Goal: Task Accomplishment & Management: Manage account settings

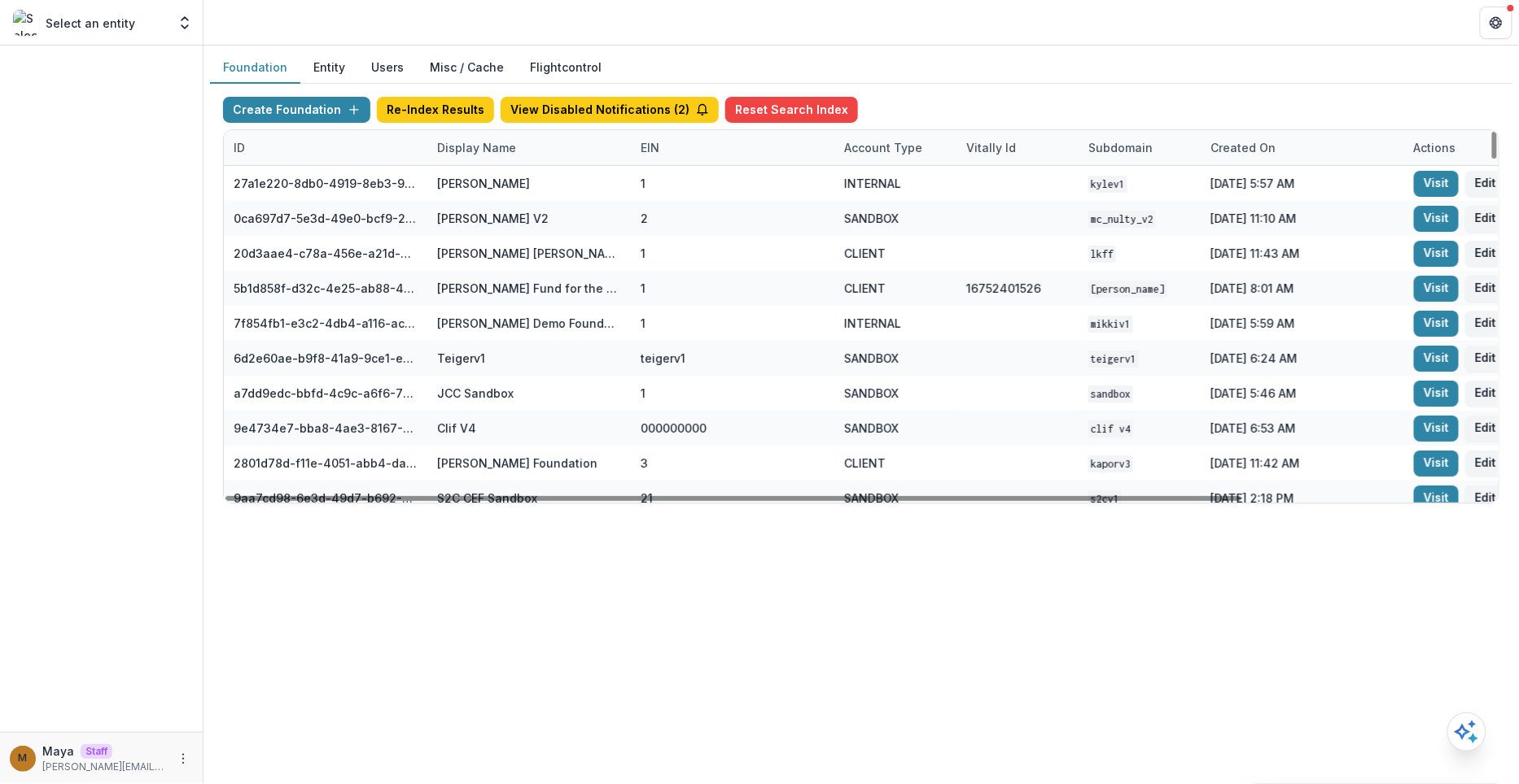
click at [478, 141] on div "Display Name" at bounding box center [476, 148] width 99 height 17
click at [483, 186] on input at bounding box center [528, 183] width 196 height 26
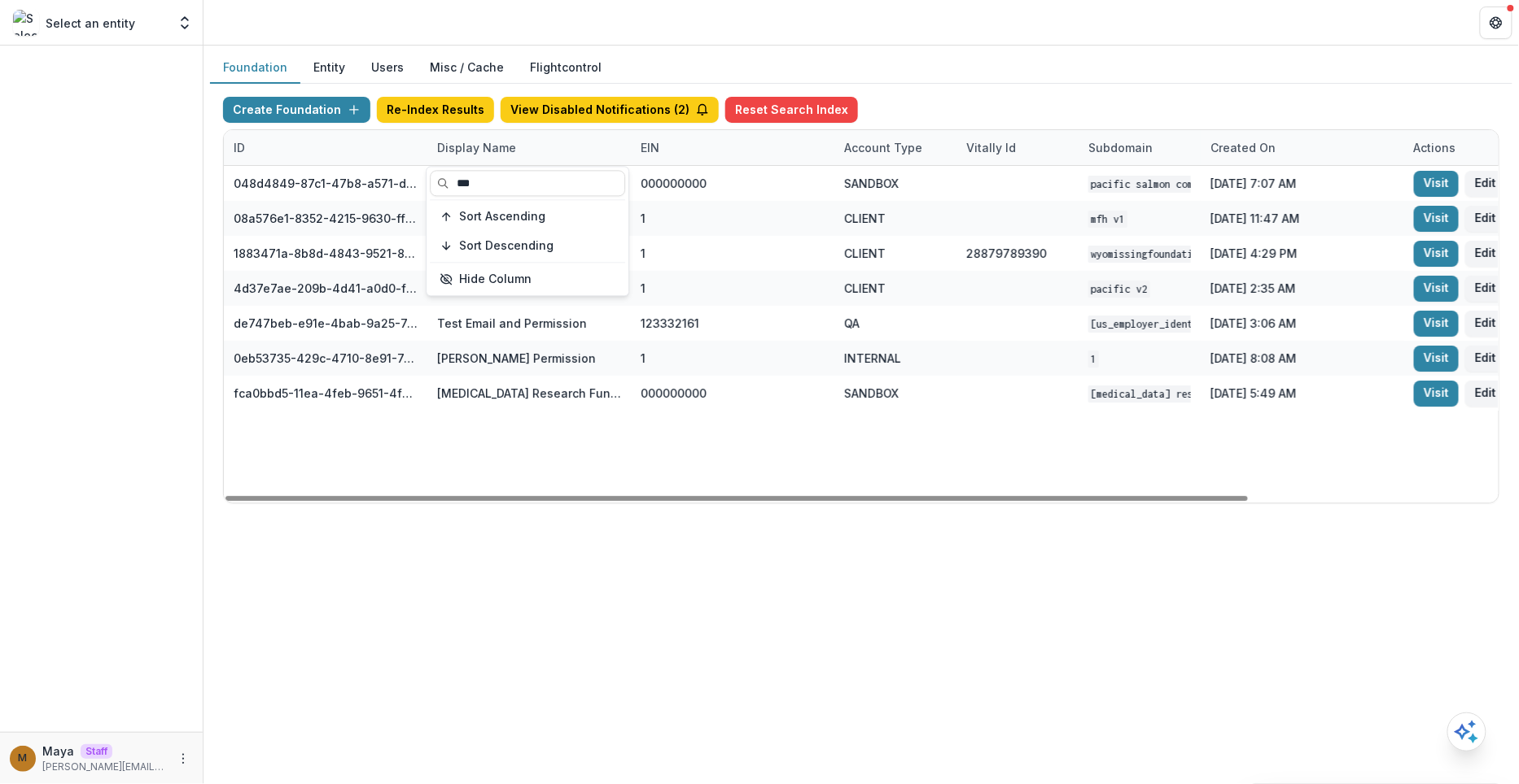
type input "***"
click at [979, 120] on div "Create Foundation Re-Index Results View Disabled Notifications ( 2 ) Reset Sear…" at bounding box center [861, 113] width 1276 height 33
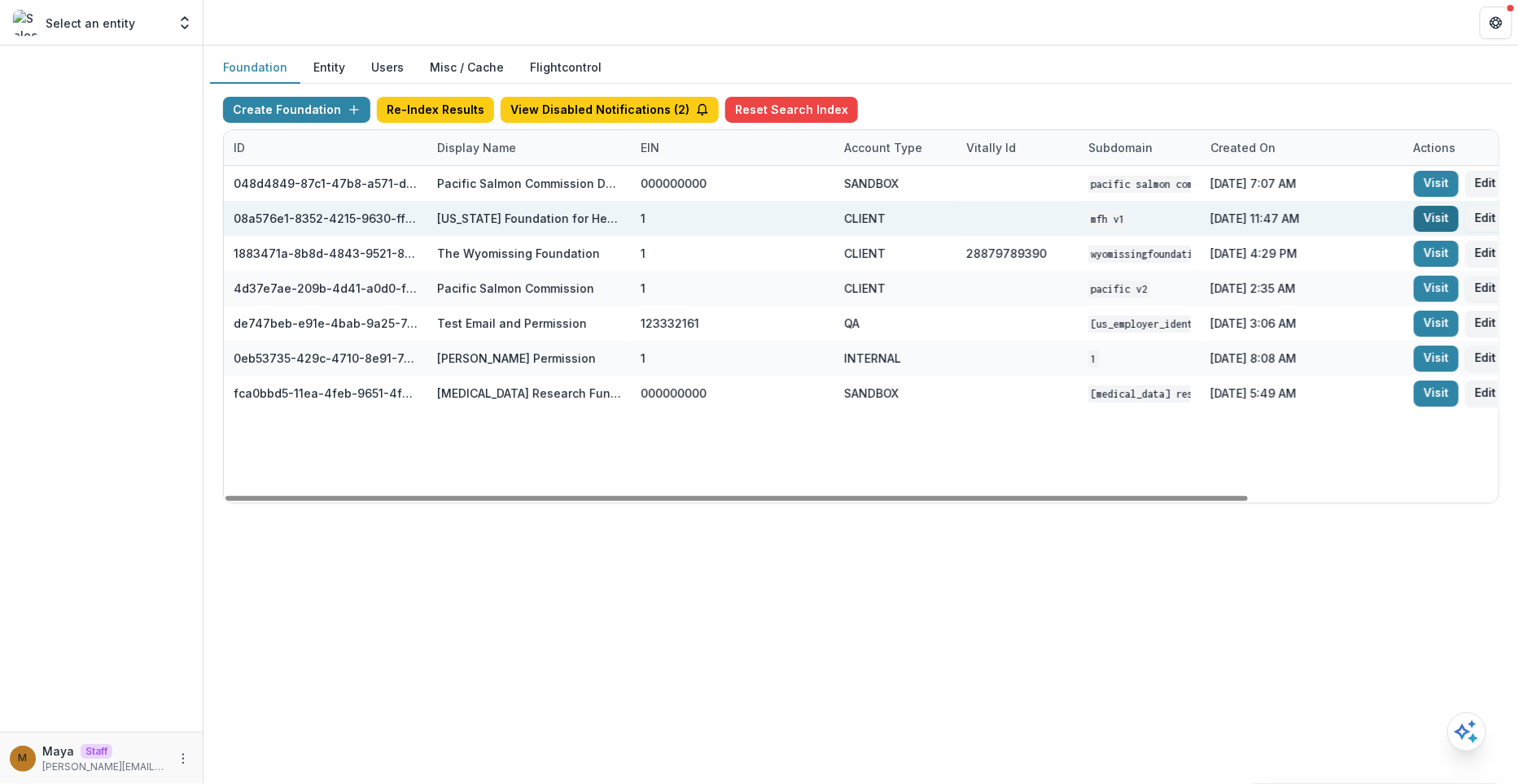
click at [1436, 221] on link "Visit" at bounding box center [1437, 219] width 45 height 26
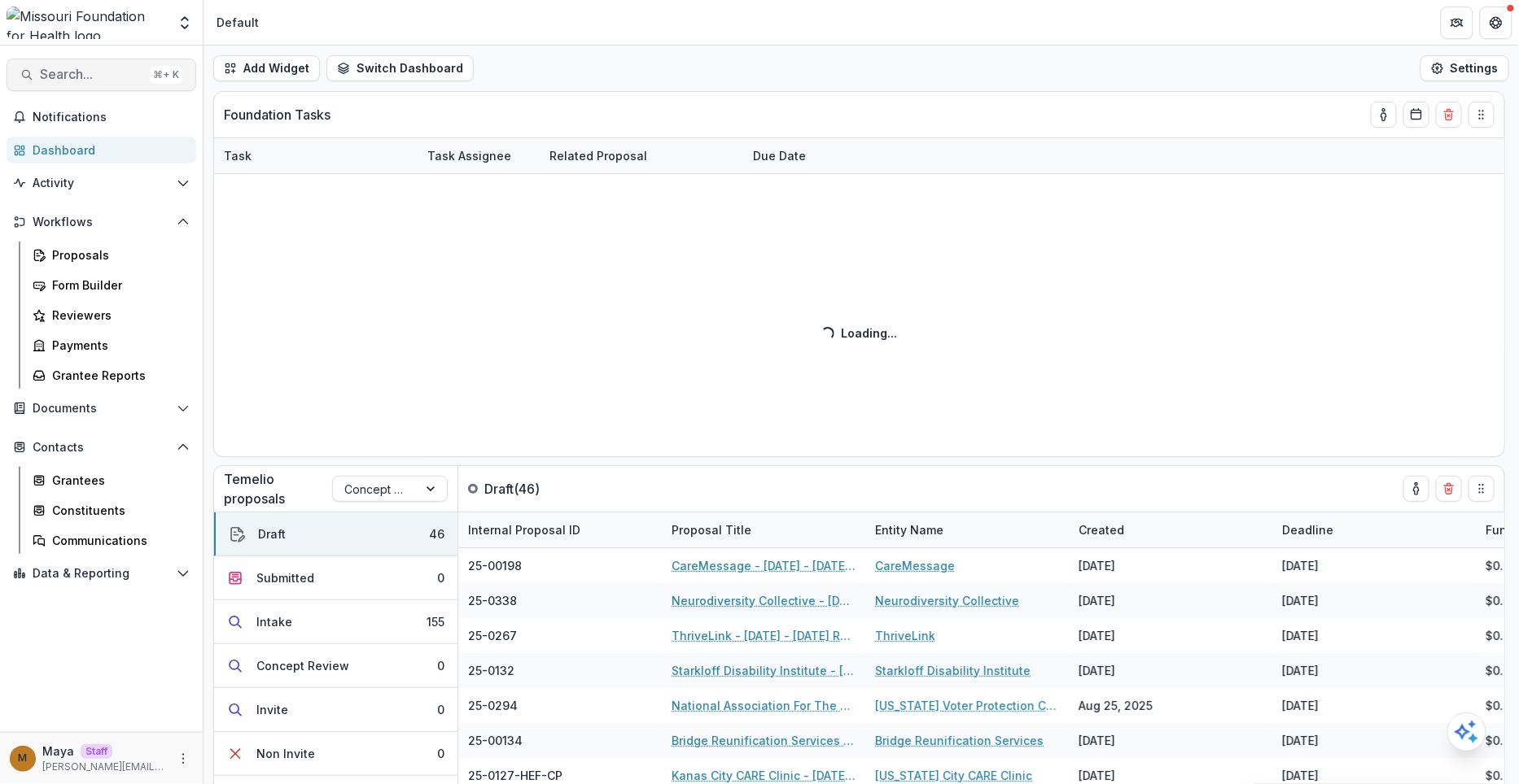
click at [100, 70] on span "Search..." at bounding box center [91, 74] width 103 height 15
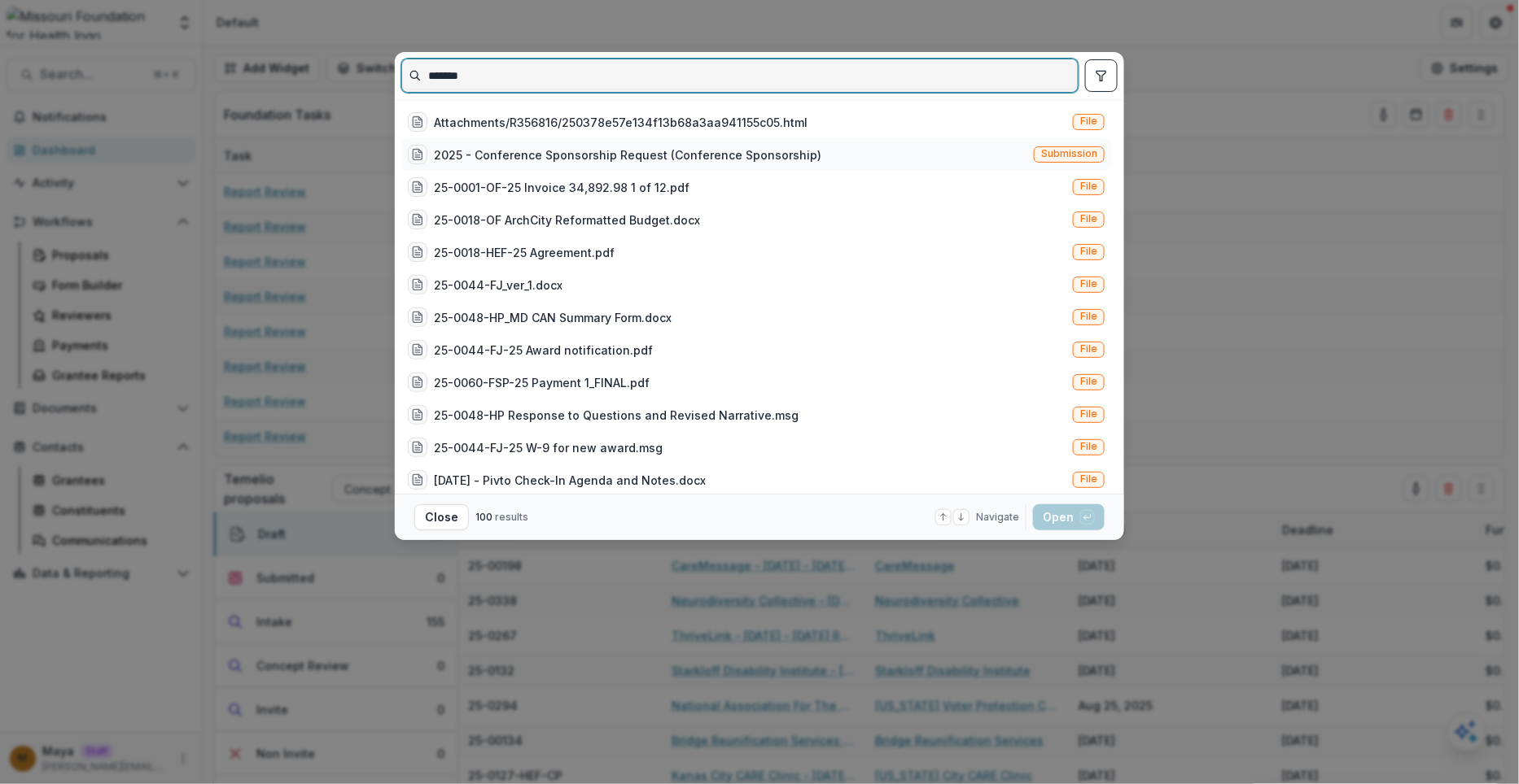
type input "*******"
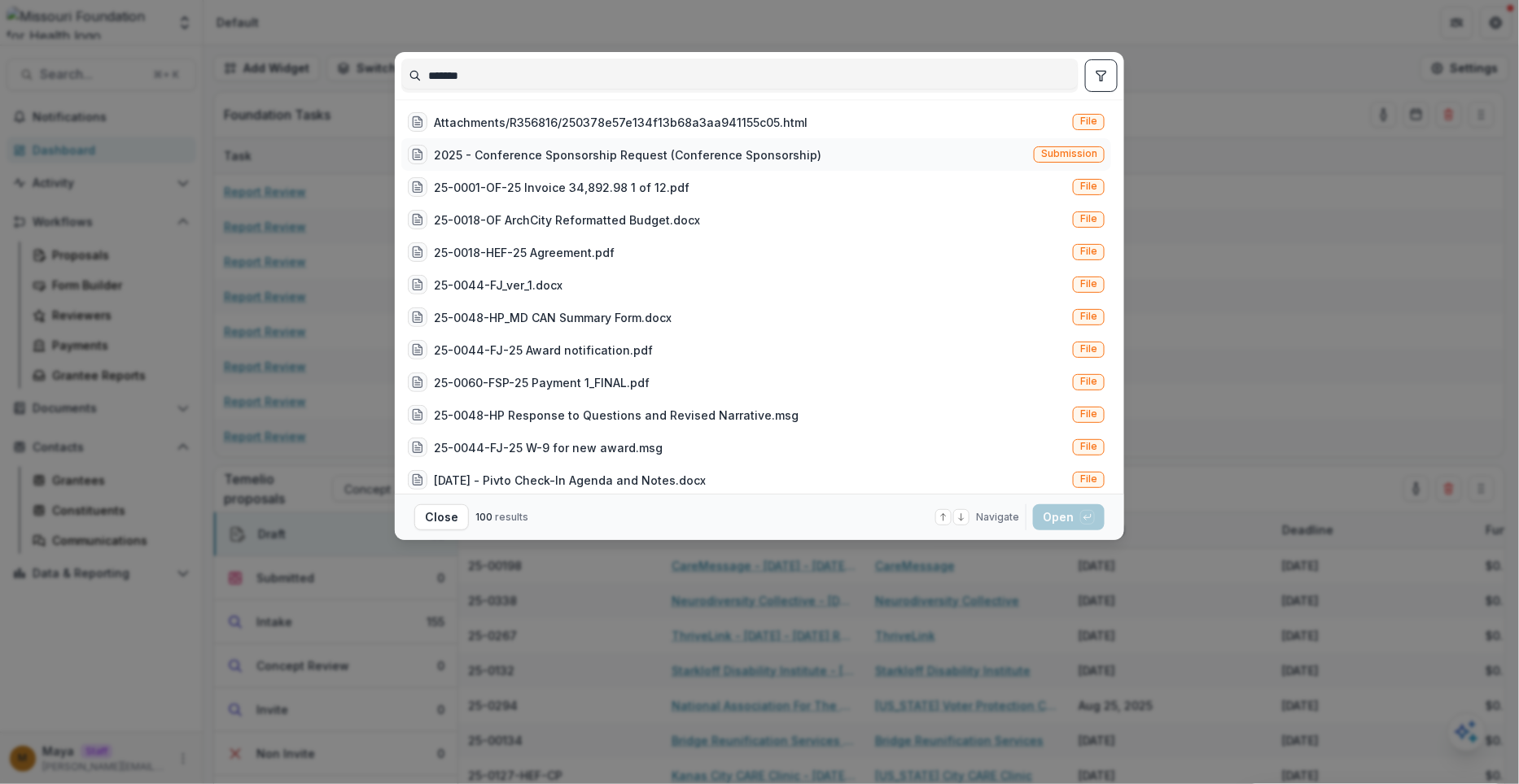
click at [564, 149] on div "2025 - Conference Sponsorship Request (Conference Sponsorship)" at bounding box center [627, 155] width 388 height 17
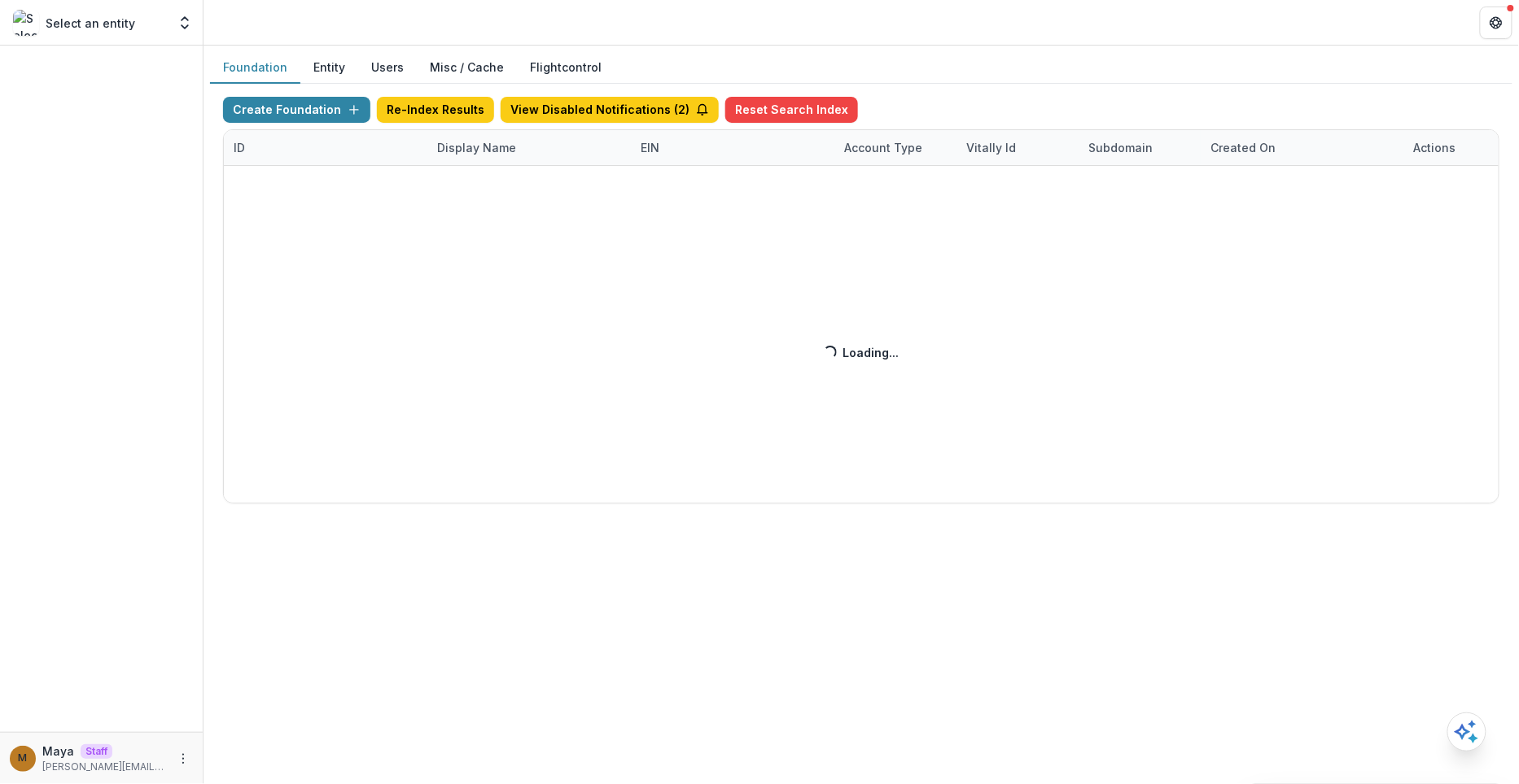
click at [990, 72] on div "Foundation Entity Users Misc / Cache Flightcontrol" at bounding box center [861, 68] width 1303 height 32
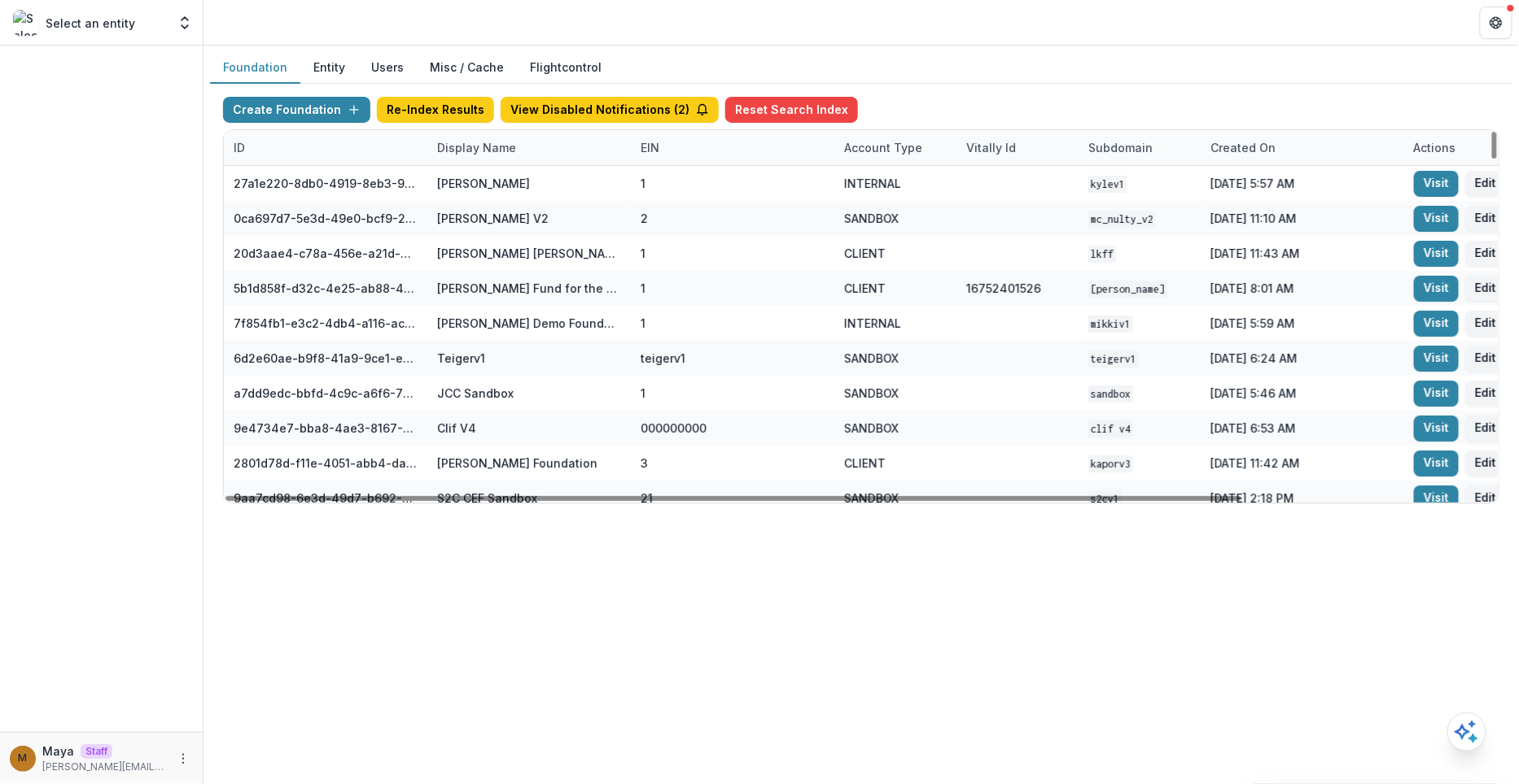
click at [467, 151] on div "Display Name" at bounding box center [476, 148] width 99 height 17
click at [467, 180] on input at bounding box center [528, 183] width 196 height 26
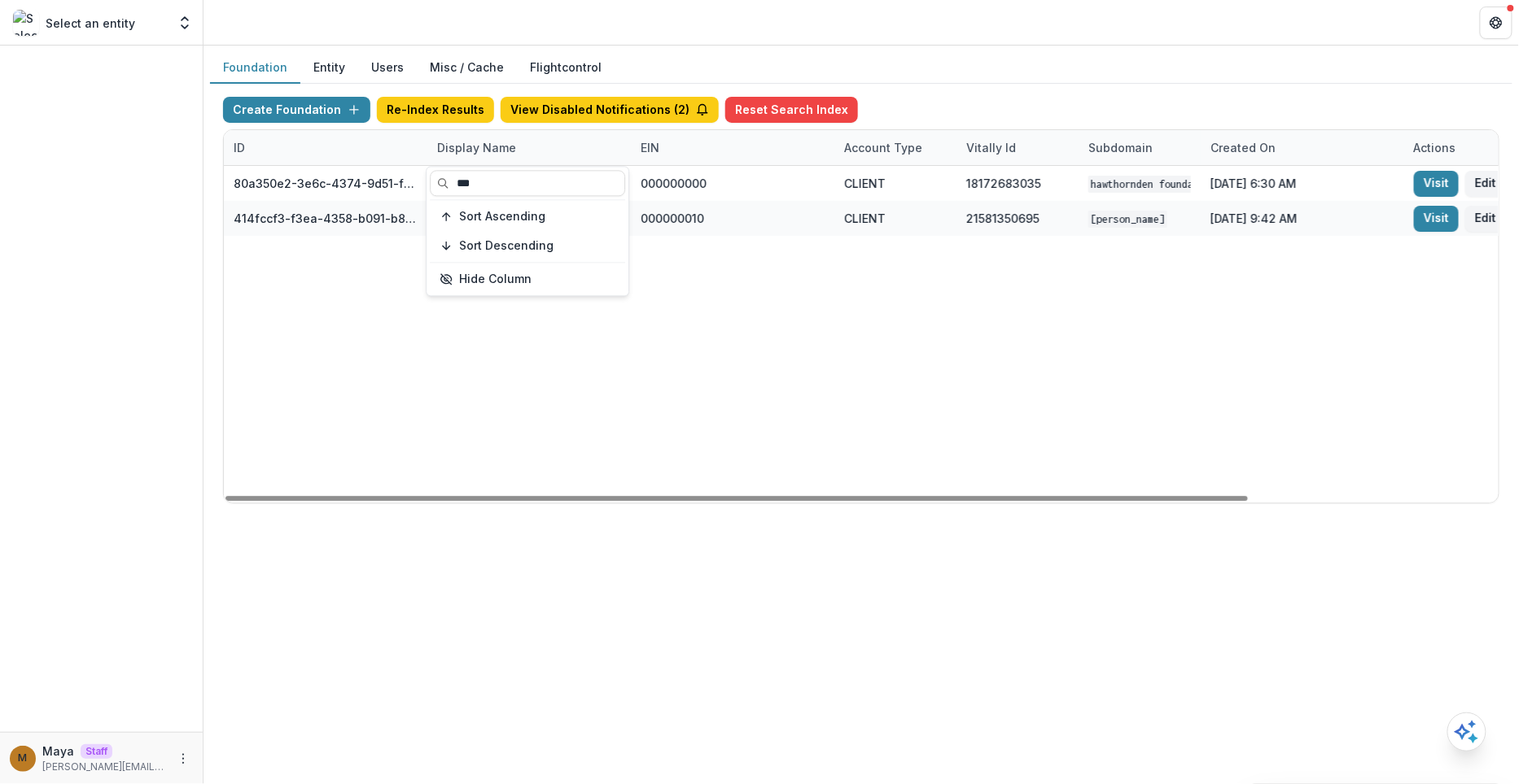
type input "***"
click at [1058, 112] on div "Create Foundation Re-Index Results View Disabled Notifications ( 2 ) Reset Sear…" at bounding box center [861, 113] width 1276 height 33
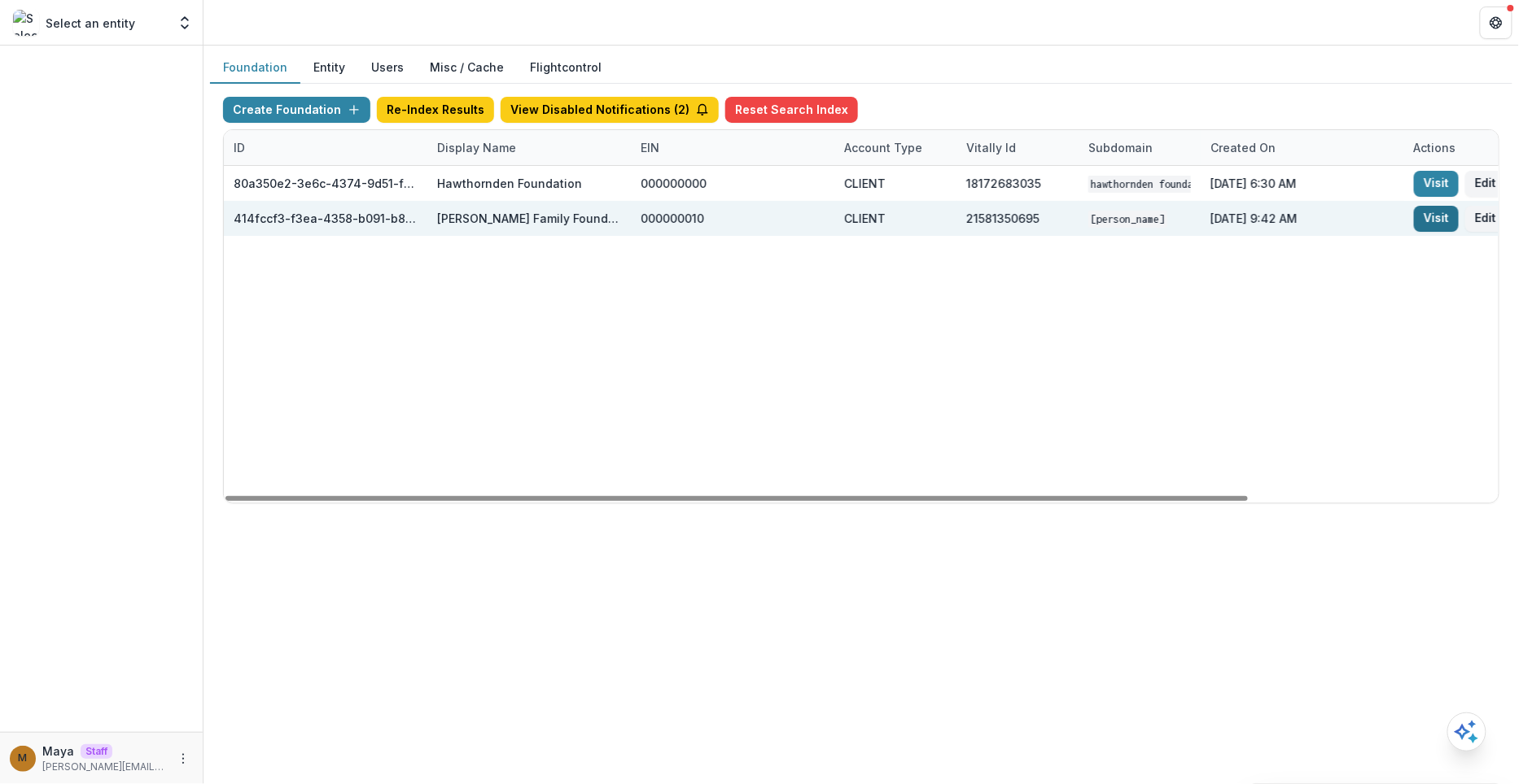
click at [1424, 217] on link "Visit" at bounding box center [1437, 219] width 45 height 26
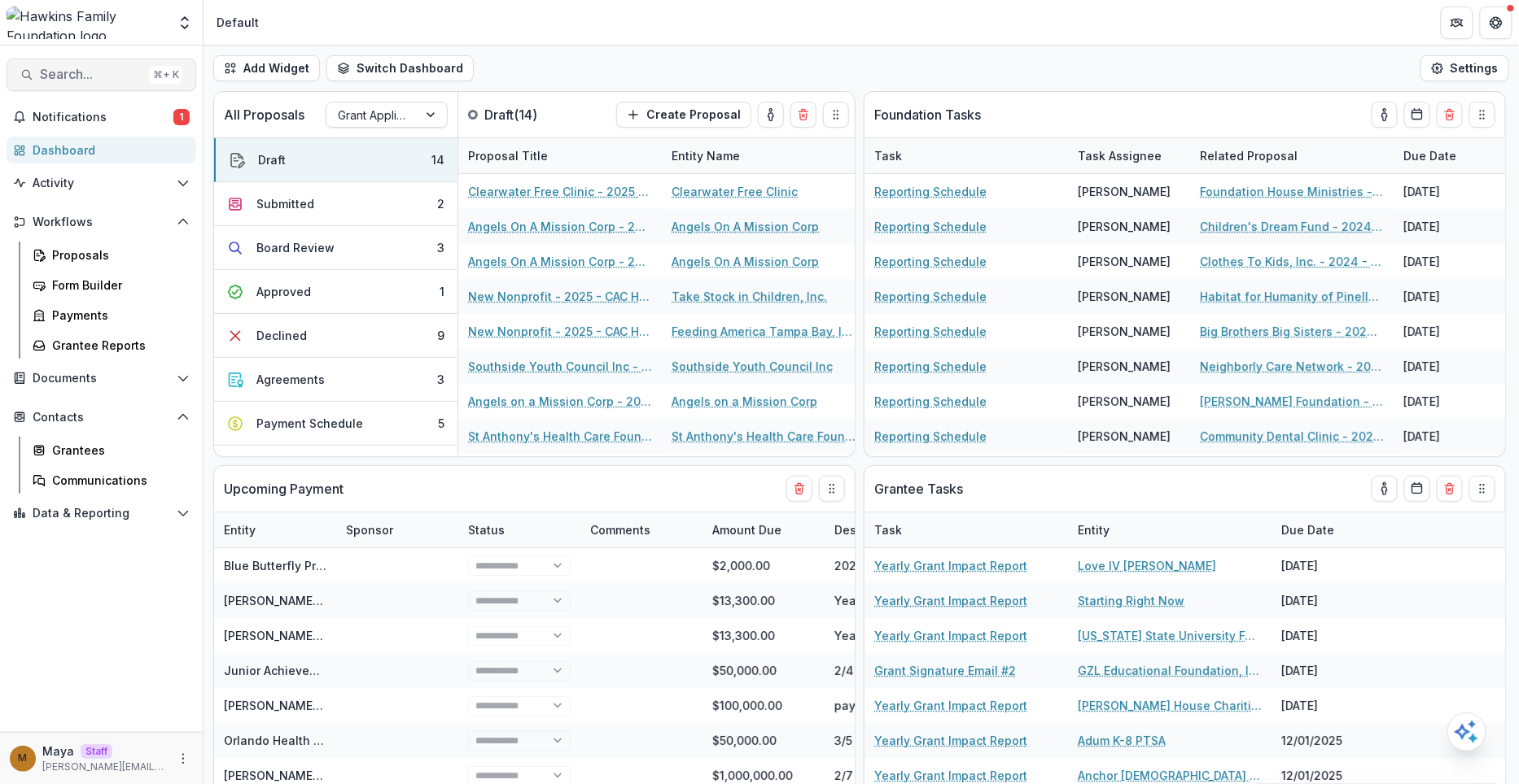
click at [99, 71] on span "Search..." at bounding box center [91, 74] width 103 height 15
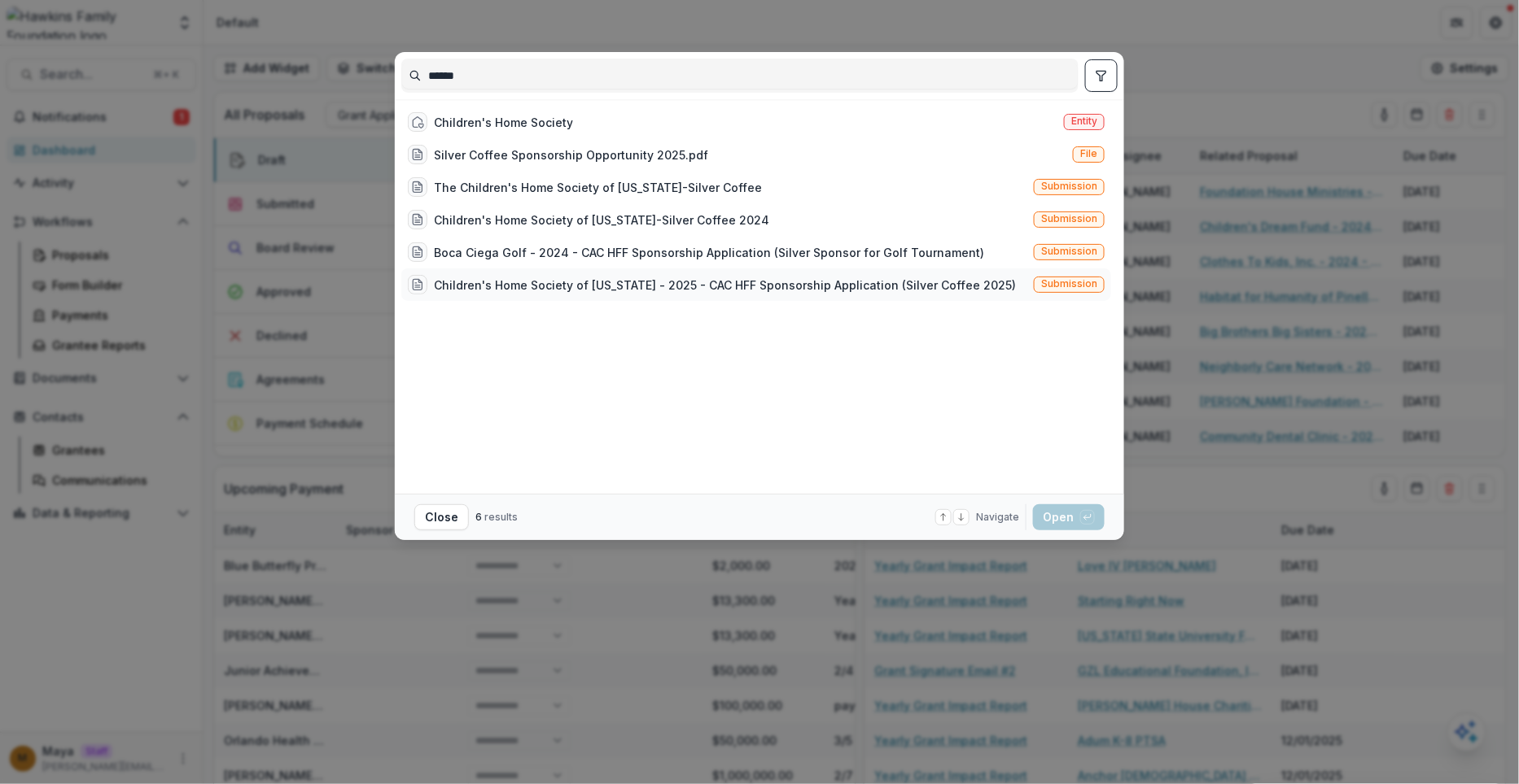
type input "******"
click at [555, 276] on div "Children's Home Society of Florida - 2025 - CAC HFF Sponsorship Application (Si…" at bounding box center [724, 285] width 582 height 17
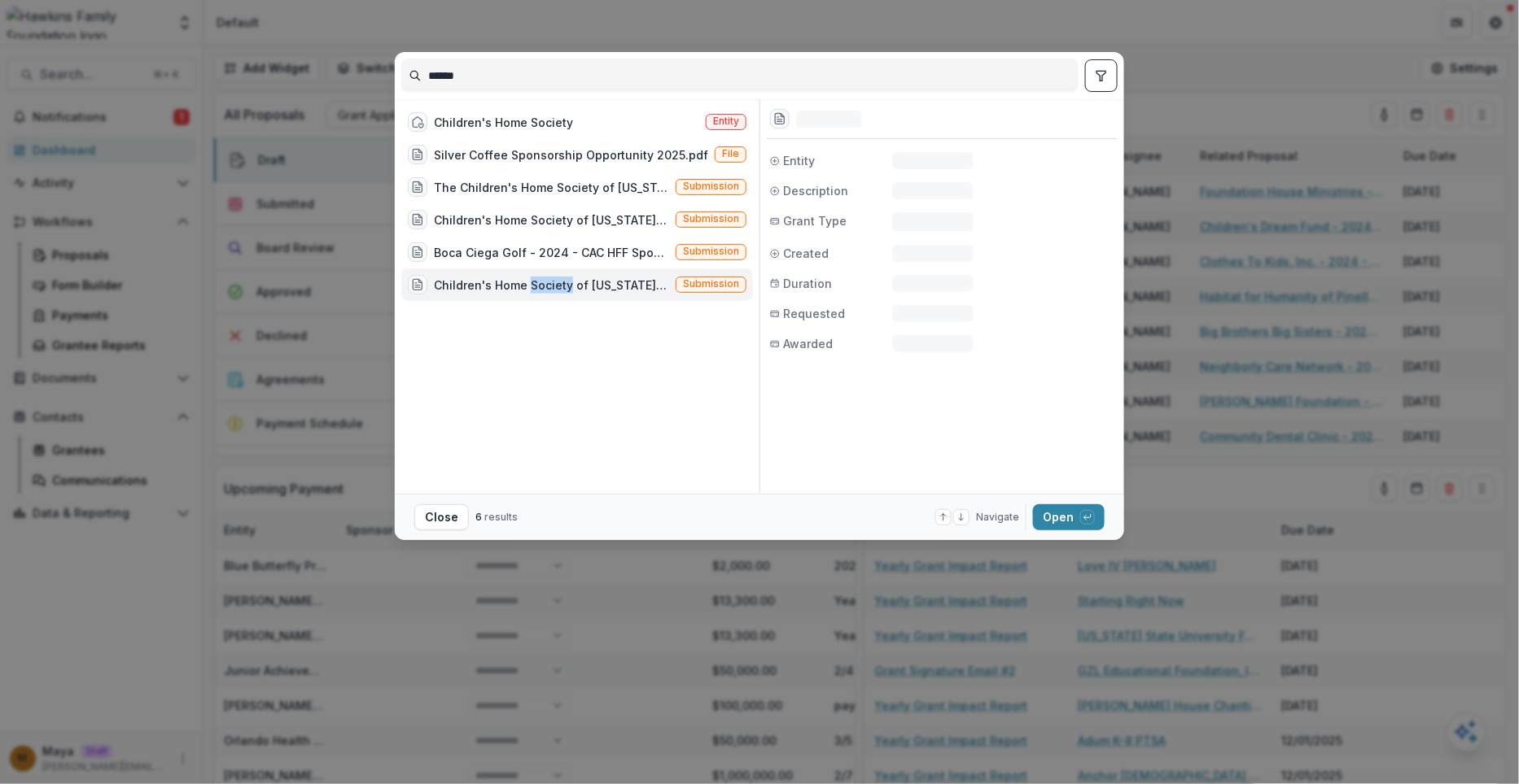
click at [555, 276] on div "Children's Home Society of Florida - 2025 - CAC HFF Sponsorship Application (Si…" at bounding box center [551, 285] width 235 height 17
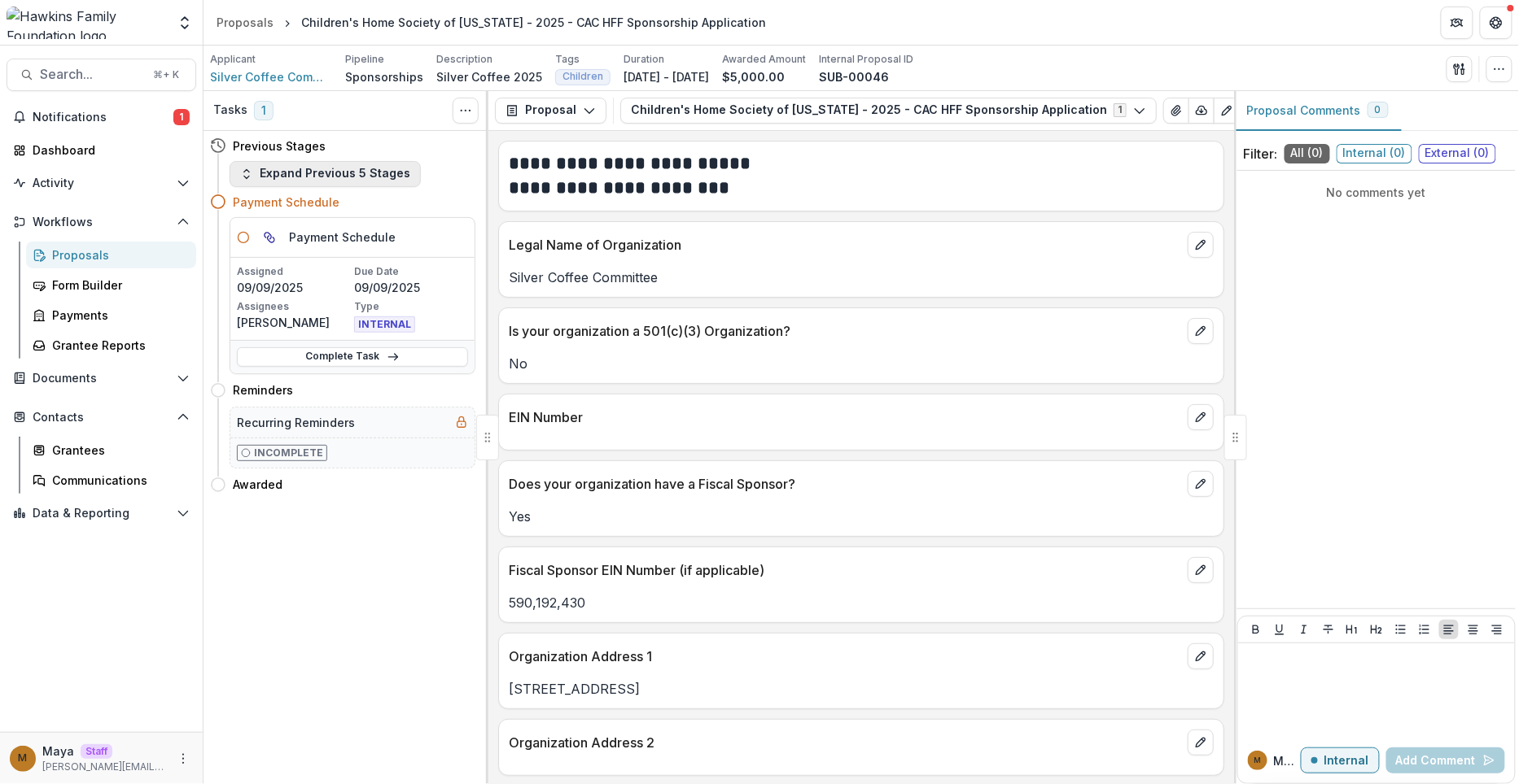
click at [375, 176] on button "Expand Previous 5 Stages" at bounding box center [324, 174] width 191 height 26
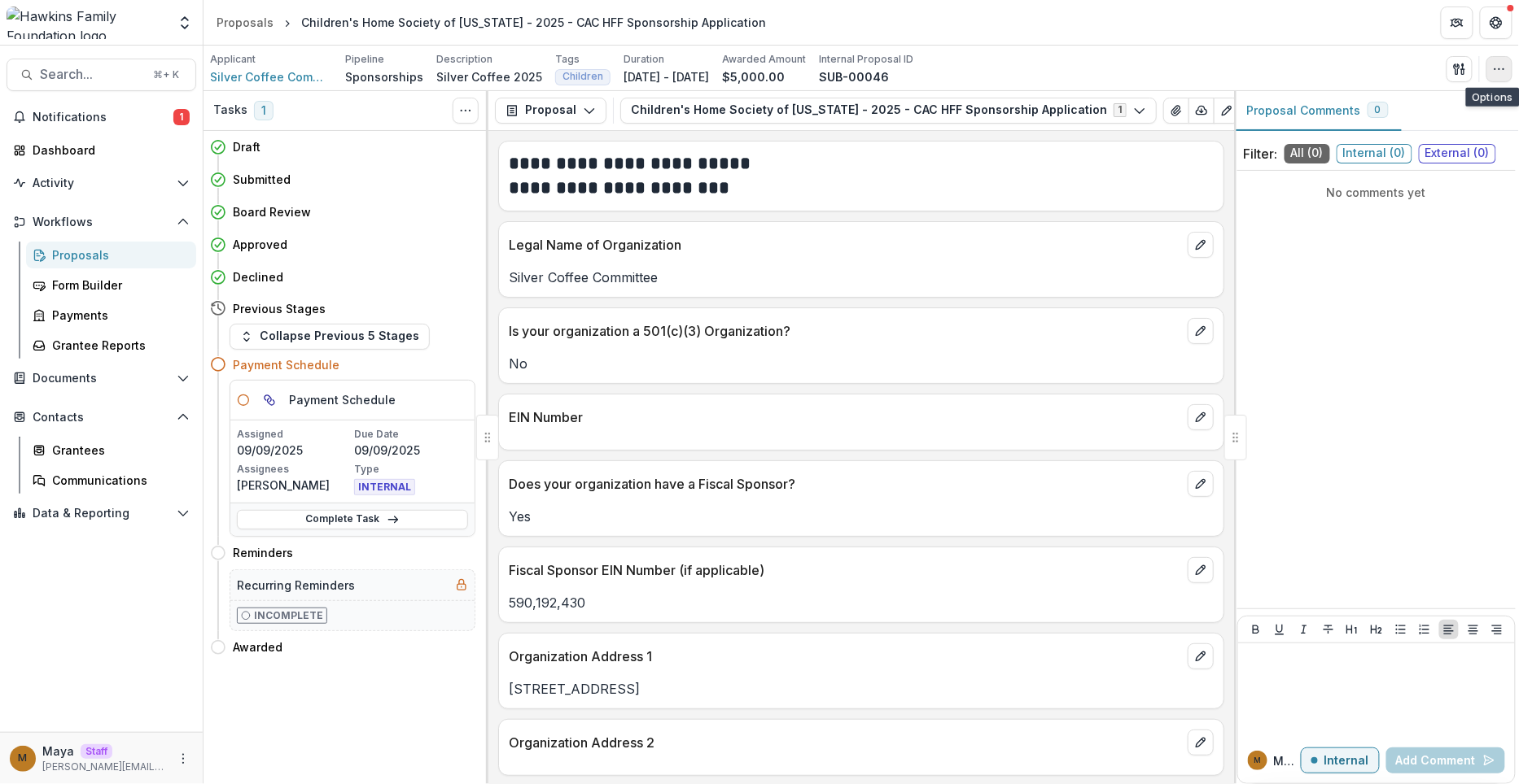
click at [1502, 69] on icon "button" at bounding box center [1500, 70] width 13 height 13
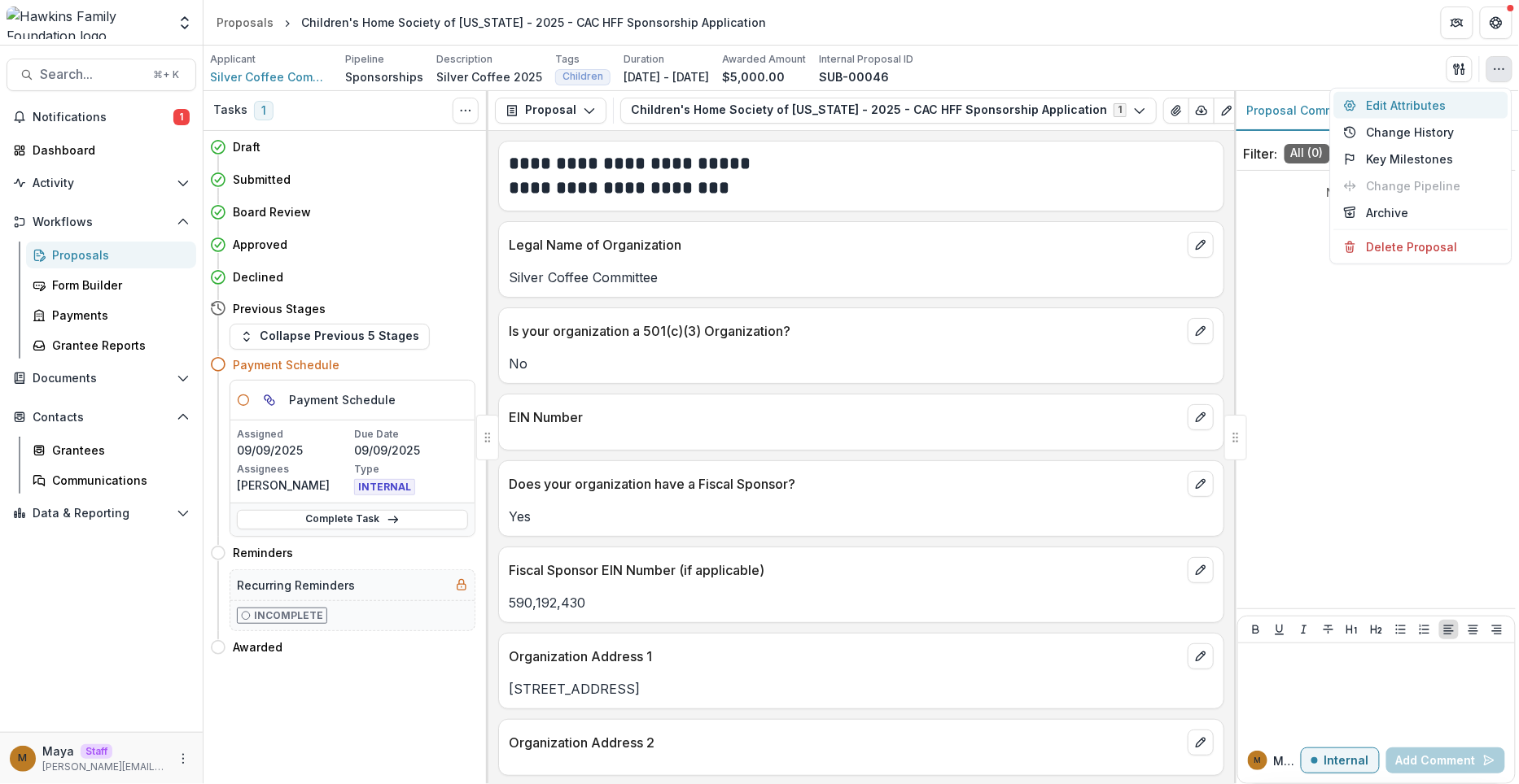
click at [1457, 100] on button "Edit Attributes" at bounding box center [1421, 105] width 174 height 27
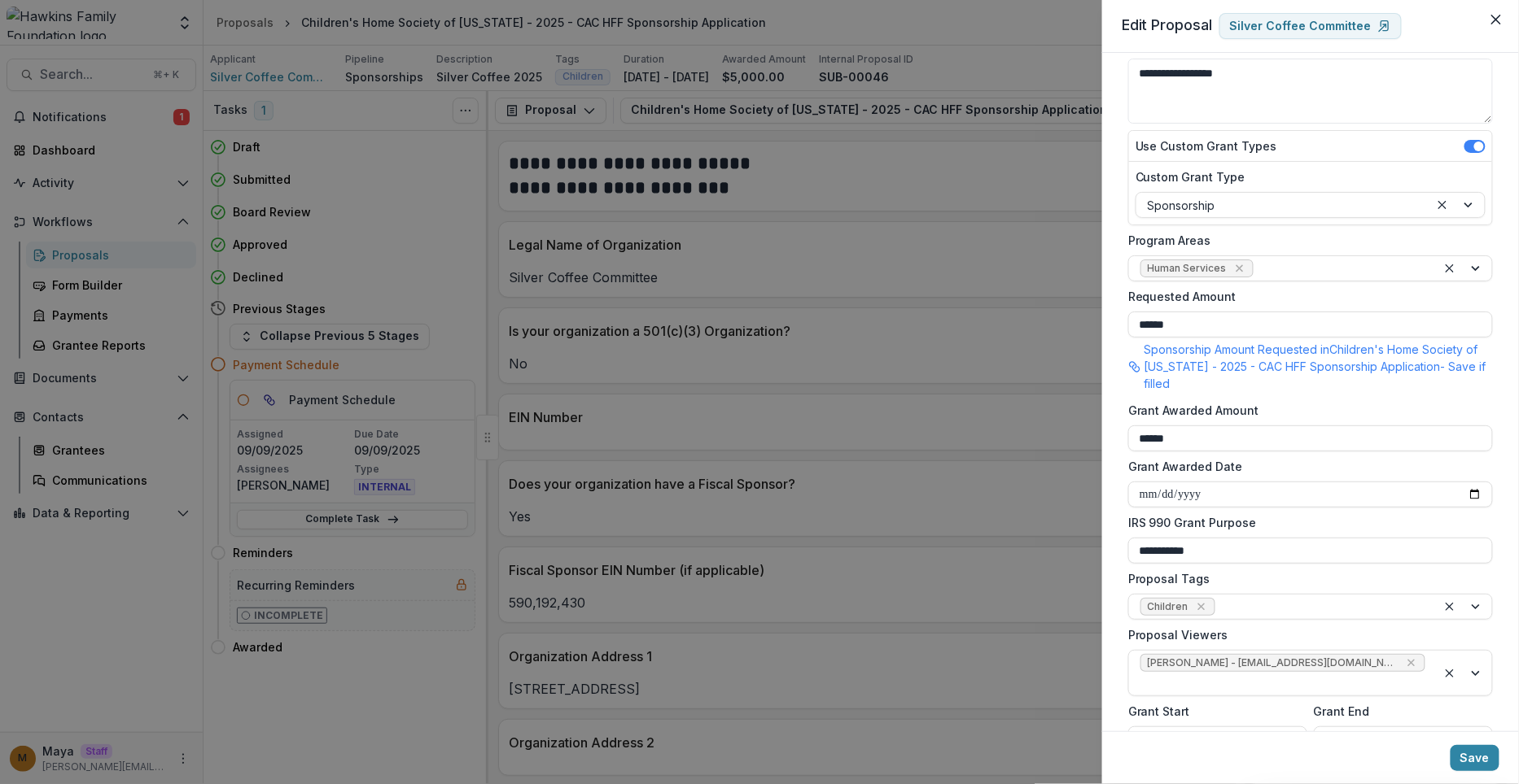
scroll to position [215, 0]
click at [541, 162] on div "**********" at bounding box center [759, 392] width 1519 height 784
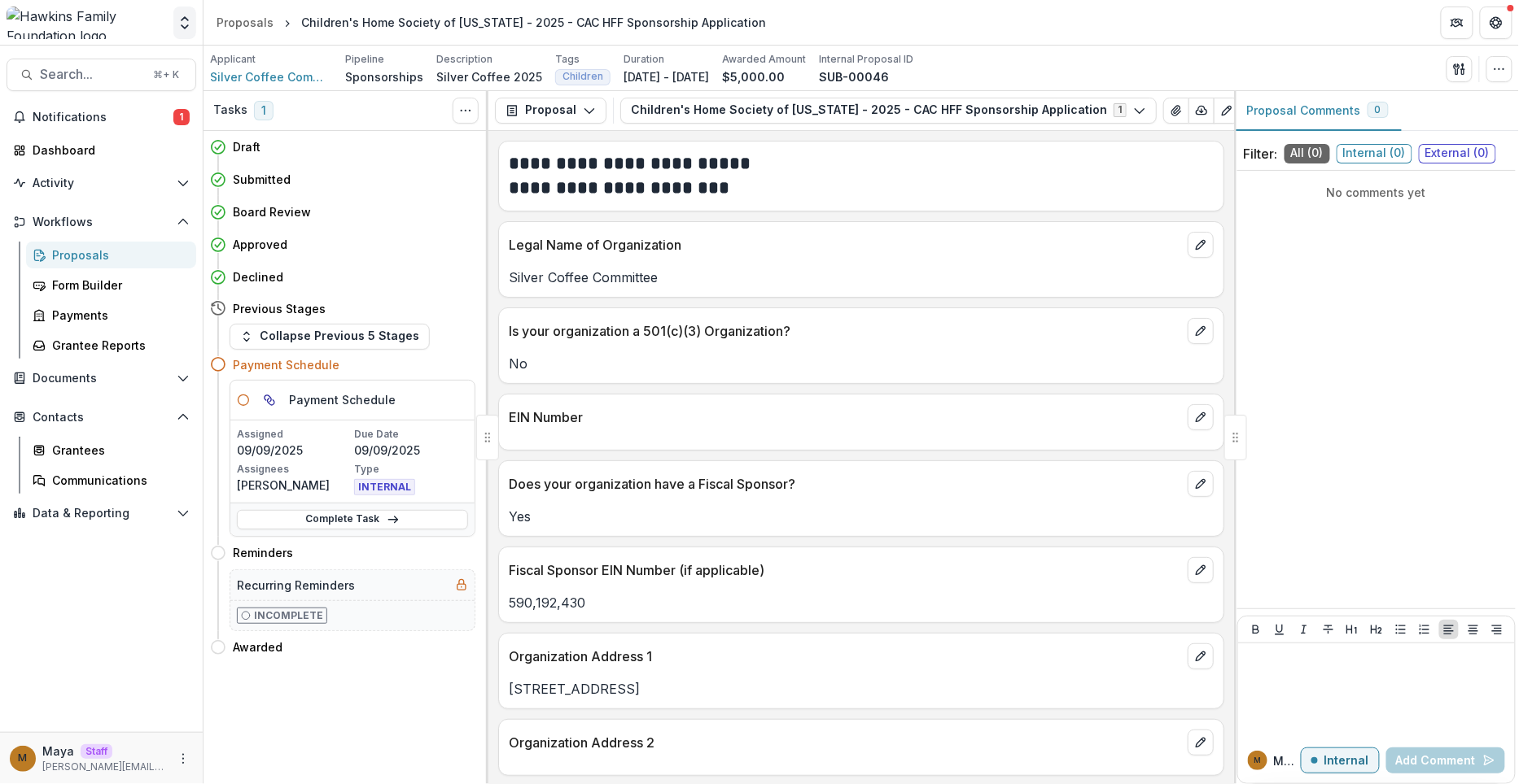
click at [192, 20] on icon "Open entity switcher" at bounding box center [184, 23] width 16 height 16
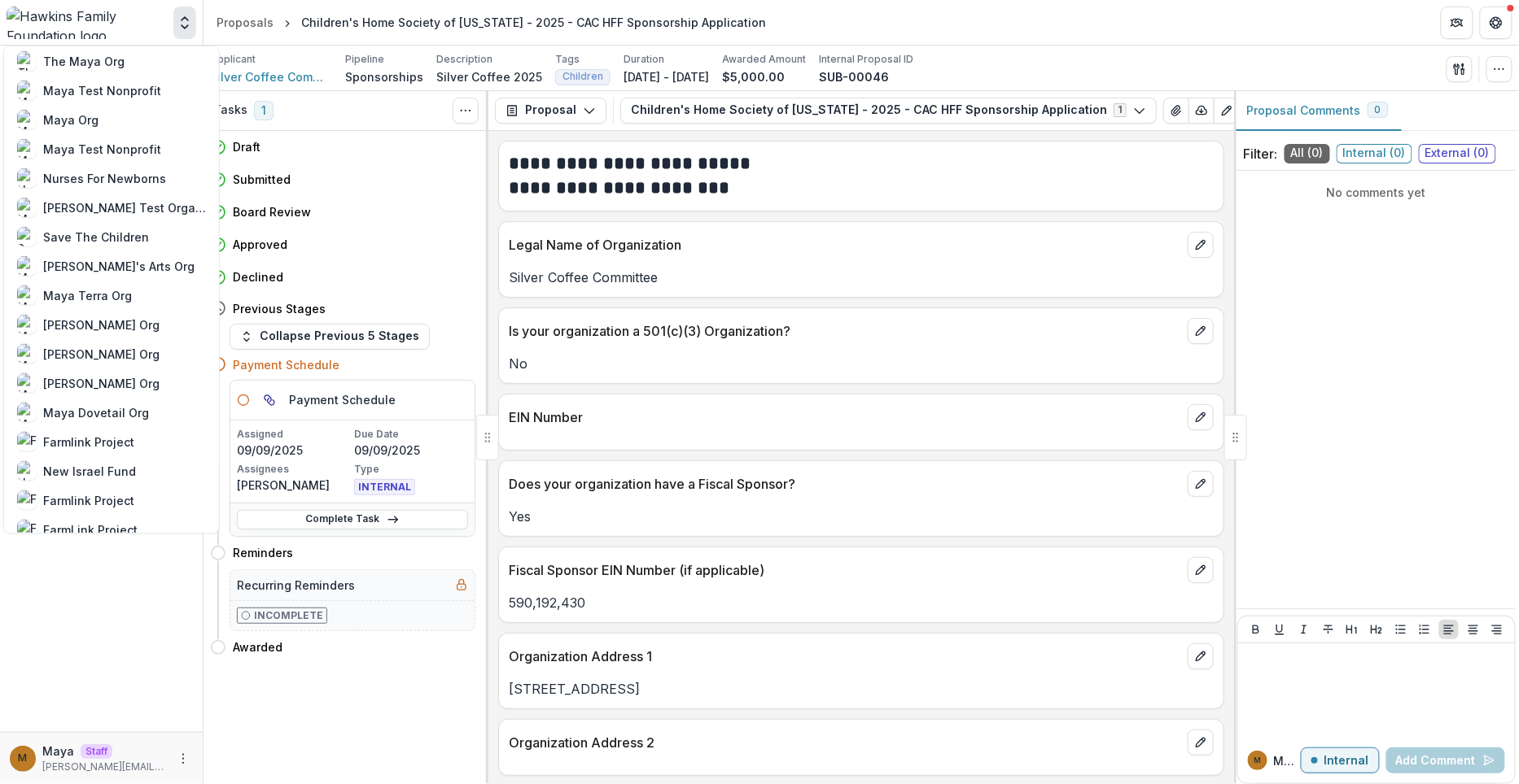
scroll to position [1014, 0]
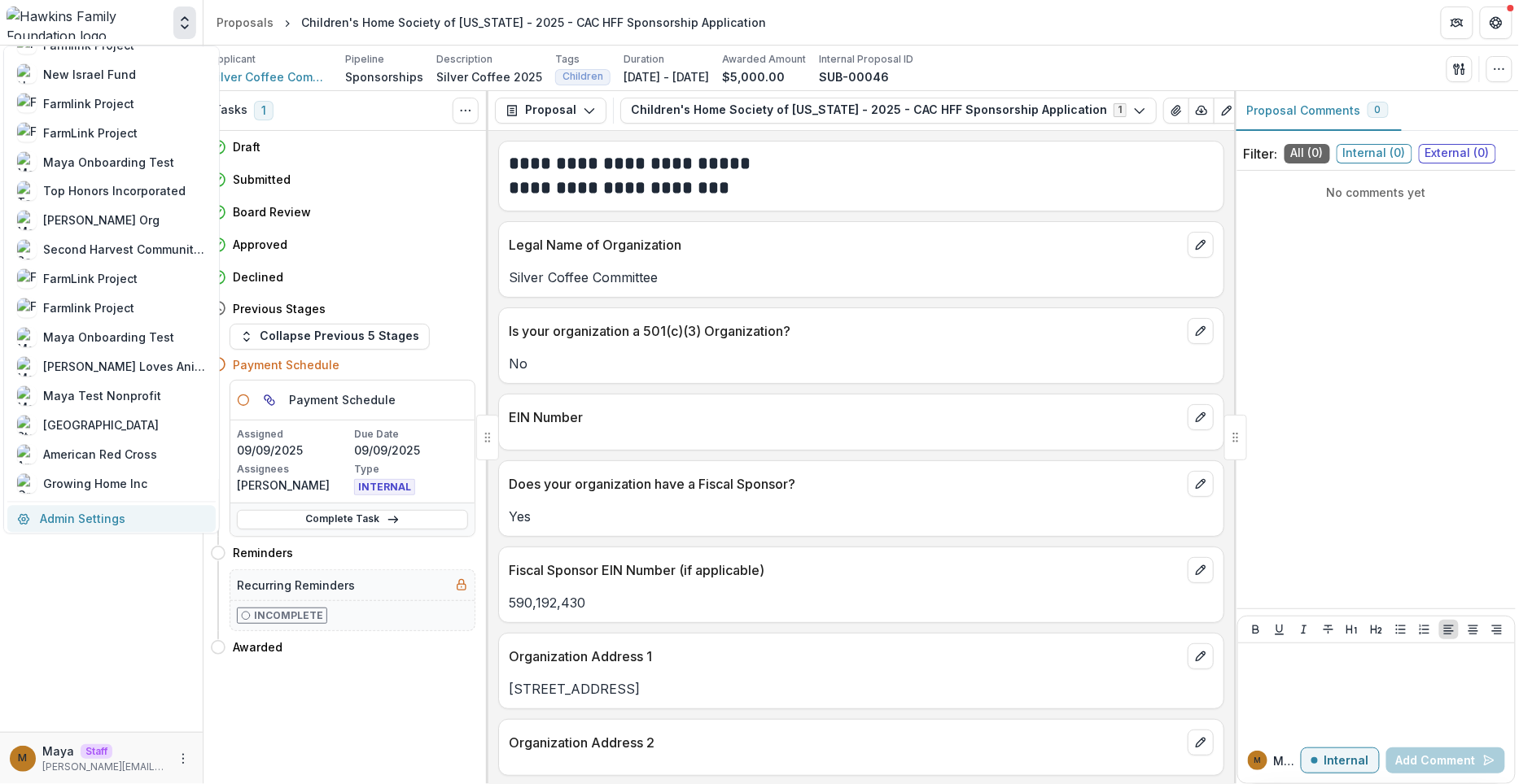
click at [98, 510] on link "Admin Settings" at bounding box center [112, 519] width 209 height 27
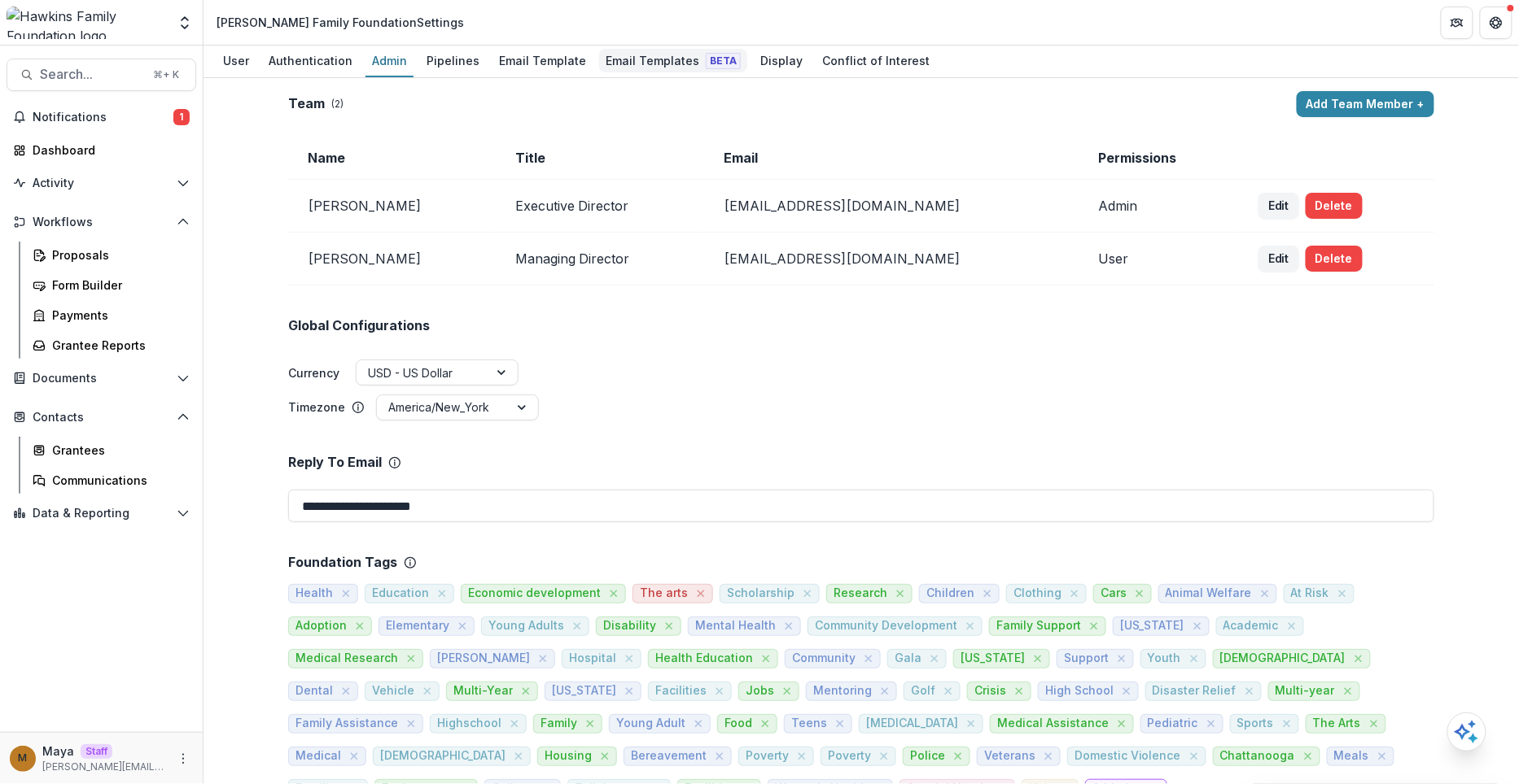
click at [641, 54] on div "Email Templates Beta" at bounding box center [673, 60] width 149 height 24
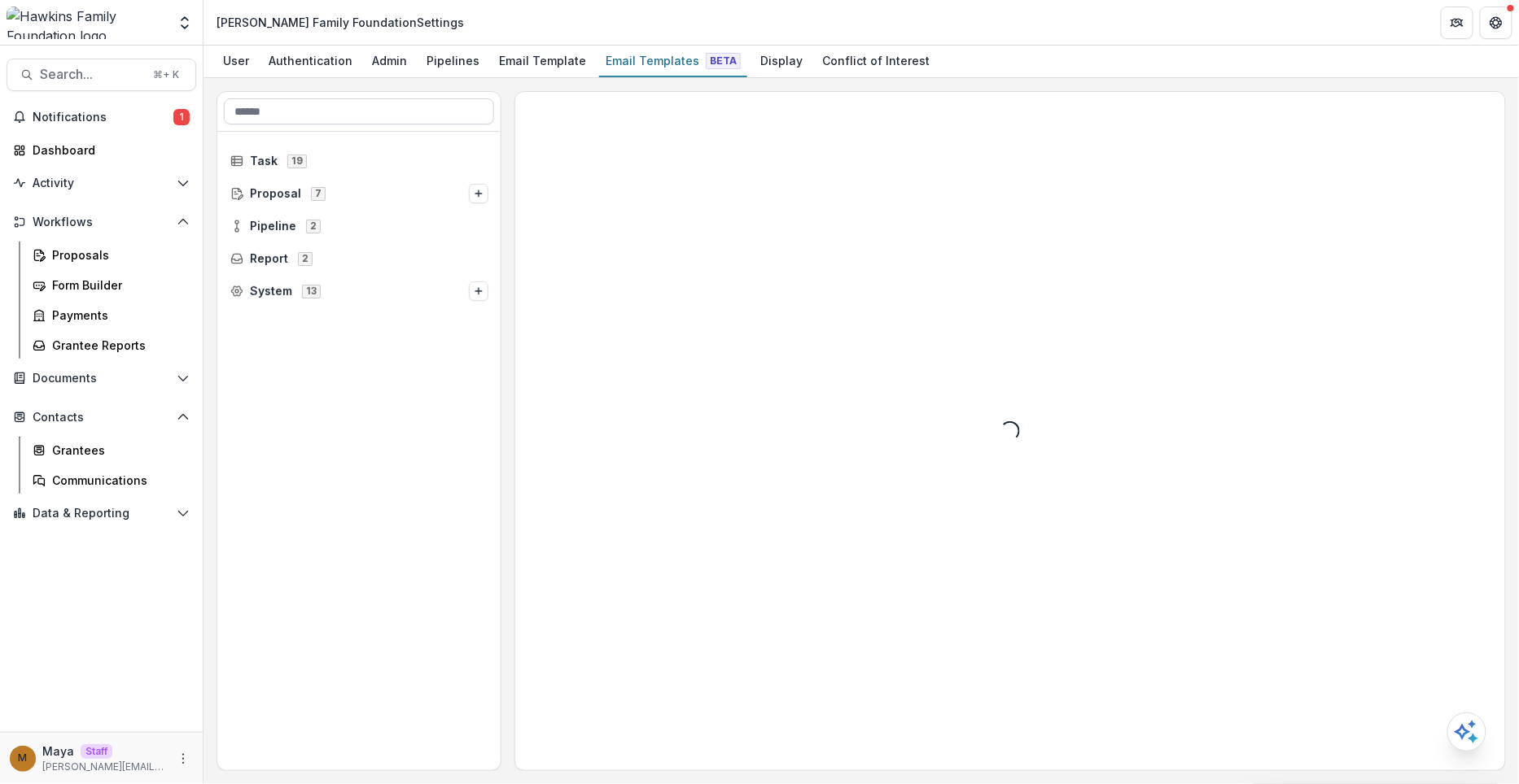
click at [324, 112] on input at bounding box center [358, 112] width 270 height 26
click at [247, 188] on circle at bounding box center [248, 189] width 3 height 3
click at [268, 191] on span "Sponsorships" at bounding box center [302, 194] width 80 height 14
click at [295, 116] on input "*****" at bounding box center [358, 112] width 270 height 26
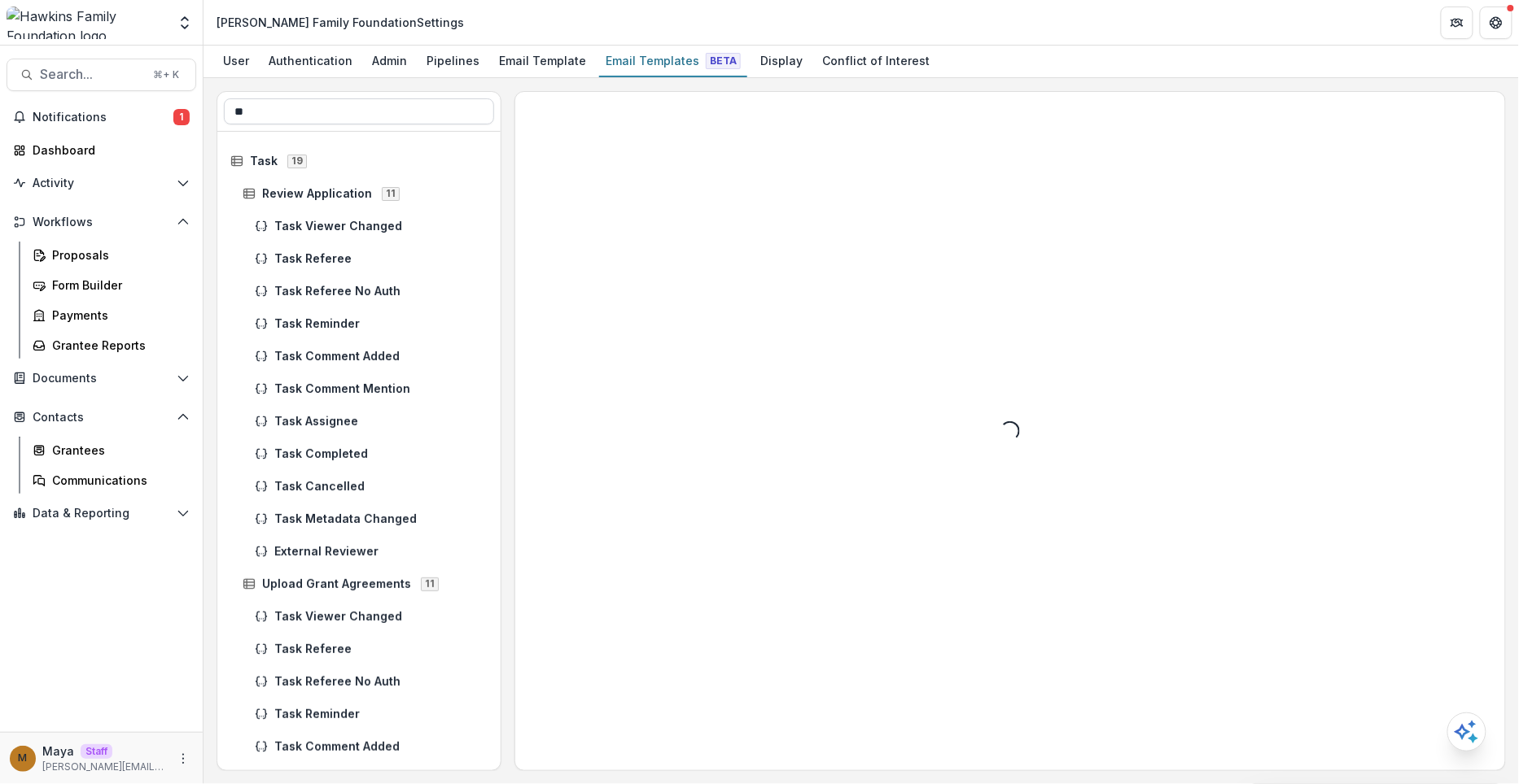
type input "*"
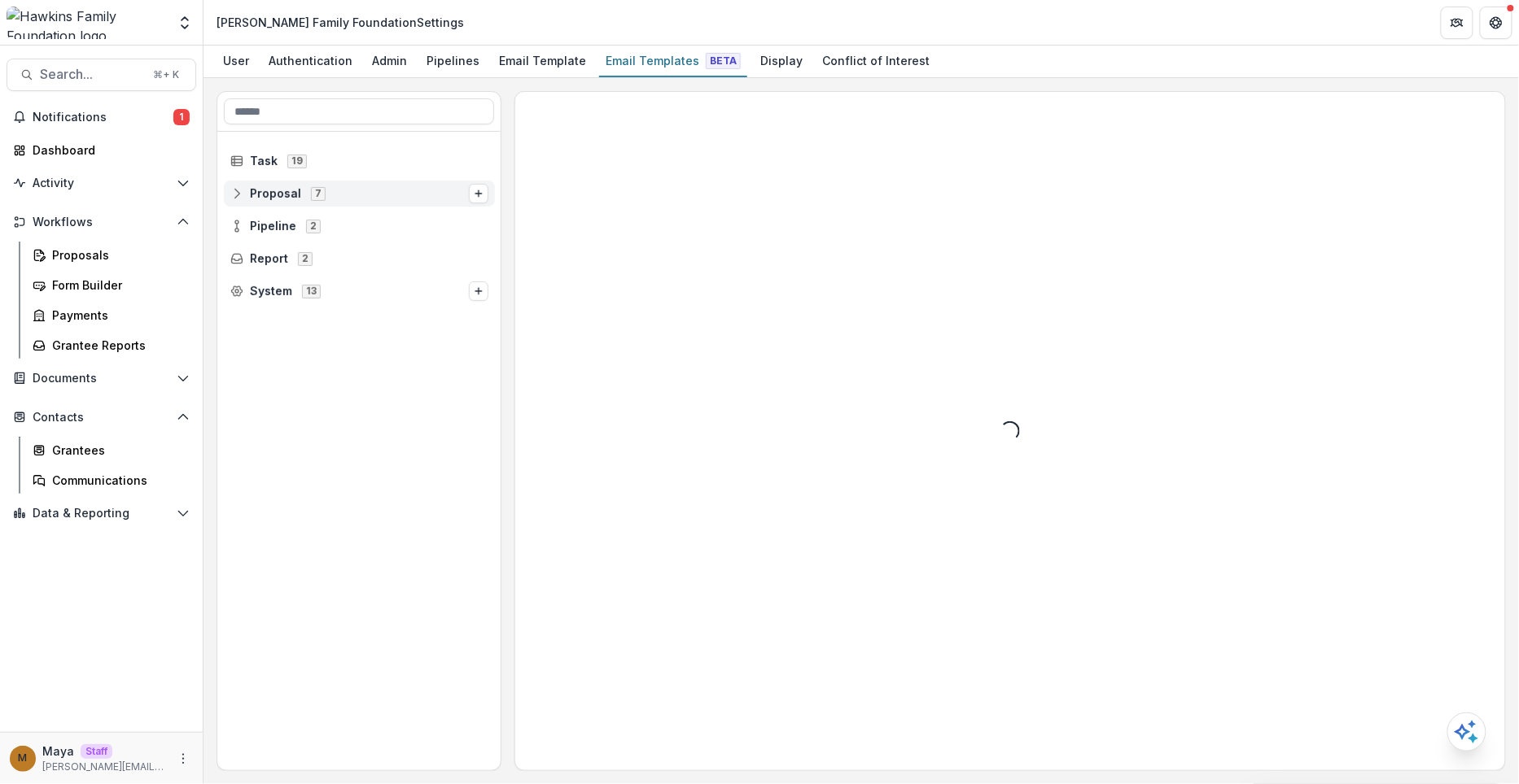
click at [240, 187] on icon at bounding box center [237, 194] width 13 height 13
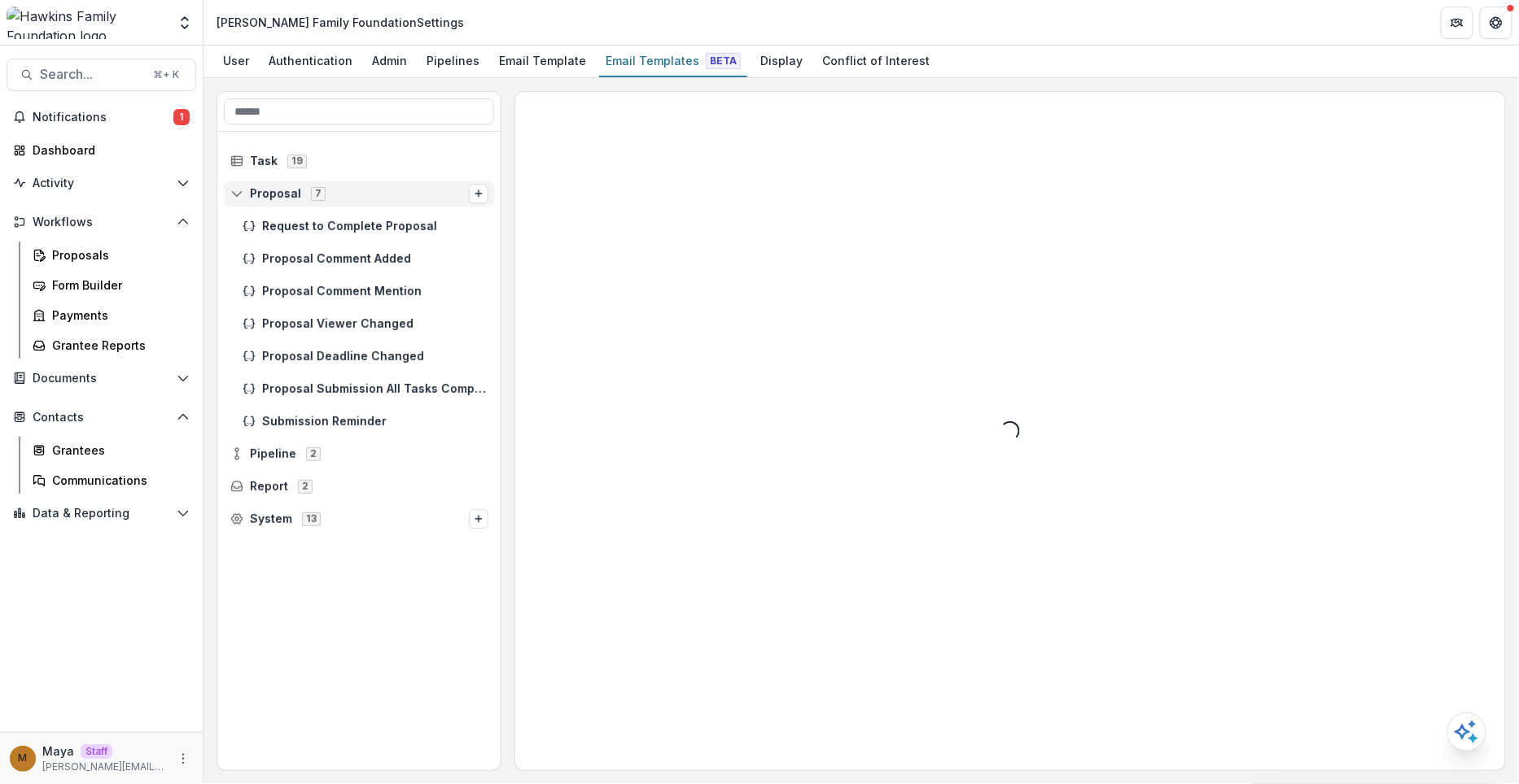
click at [236, 191] on icon at bounding box center [237, 194] width 13 height 13
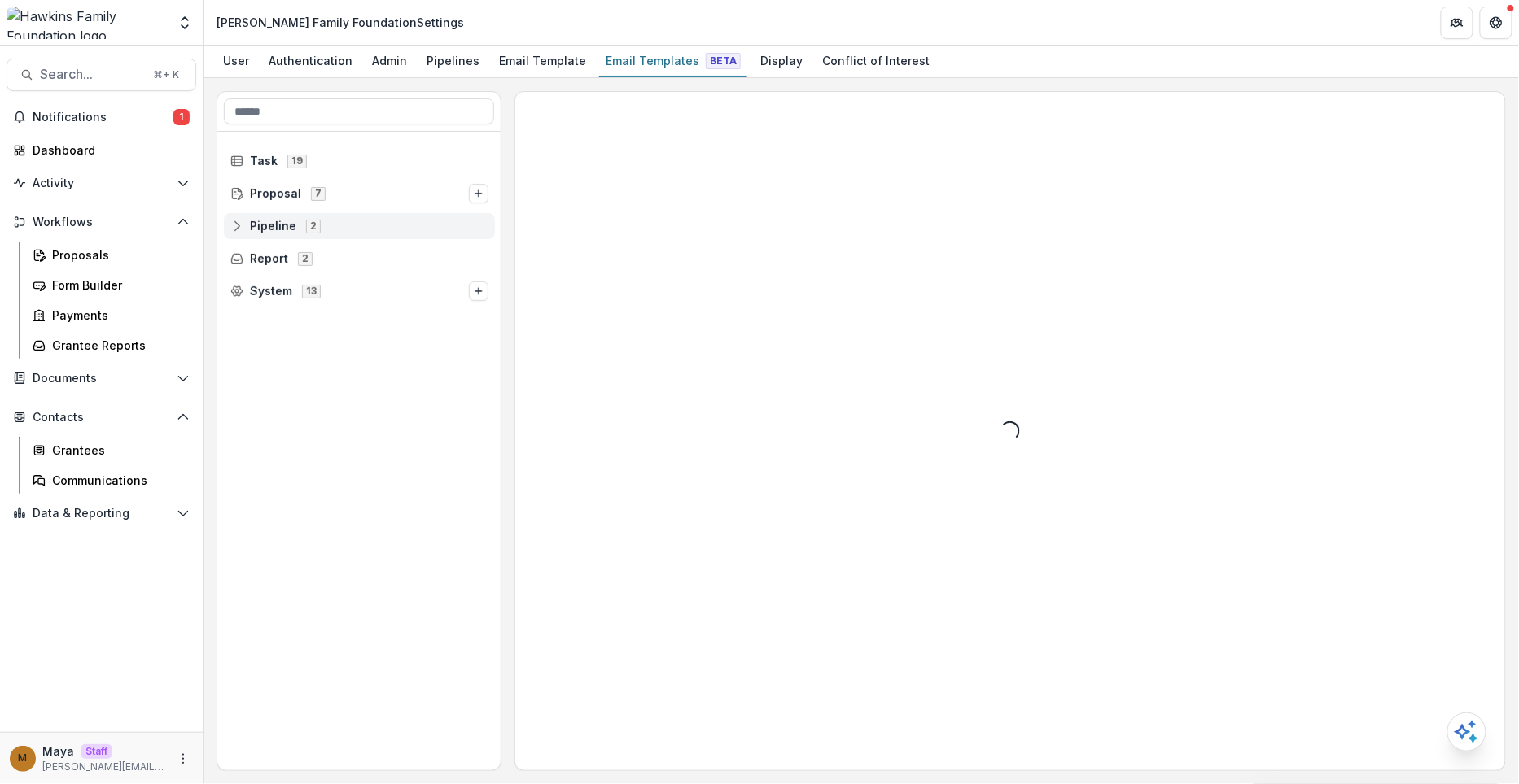
click at [237, 224] on line at bounding box center [237, 226] width 0 height 5
click at [245, 252] on icon at bounding box center [249, 259] width 13 height 13
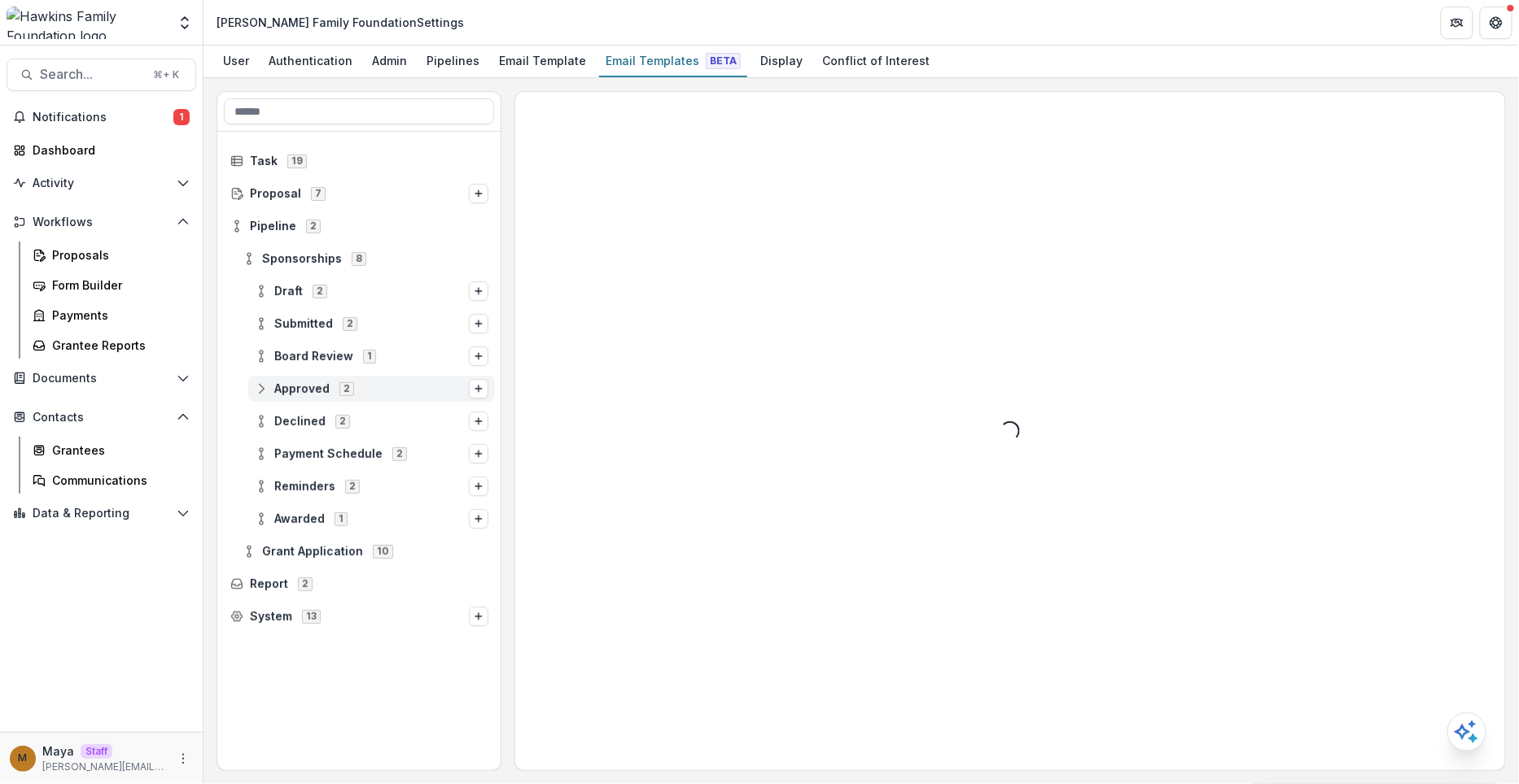
click at [261, 388] on line at bounding box center [261, 388] width 0 height 5
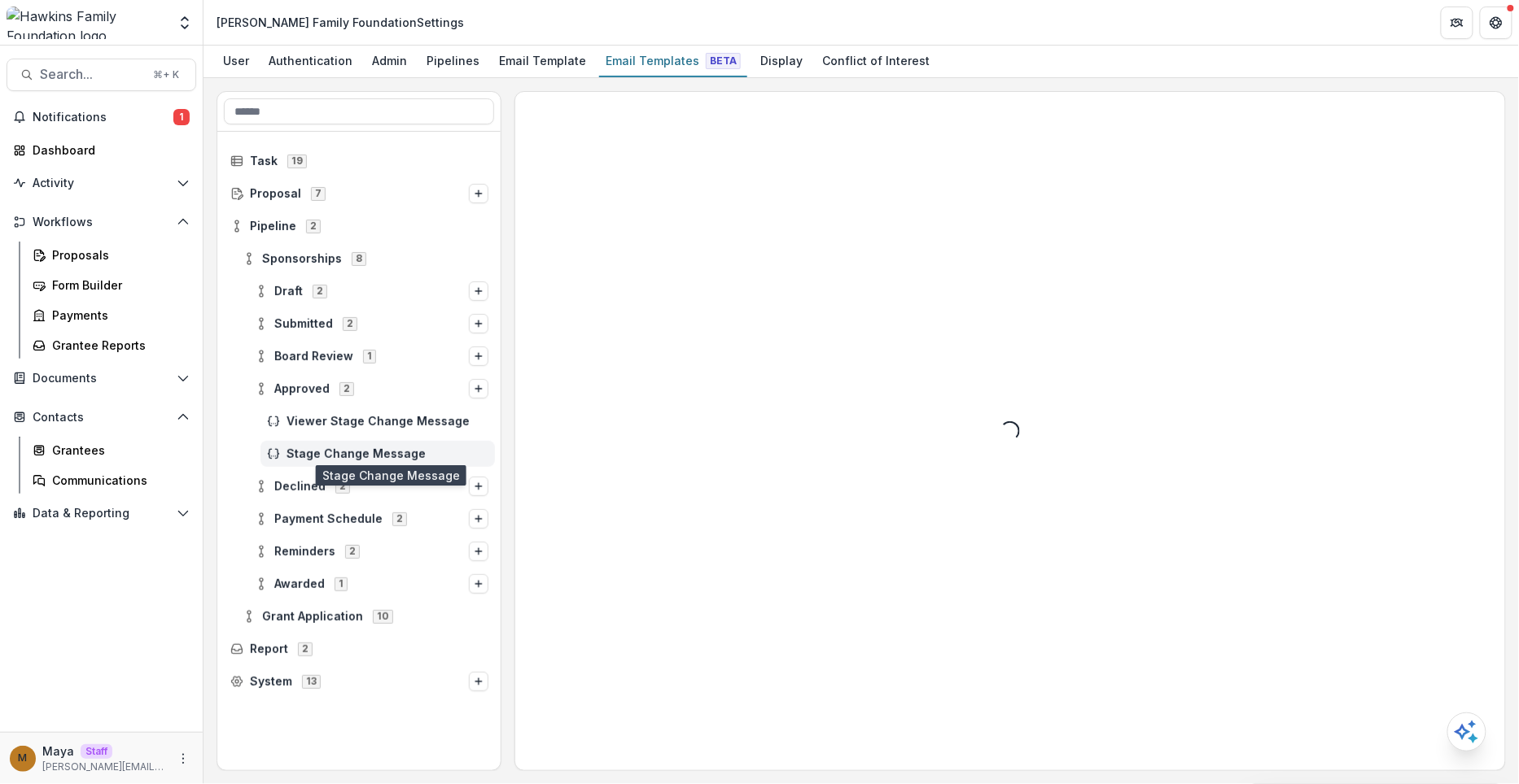
click at [317, 448] on span "Stage Change Message" at bounding box center [388, 454] width 202 height 14
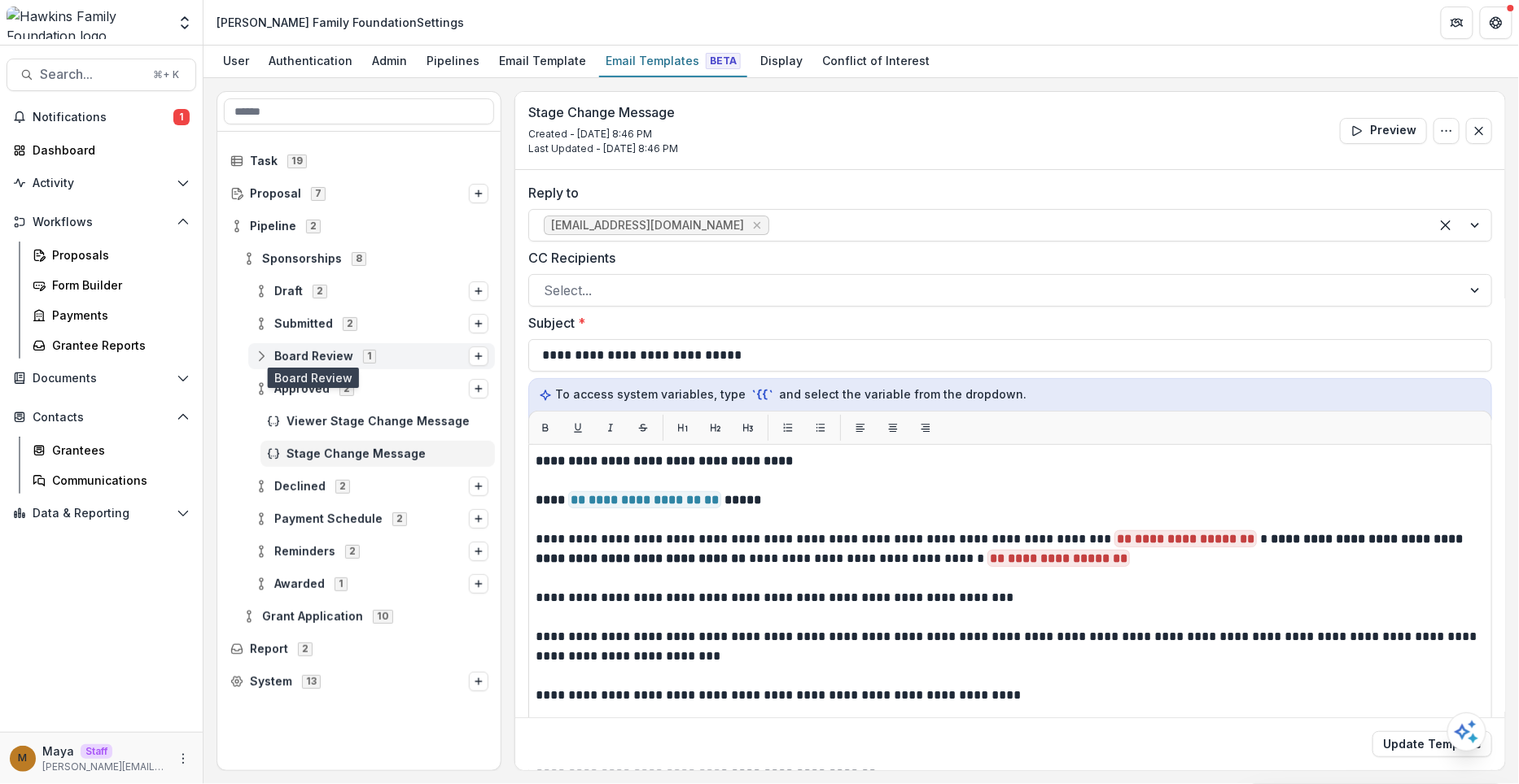
click at [312, 354] on span "Board Review" at bounding box center [314, 356] width 79 height 14
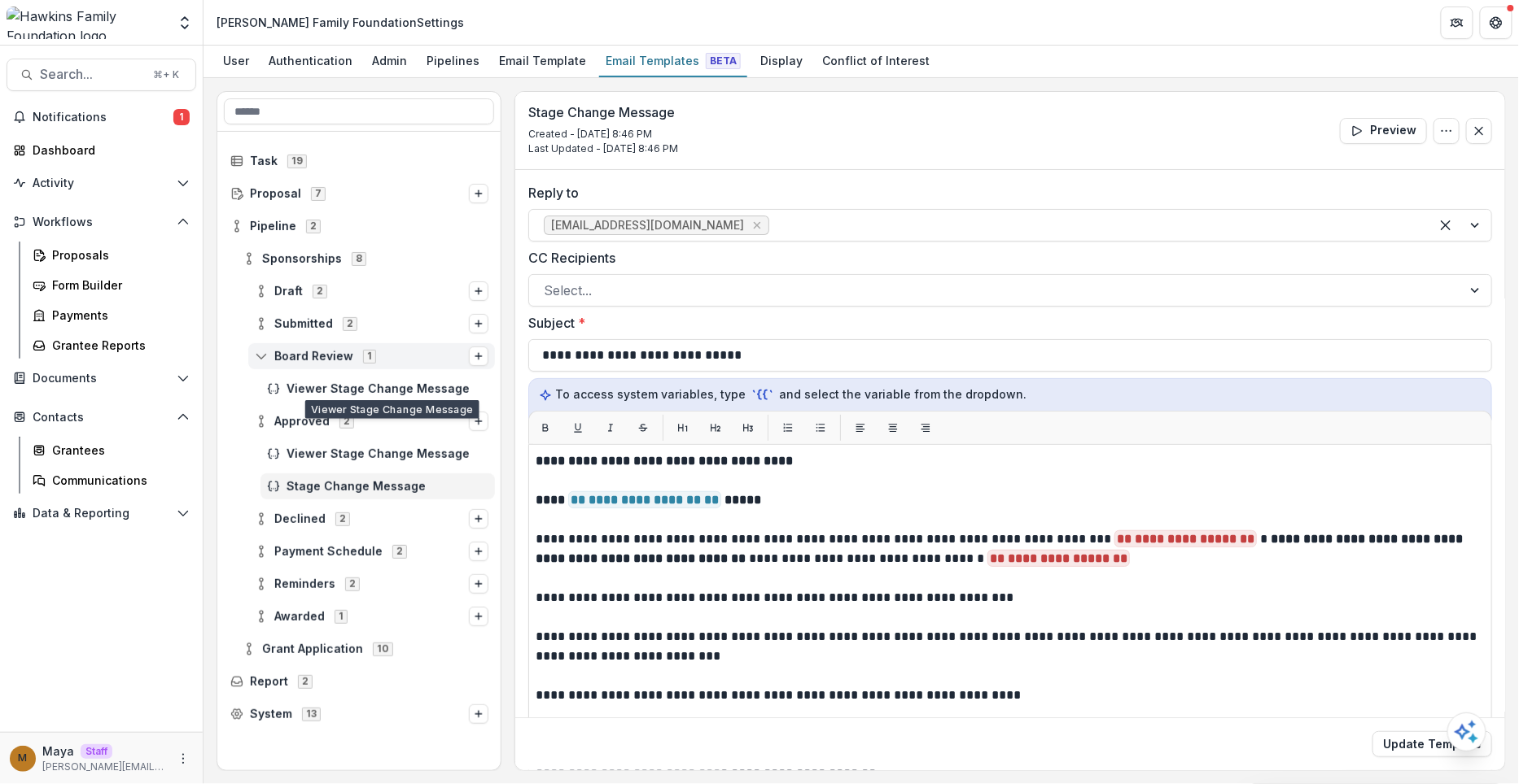
click at [321, 366] on div "Board Review 1" at bounding box center [372, 356] width 246 height 26
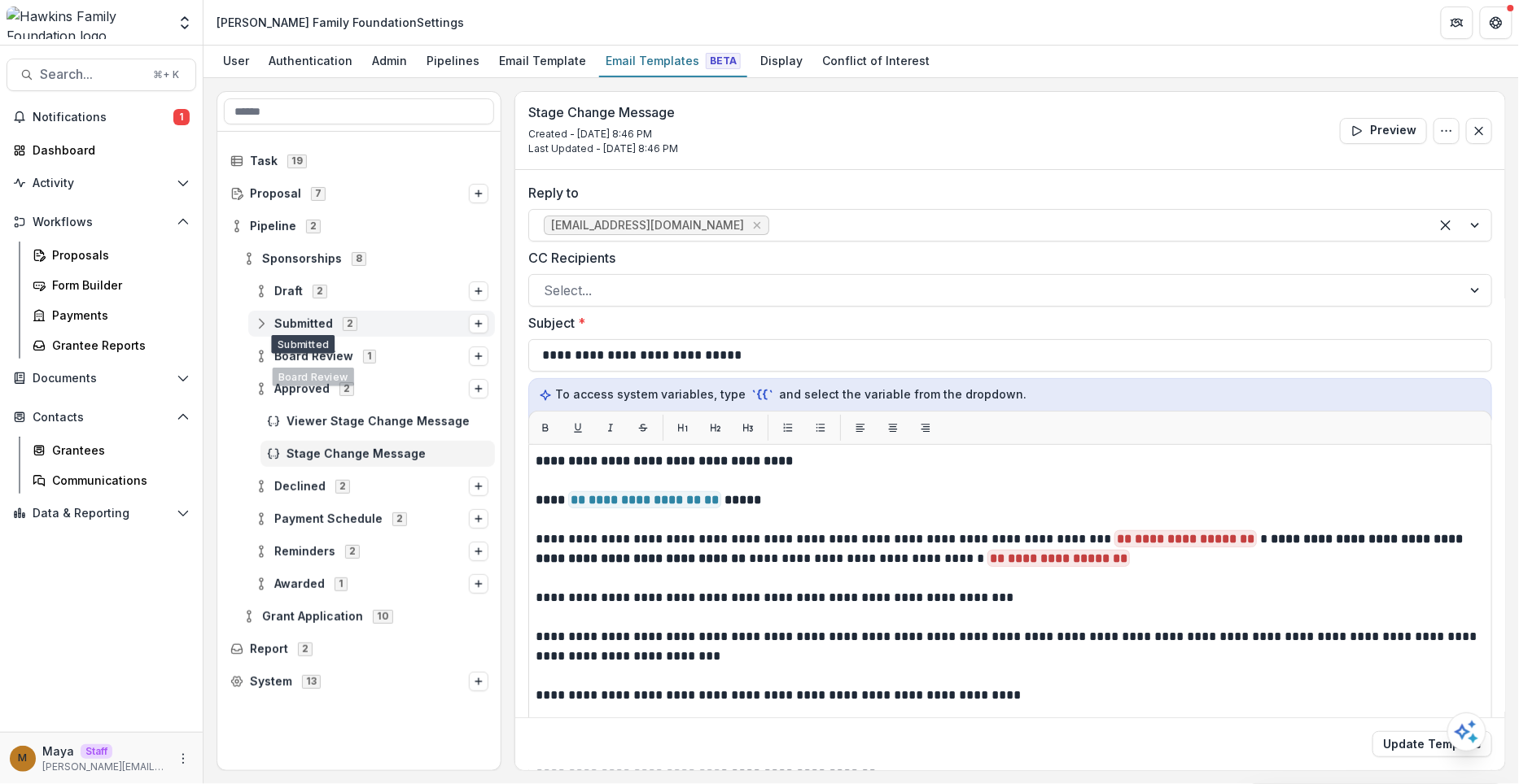
click at [313, 319] on span "Submitted" at bounding box center [304, 324] width 58 height 14
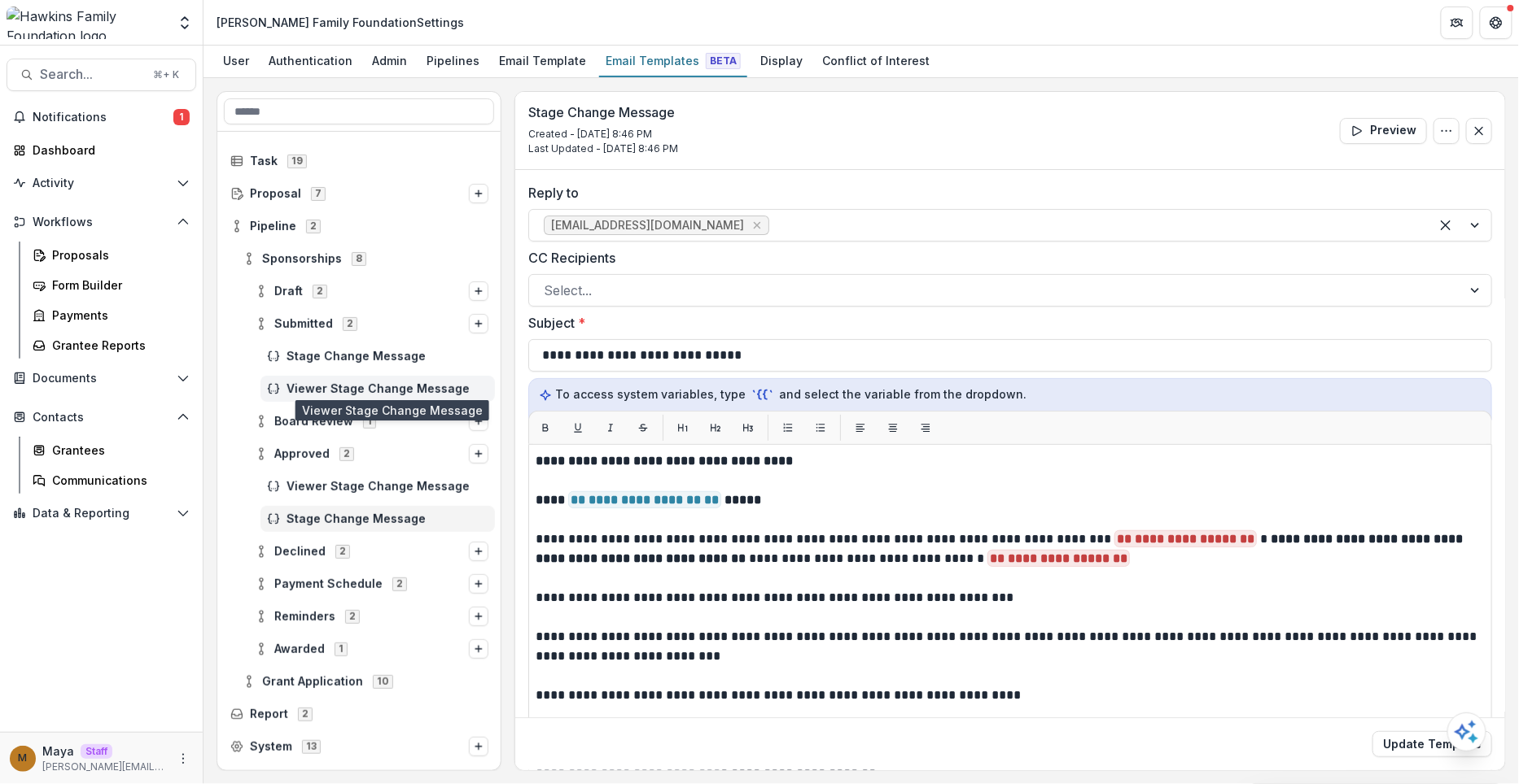
click at [315, 384] on span "Viewer Stage Change Message" at bounding box center [388, 389] width 202 height 14
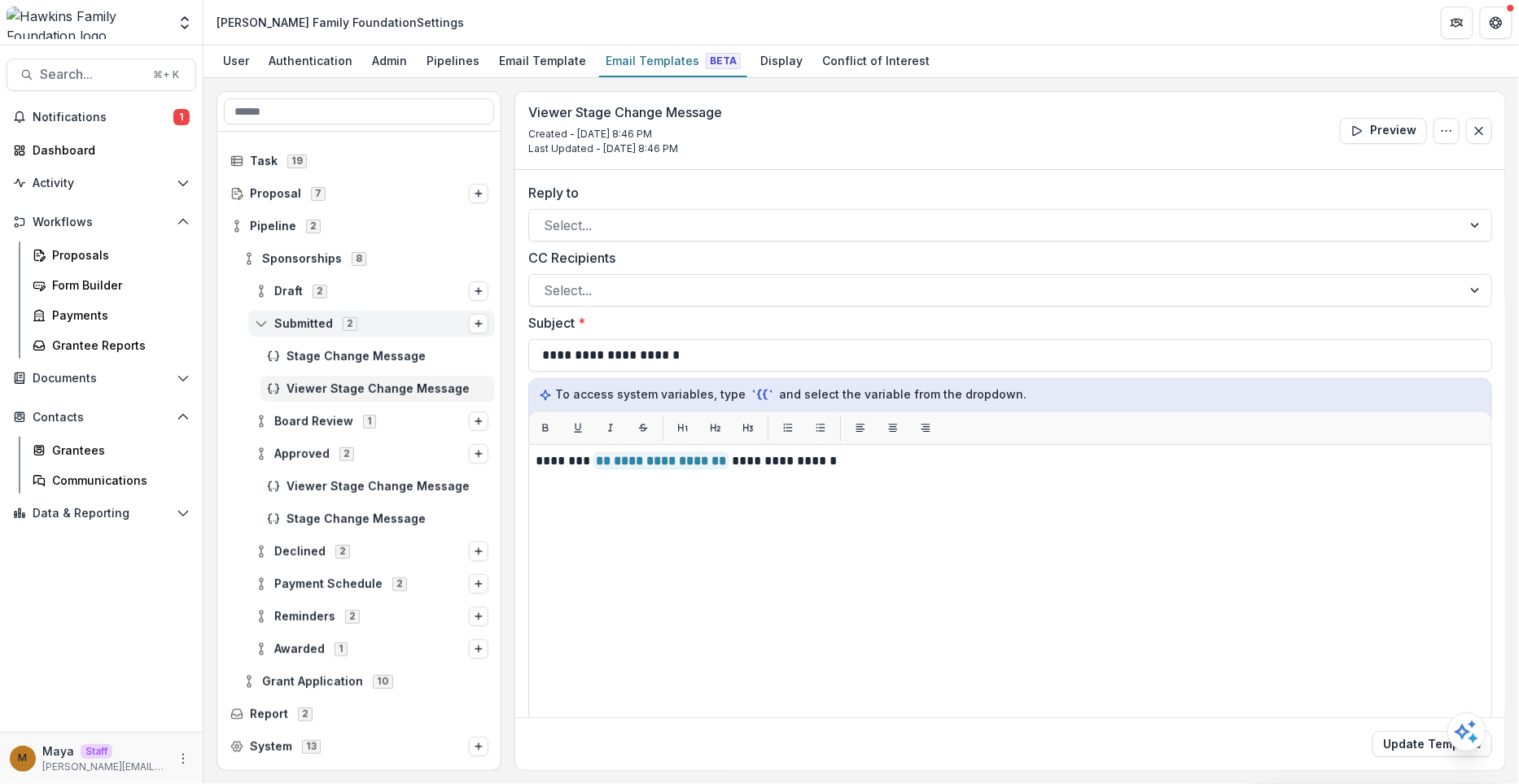
click at [312, 326] on span "Submitted" at bounding box center [304, 324] width 58 height 14
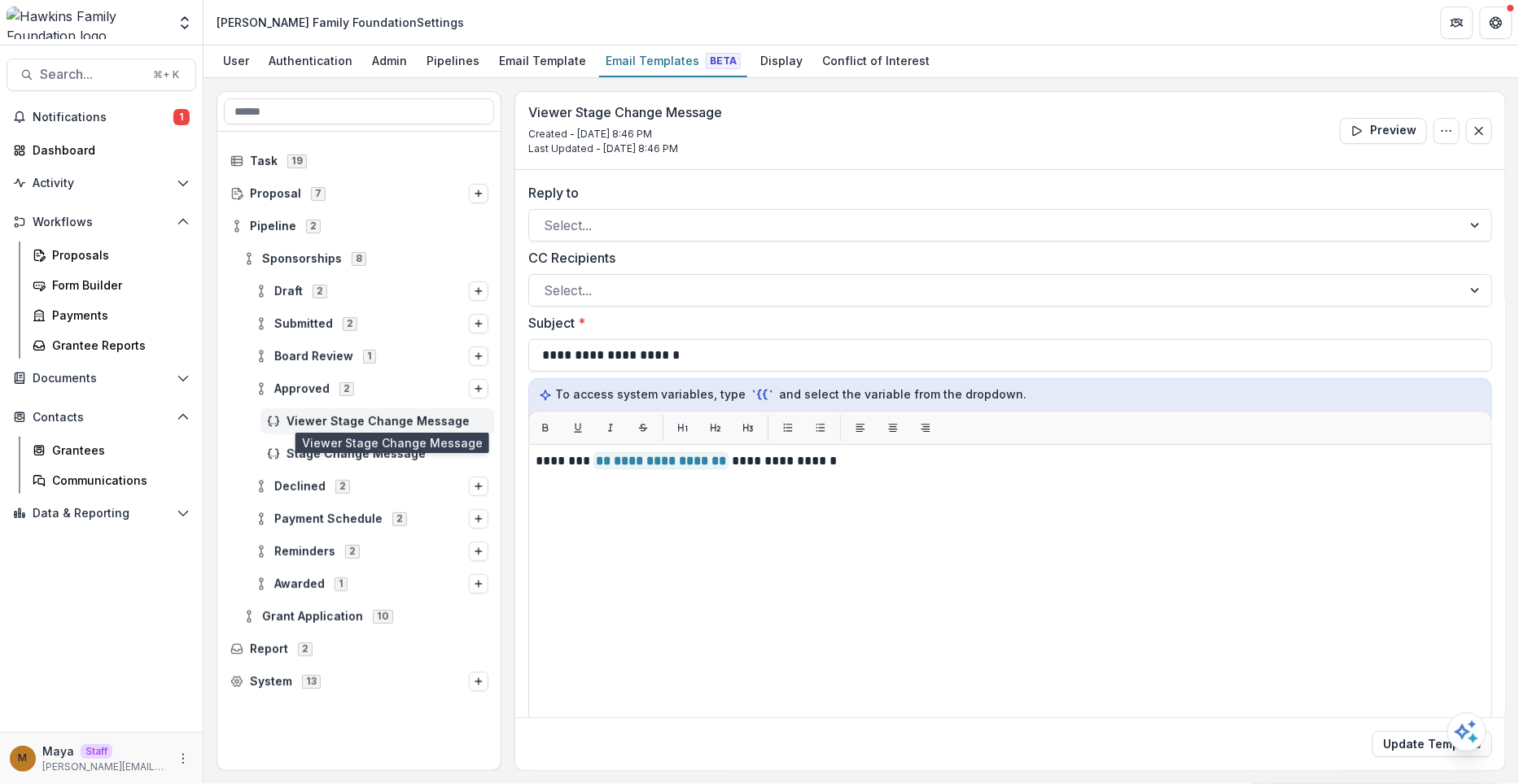
click at [313, 418] on span "Viewer Stage Change Message" at bounding box center [388, 421] width 202 height 14
click at [312, 444] on div "Stage Change Message" at bounding box center [377, 454] width 234 height 26
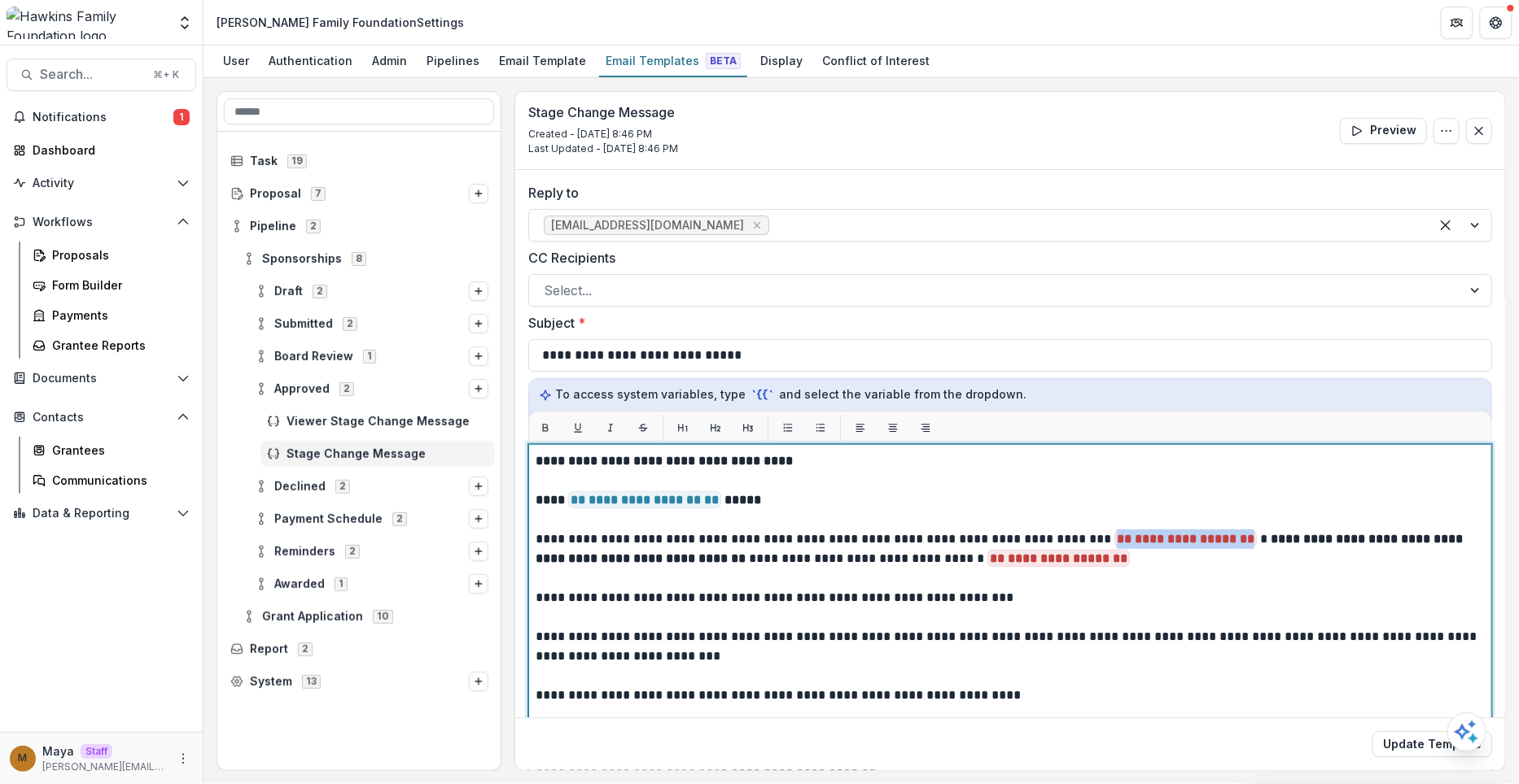
drag, startPoint x: 1143, startPoint y: 533, endPoint x: 1070, endPoint y: 534, distance: 73.0
click at [1070, 534] on p "**********" at bounding box center [1009, 550] width 947 height 39
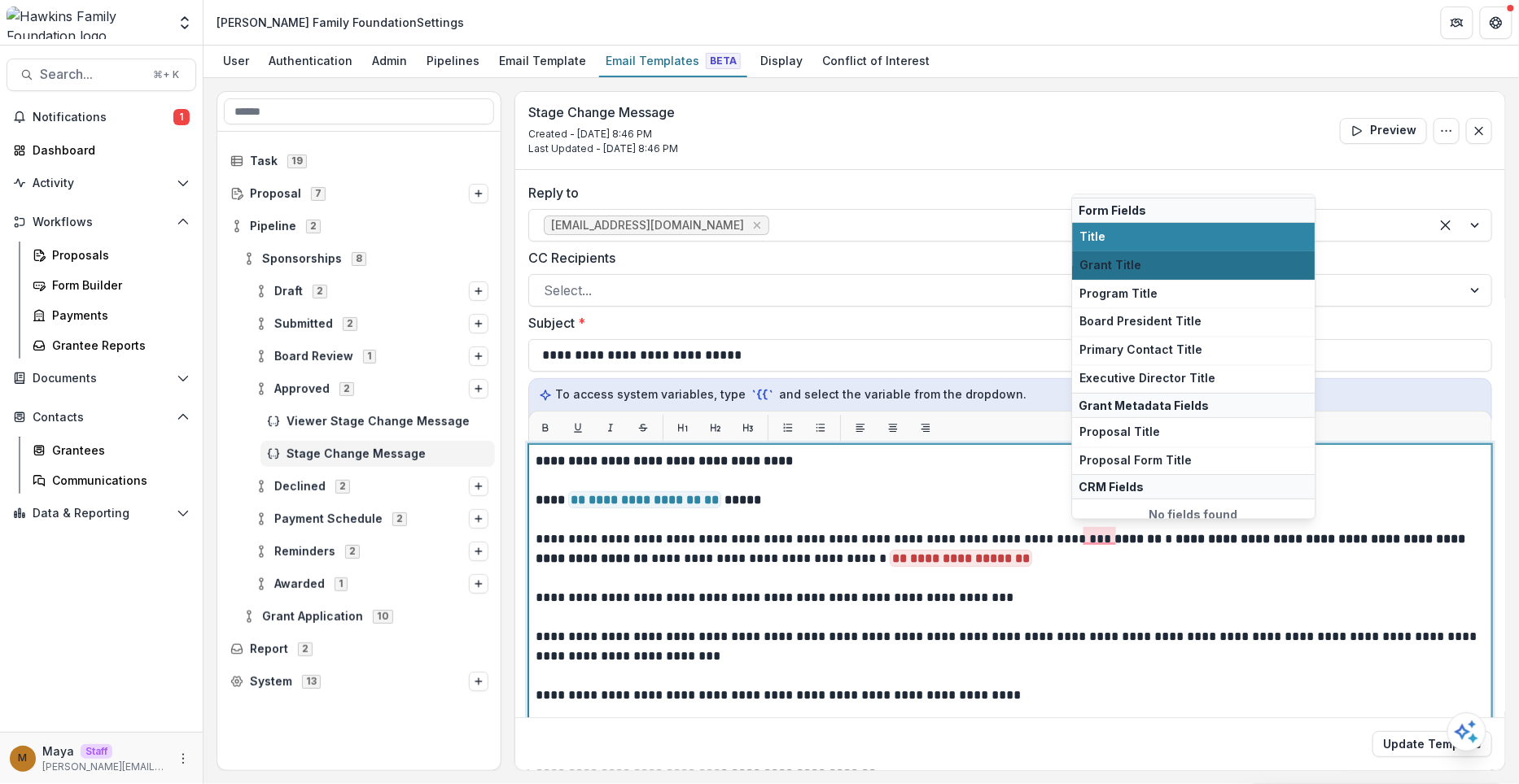
scroll to position [136, 0]
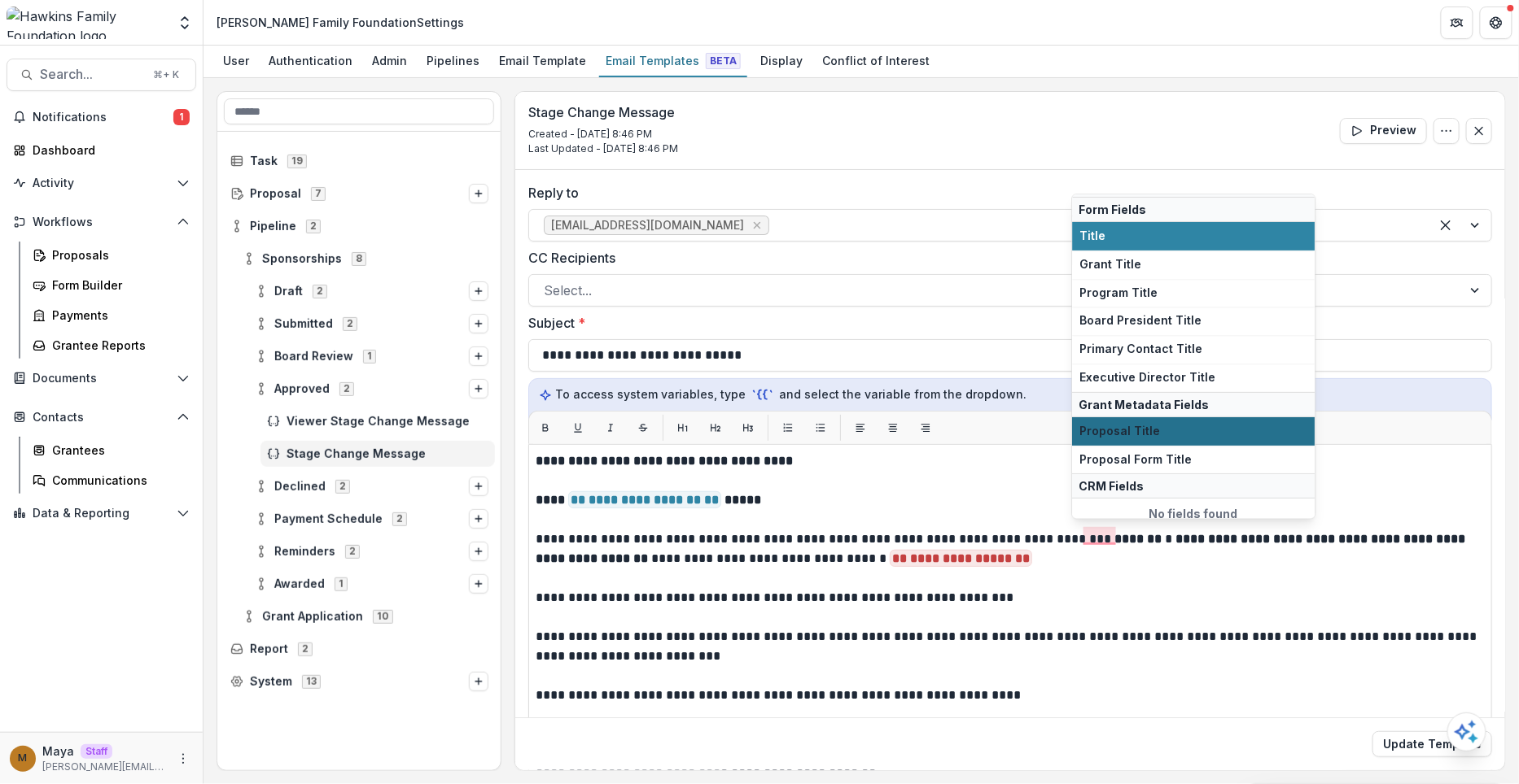
click at [1125, 425] on span "Proposal Title" at bounding box center [1195, 431] width 228 height 14
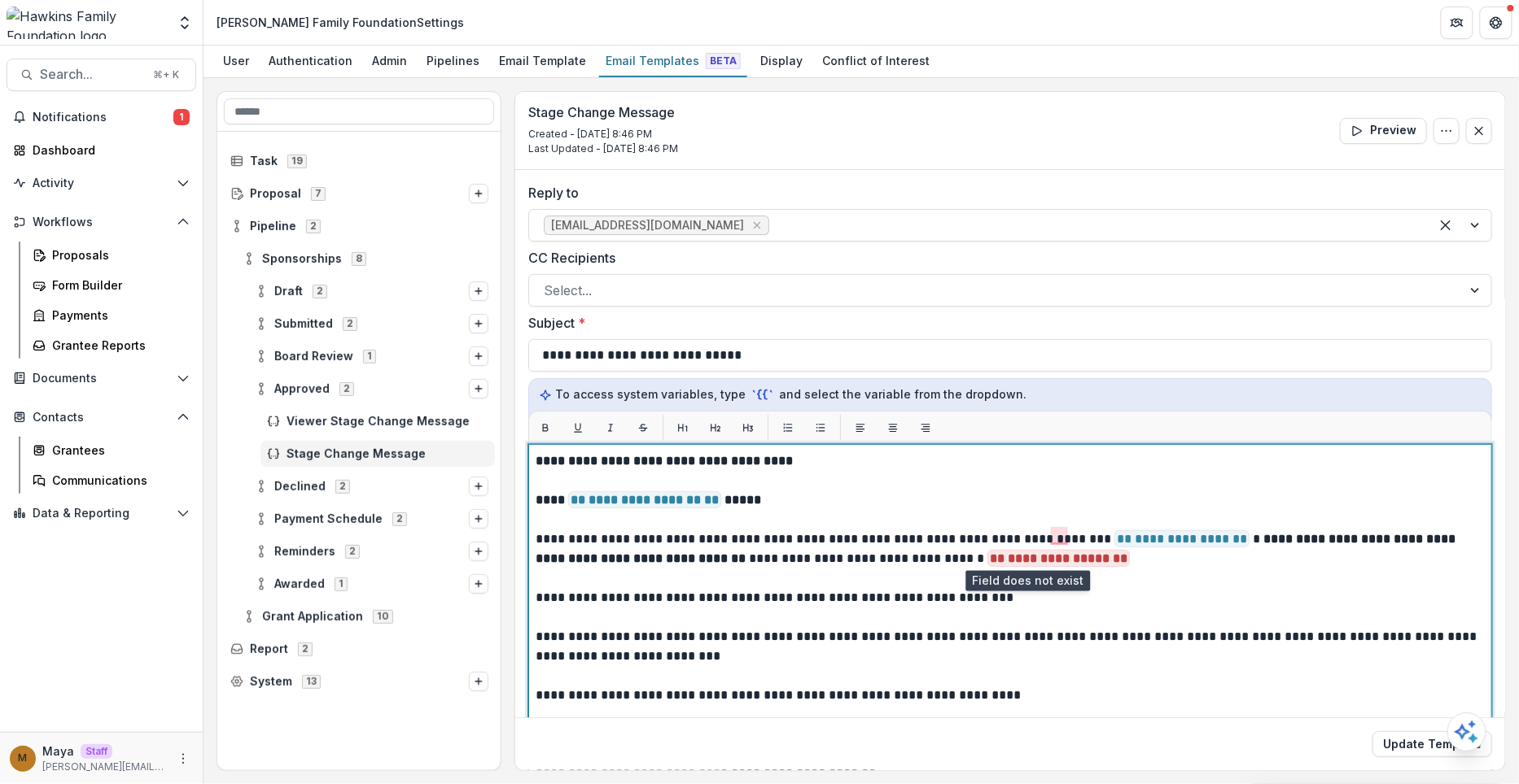
drag, startPoint x: 1110, startPoint y: 554, endPoint x: 959, endPoint y: 555, distance: 151.0
click at [959, 555] on p "**********" at bounding box center [1009, 550] width 947 height 39
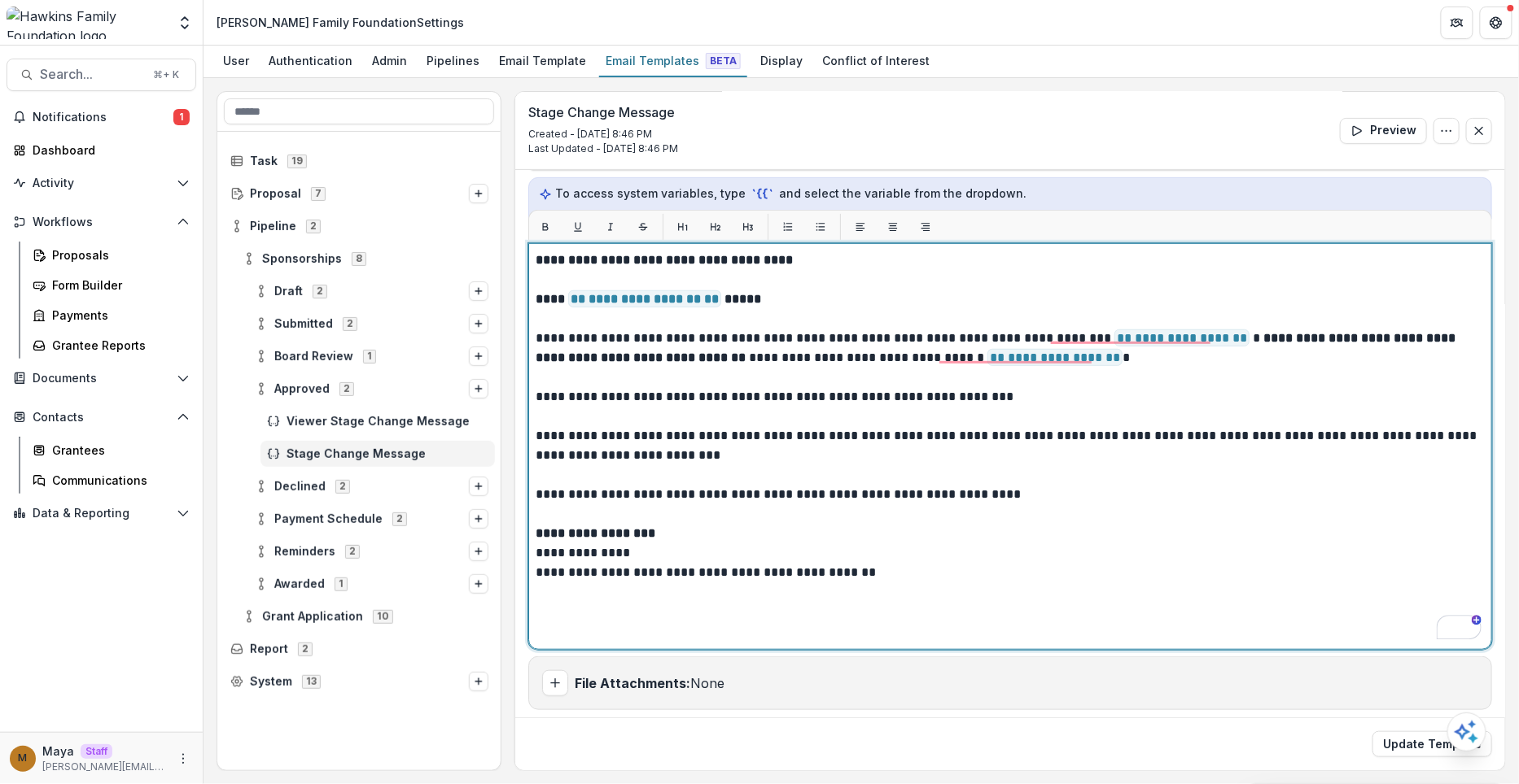
click at [908, 465] on p "To enrich screen reader interactions, please activate Accessibility in Grammarl…" at bounding box center [1010, 475] width 949 height 20
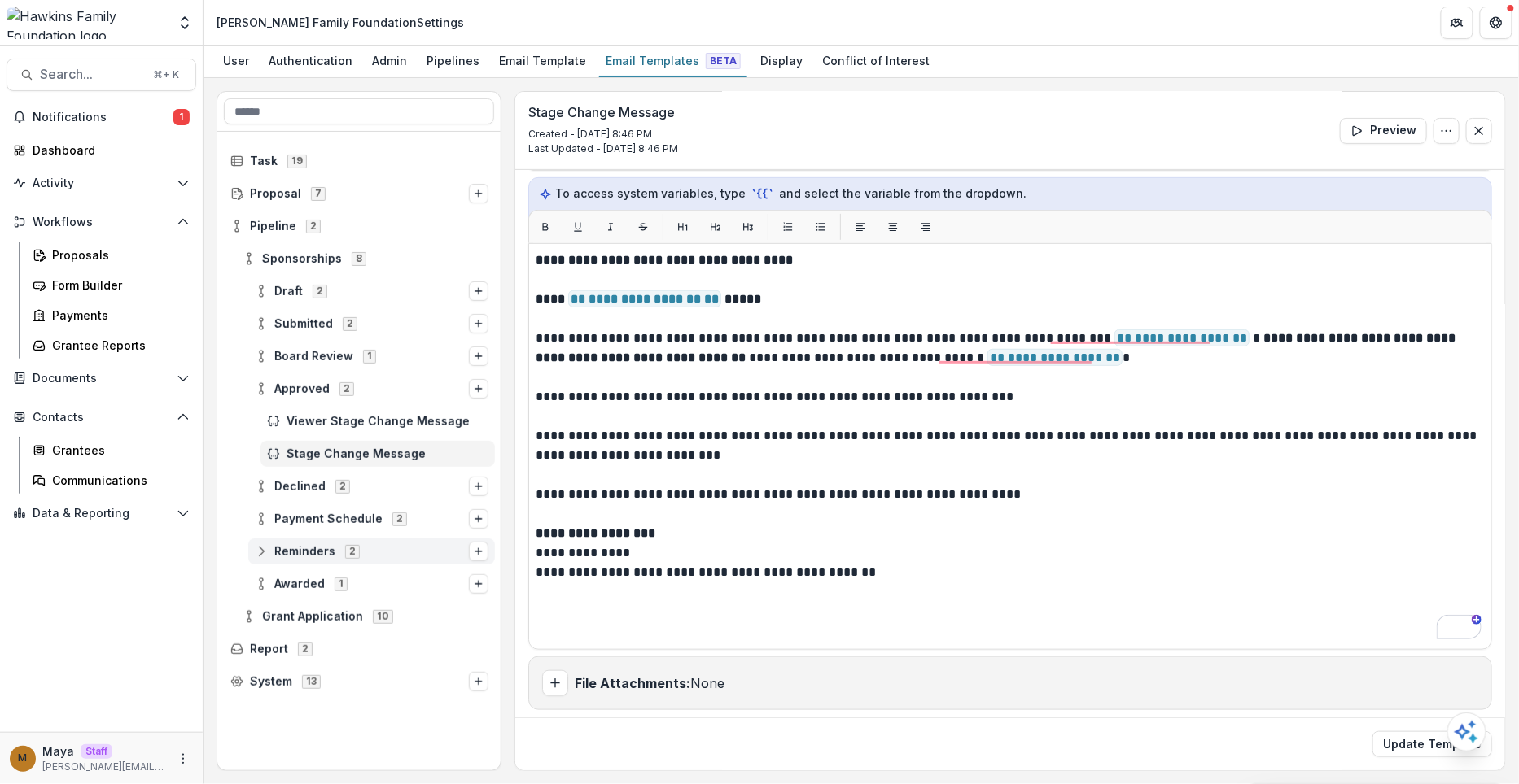
click at [260, 554] on icon at bounding box center [261, 552] width 13 height 13
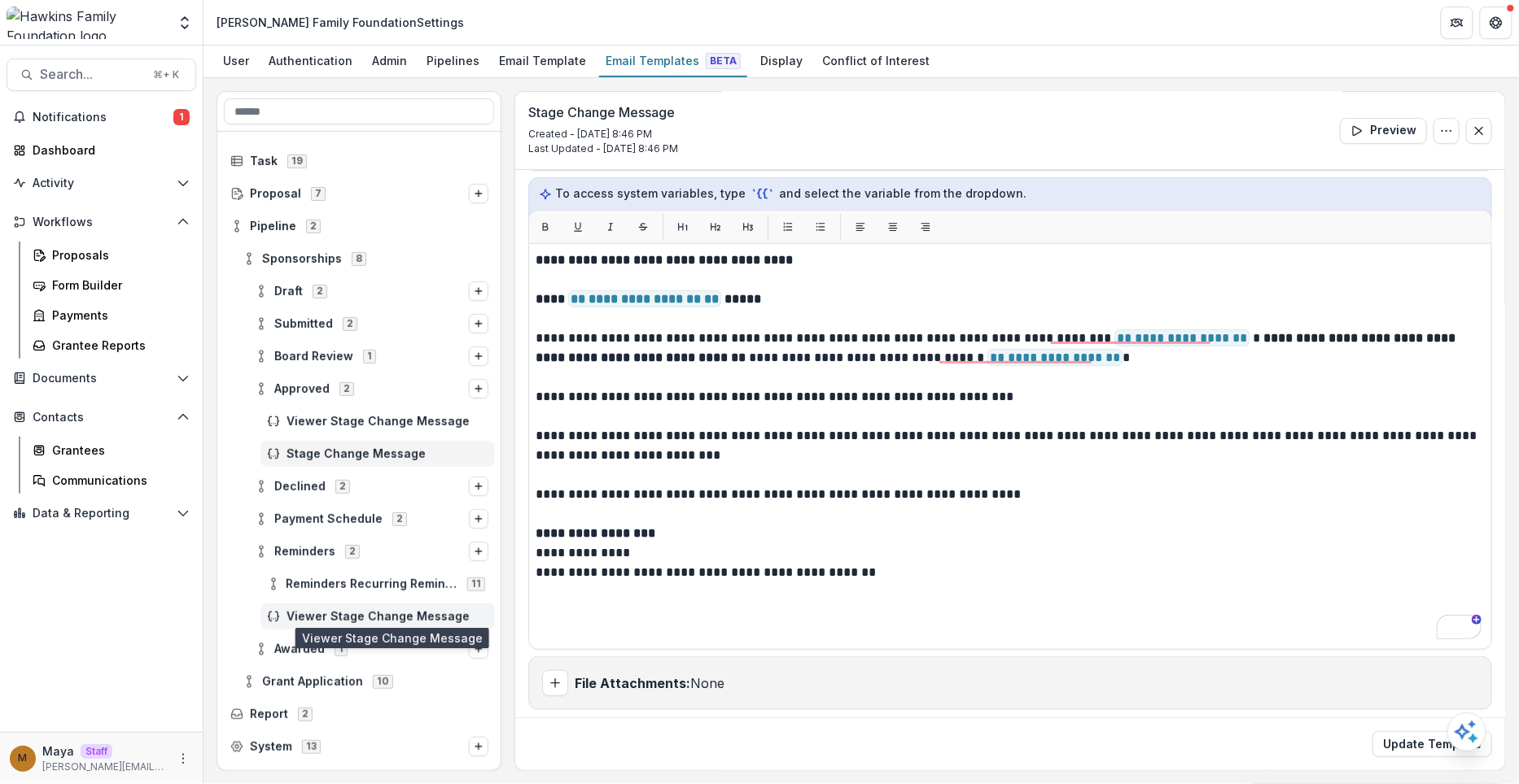
click at [303, 610] on span "Viewer Stage Change Message" at bounding box center [388, 617] width 202 height 14
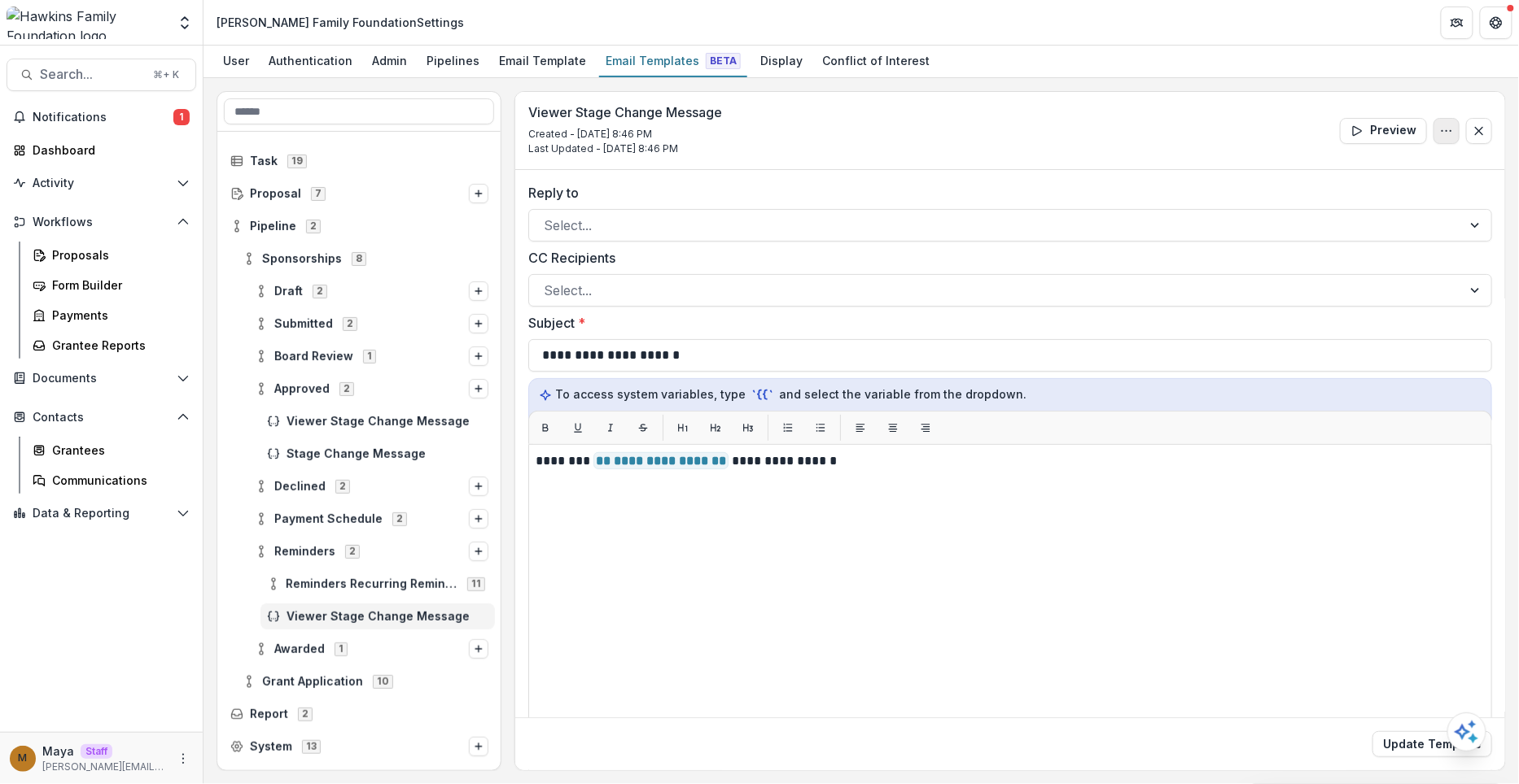
click at [1449, 128] on icon "Options" at bounding box center [1447, 131] width 13 height 13
click at [1351, 197] on button "Delete Template" at bounding box center [1369, 195] width 174 height 27
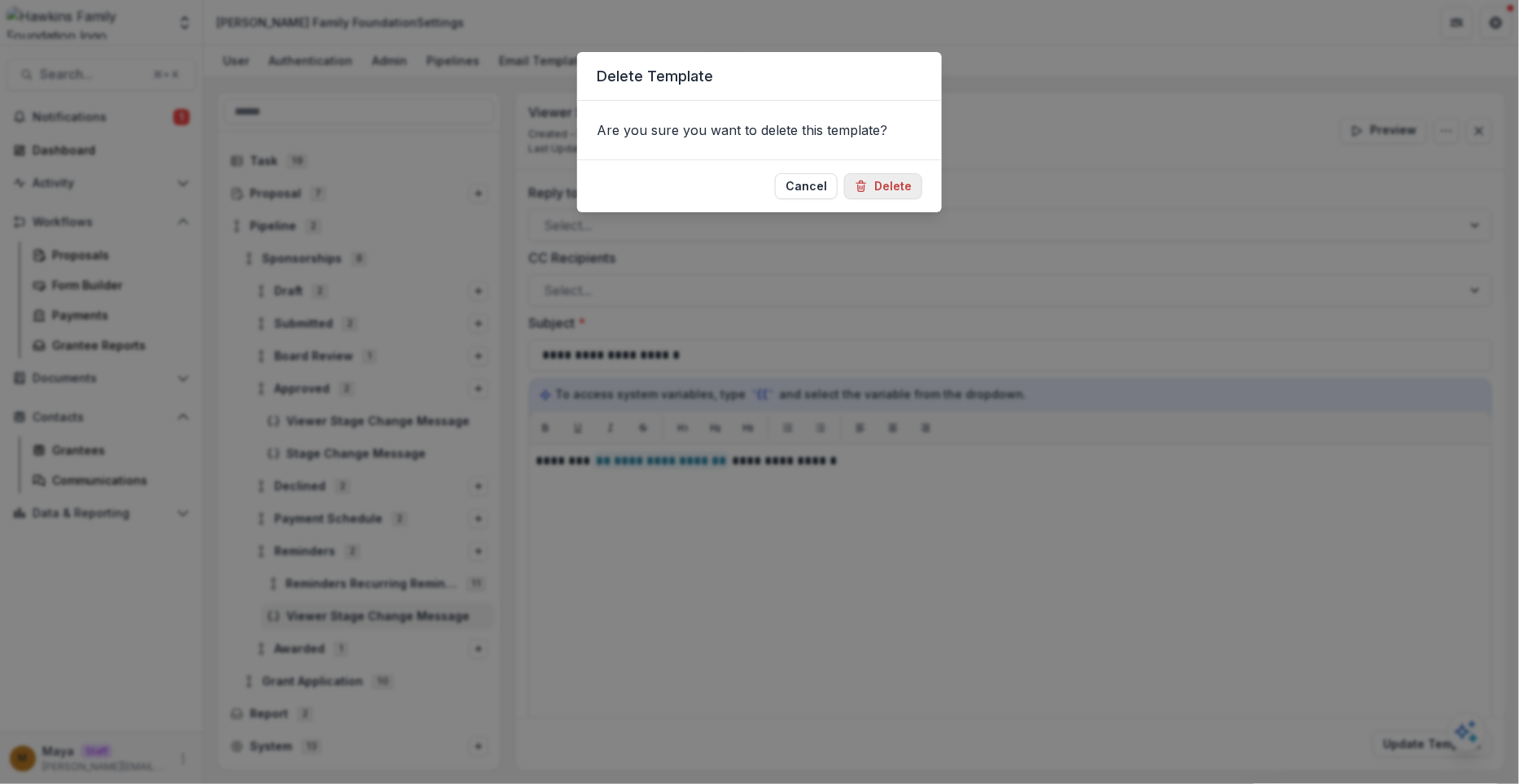
click at [900, 180] on button "Delete" at bounding box center [883, 186] width 78 height 26
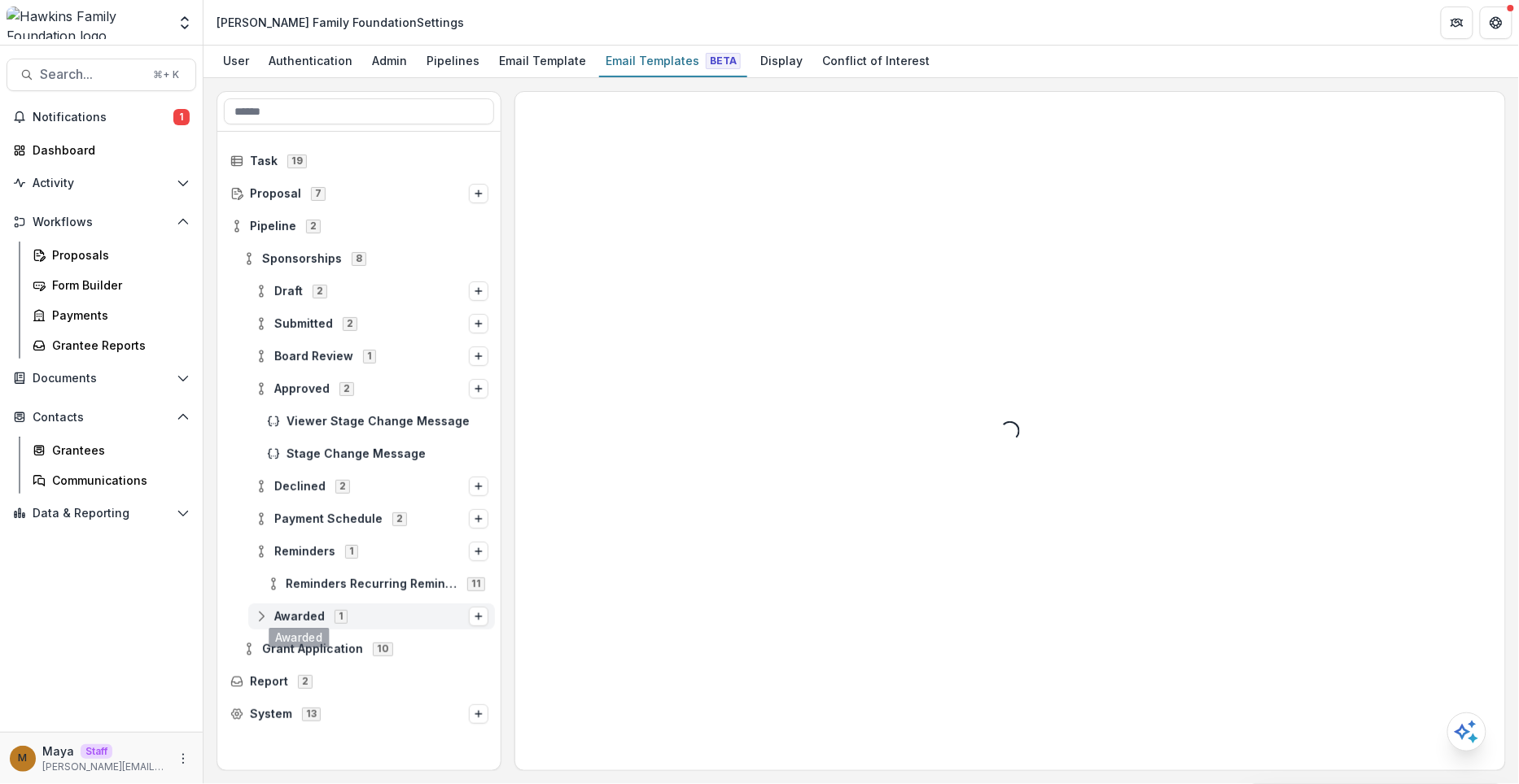
click at [263, 611] on icon at bounding box center [261, 617] width 13 height 13
click at [263, 548] on icon at bounding box center [261, 552] width 13 height 13
click at [245, 258] on icon at bounding box center [249, 259] width 13 height 13
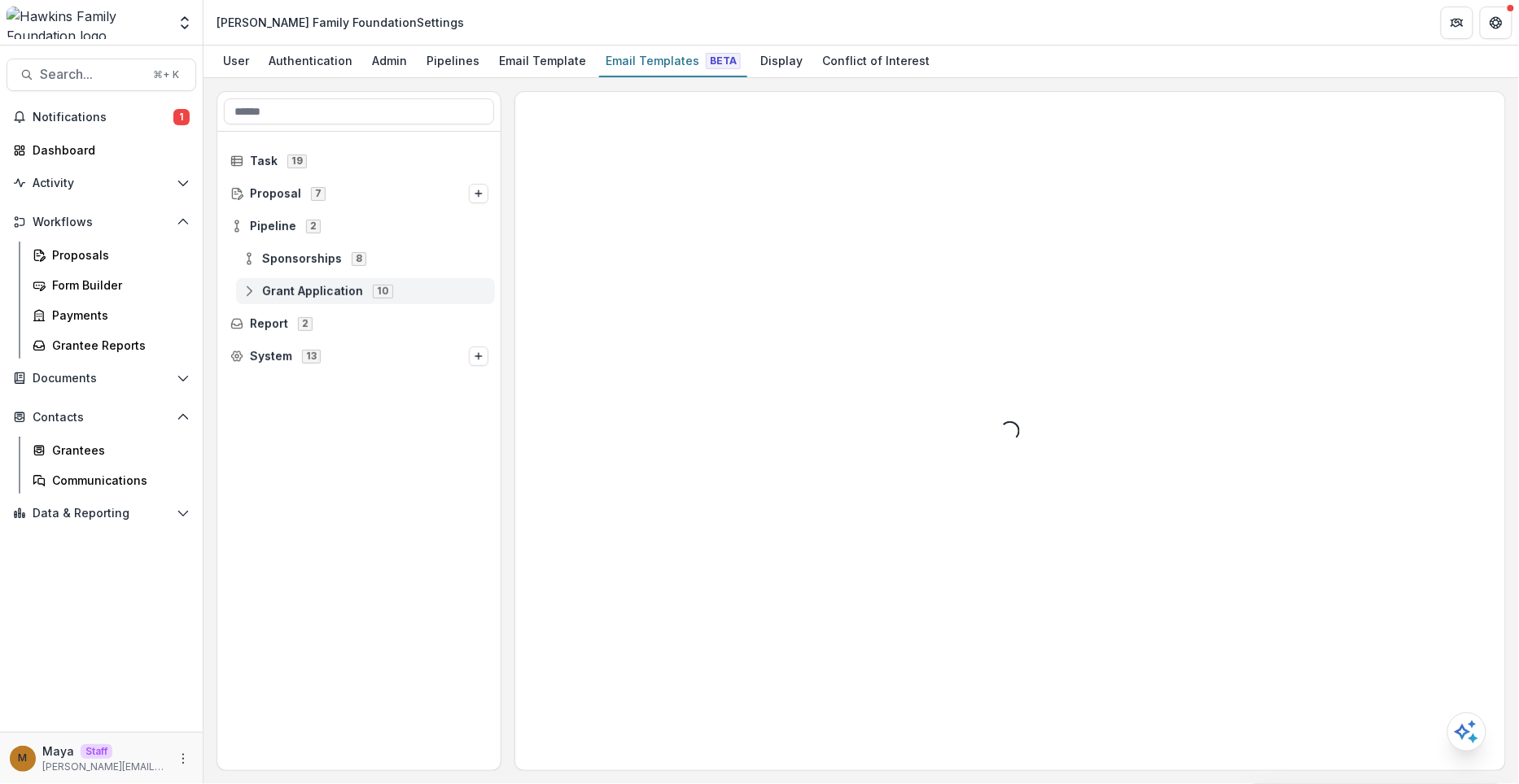
click at [245, 294] on icon at bounding box center [249, 291] width 13 height 13
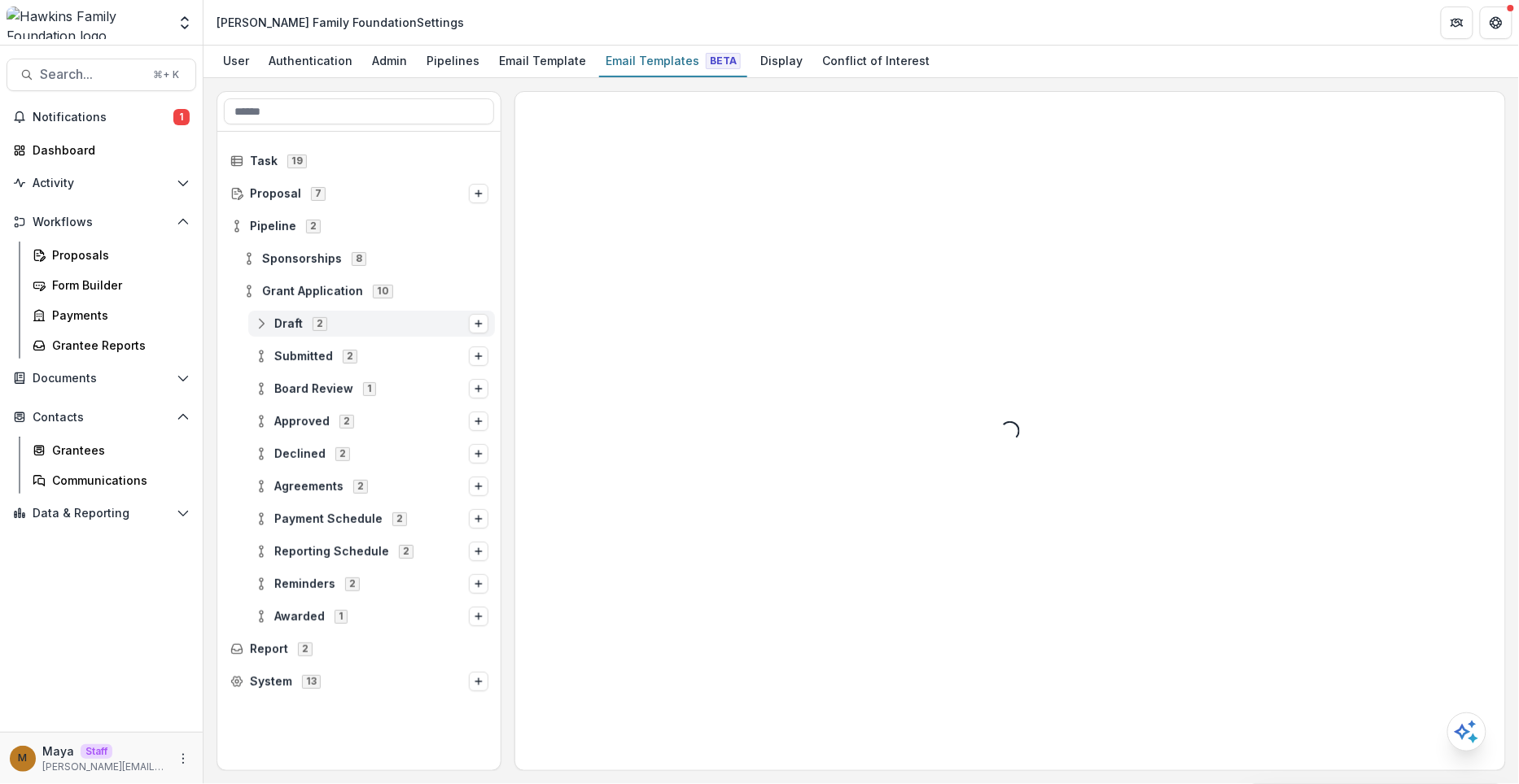
click at [260, 328] on circle at bounding box center [261, 327] width 3 height 3
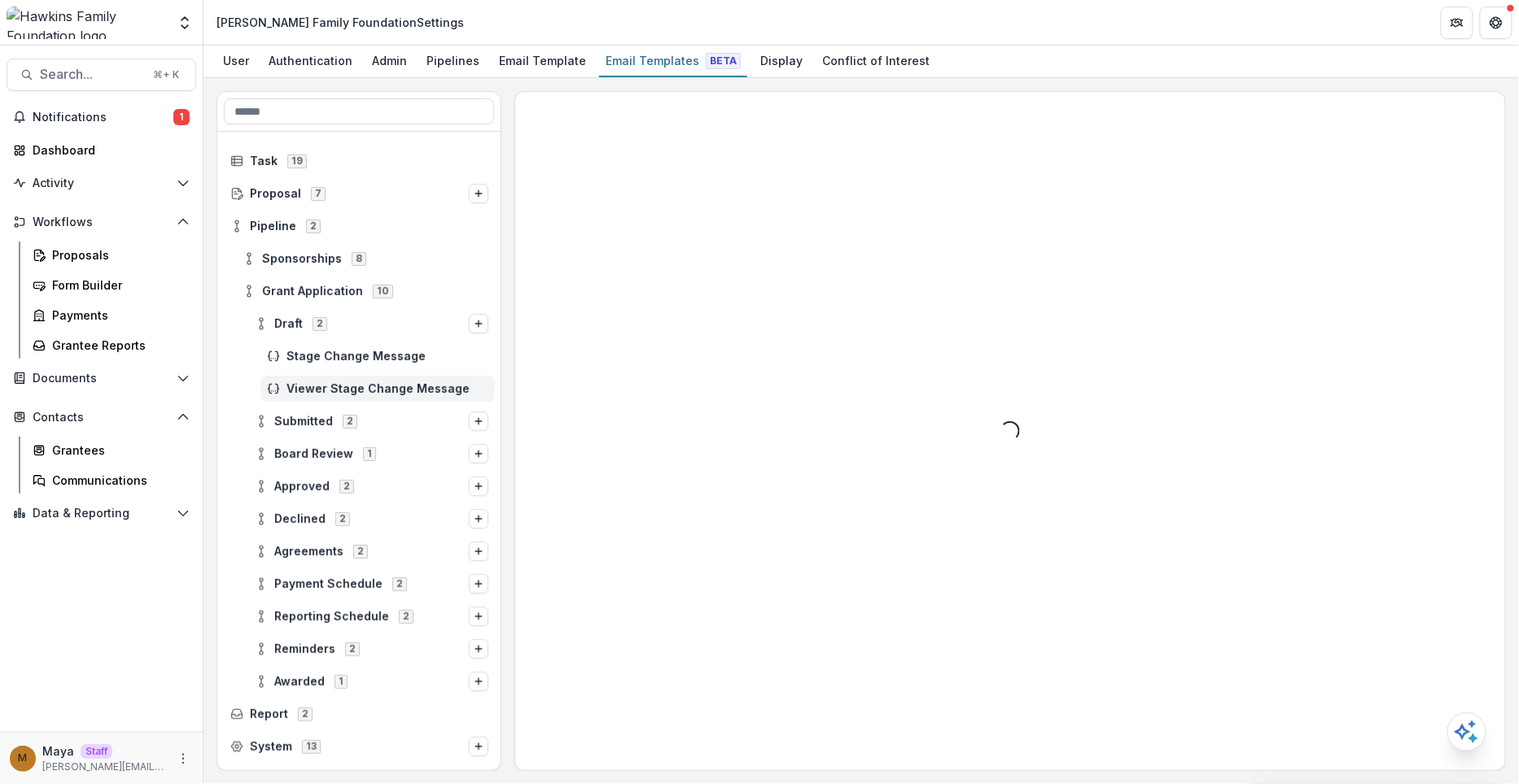
click at [303, 383] on span "Viewer Stage Change Message" at bounding box center [388, 389] width 202 height 14
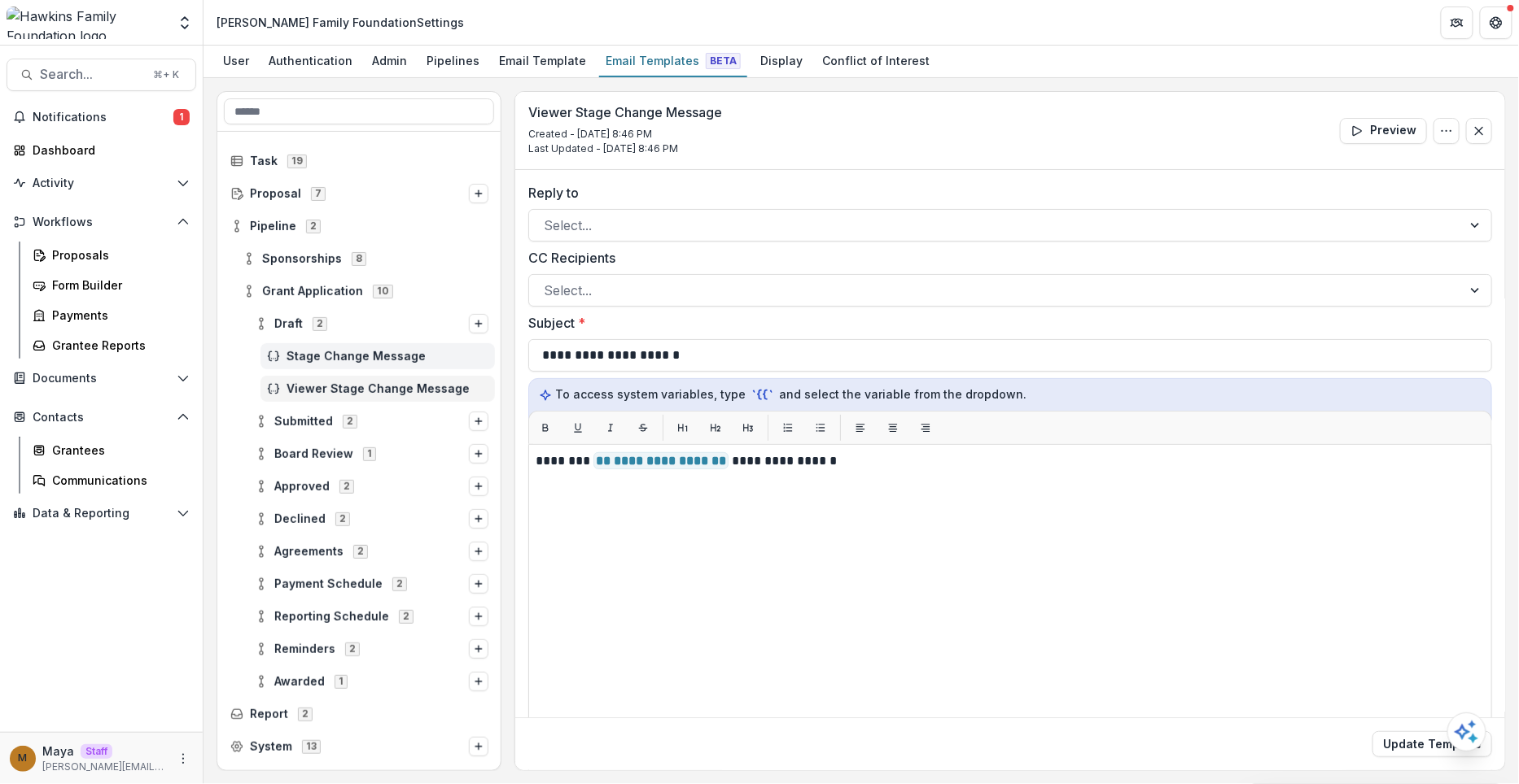
click at [308, 353] on span "Stage Change Message" at bounding box center [388, 356] width 202 height 14
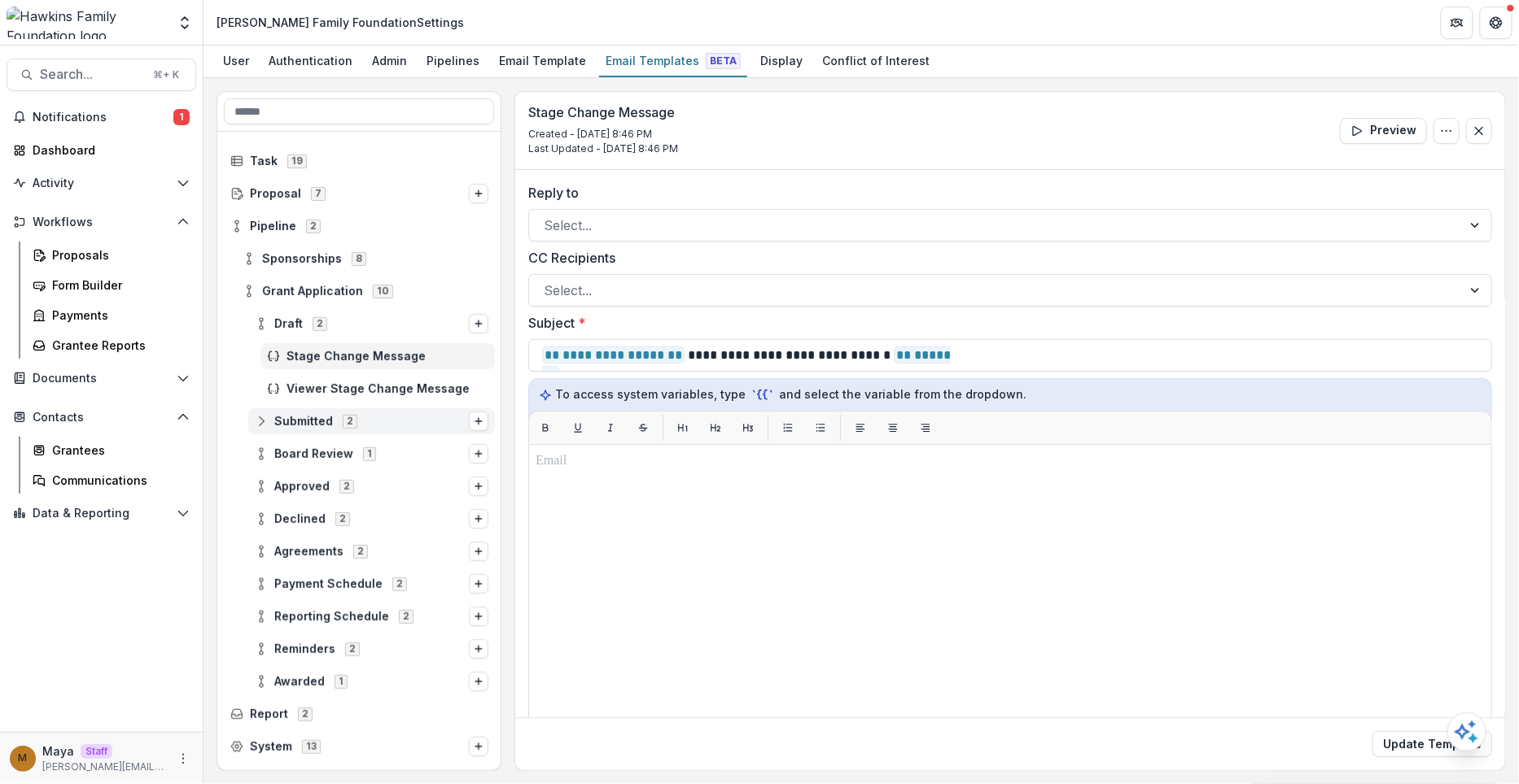
click at [258, 421] on icon at bounding box center [261, 421] width 13 height 13
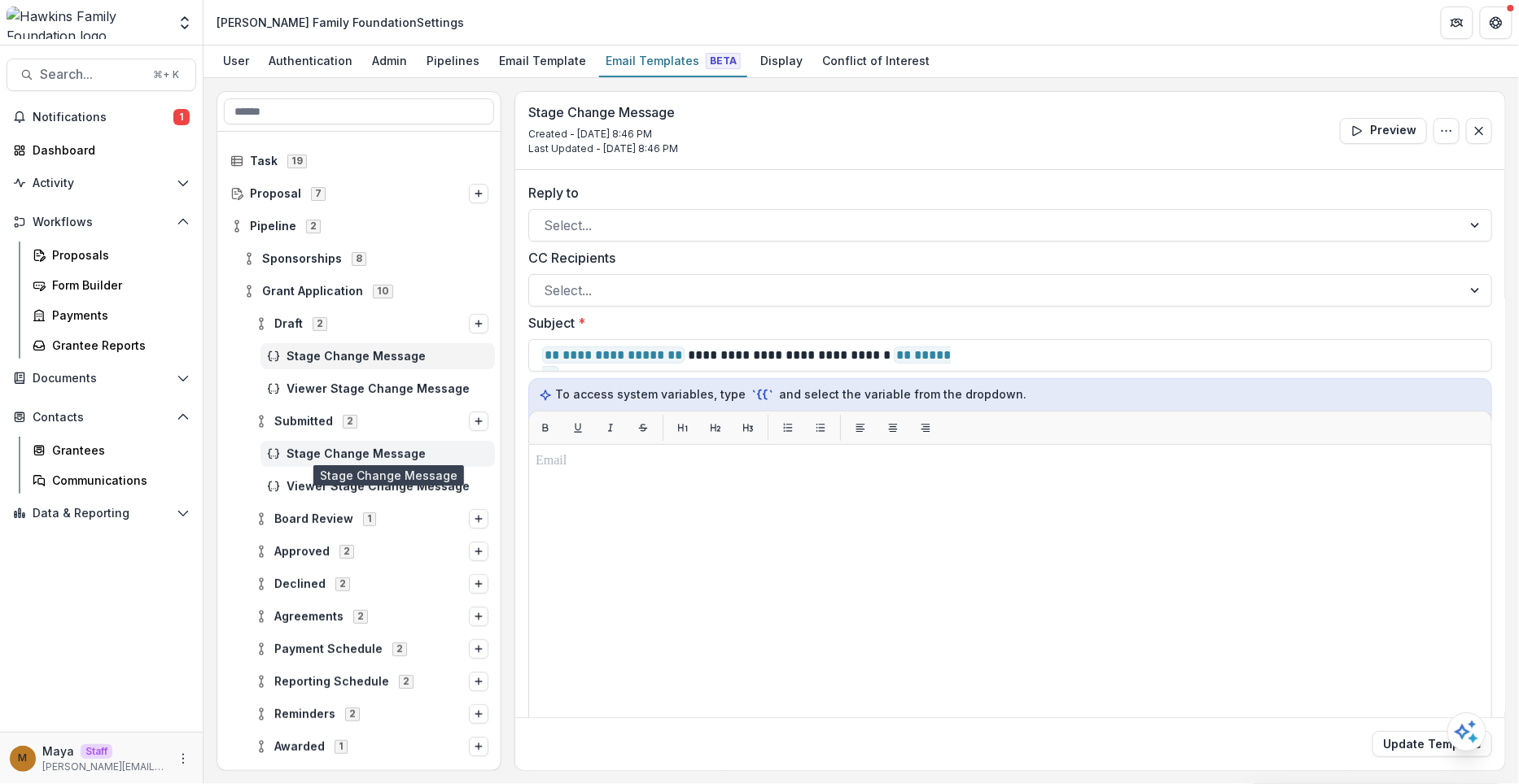
click at [328, 457] on span "Stage Change Message" at bounding box center [388, 454] width 202 height 14
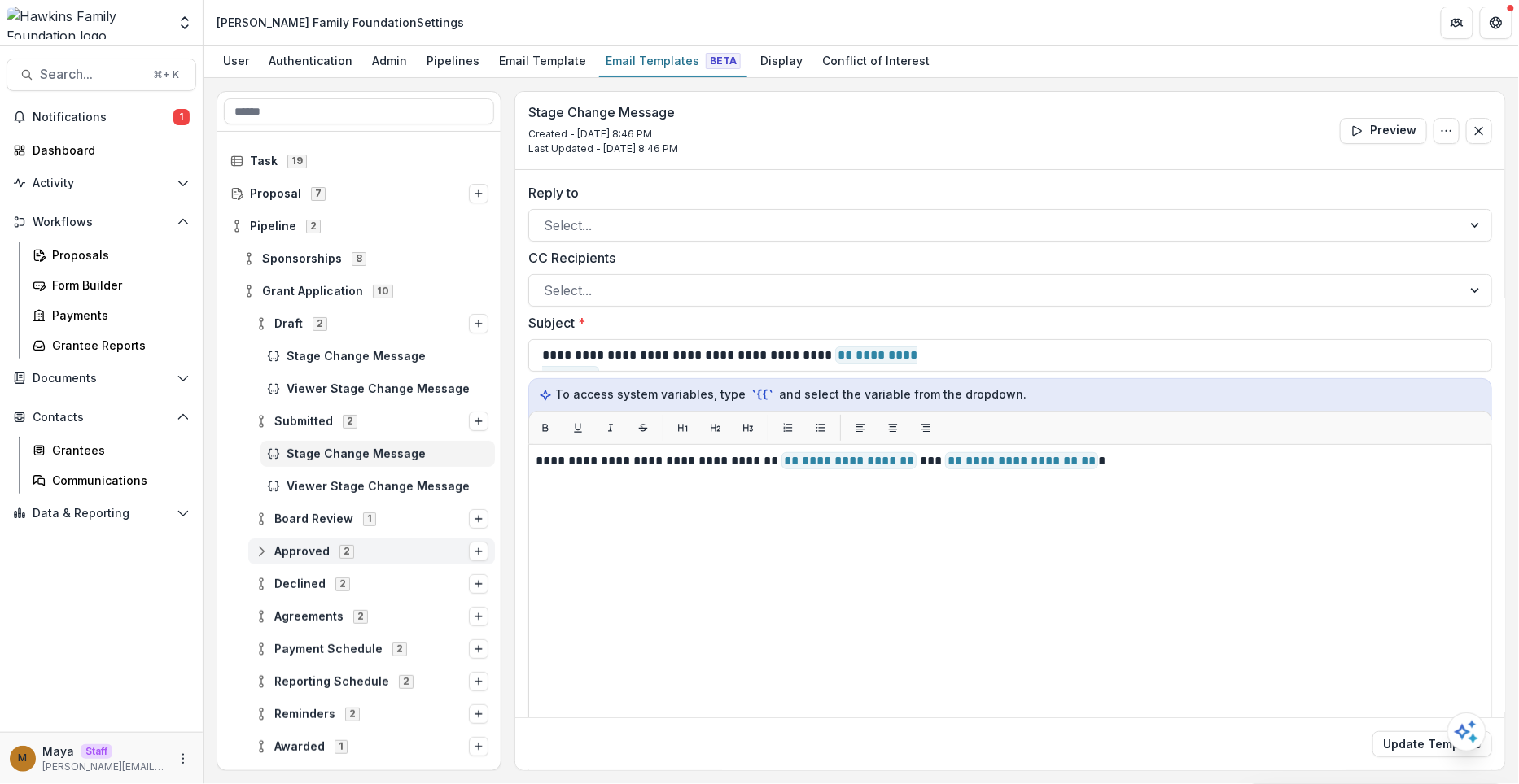
click at [259, 552] on icon at bounding box center [261, 552] width 13 height 13
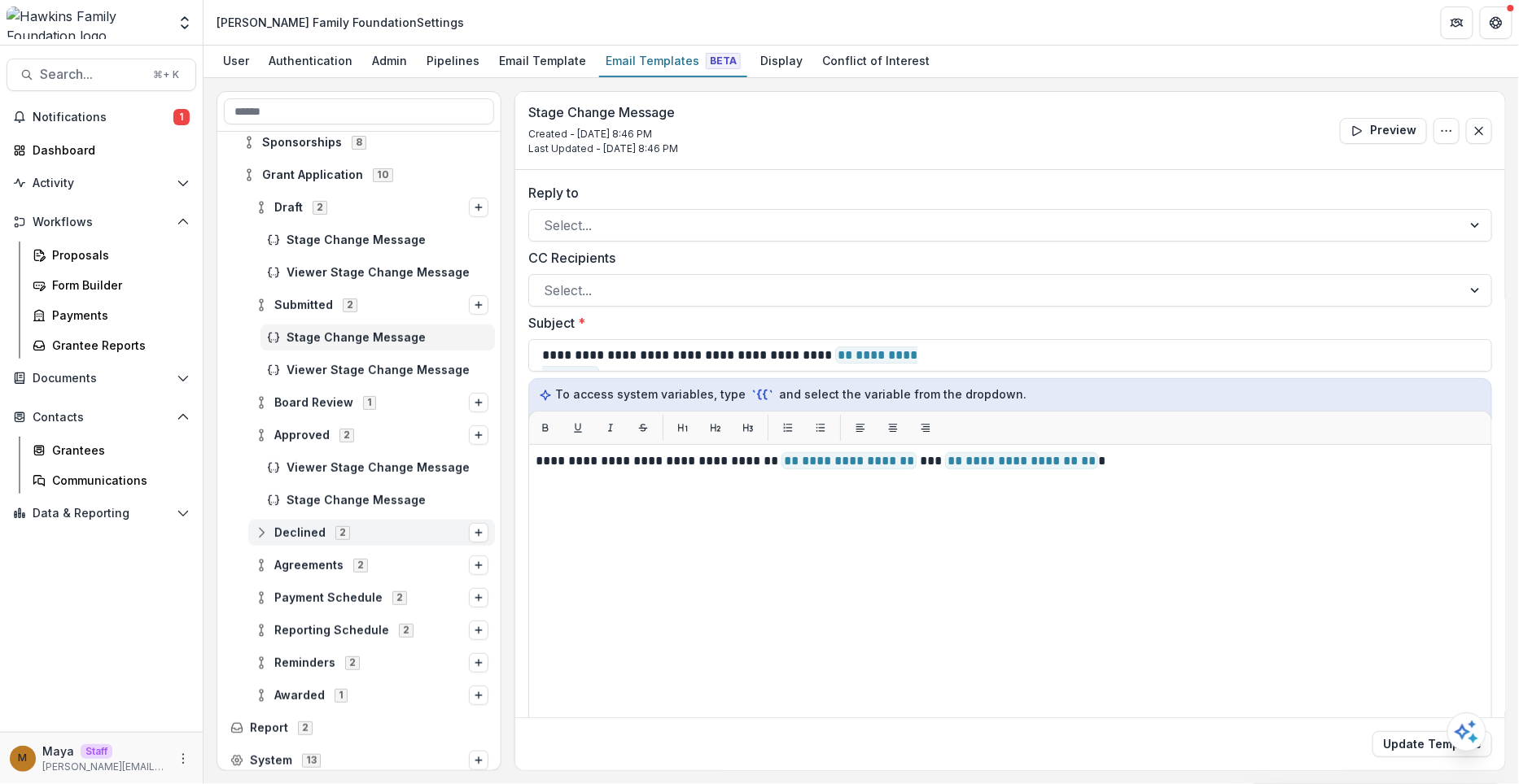
scroll to position [120, 0]
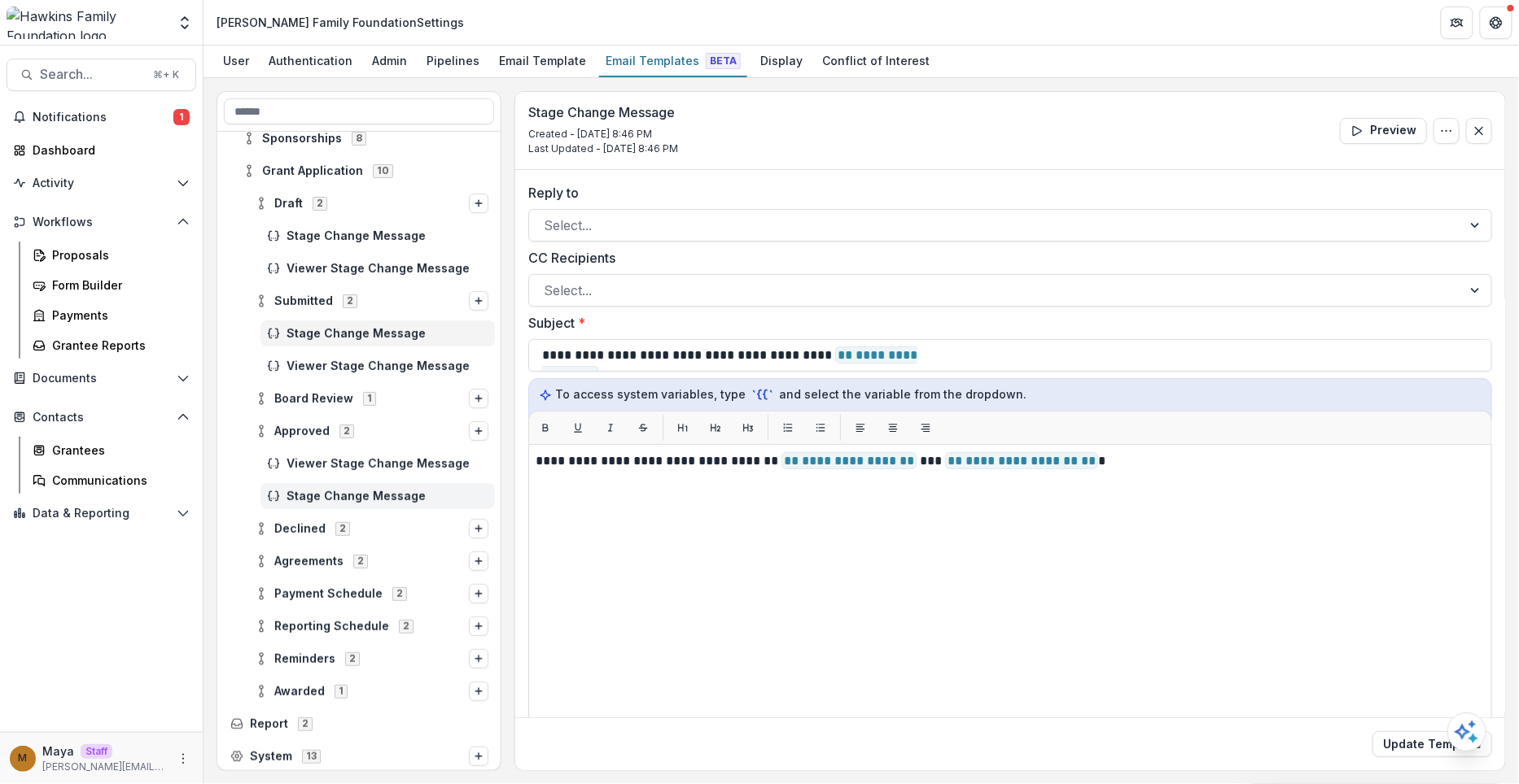
click at [342, 494] on span "Stage Change Message" at bounding box center [388, 496] width 202 height 14
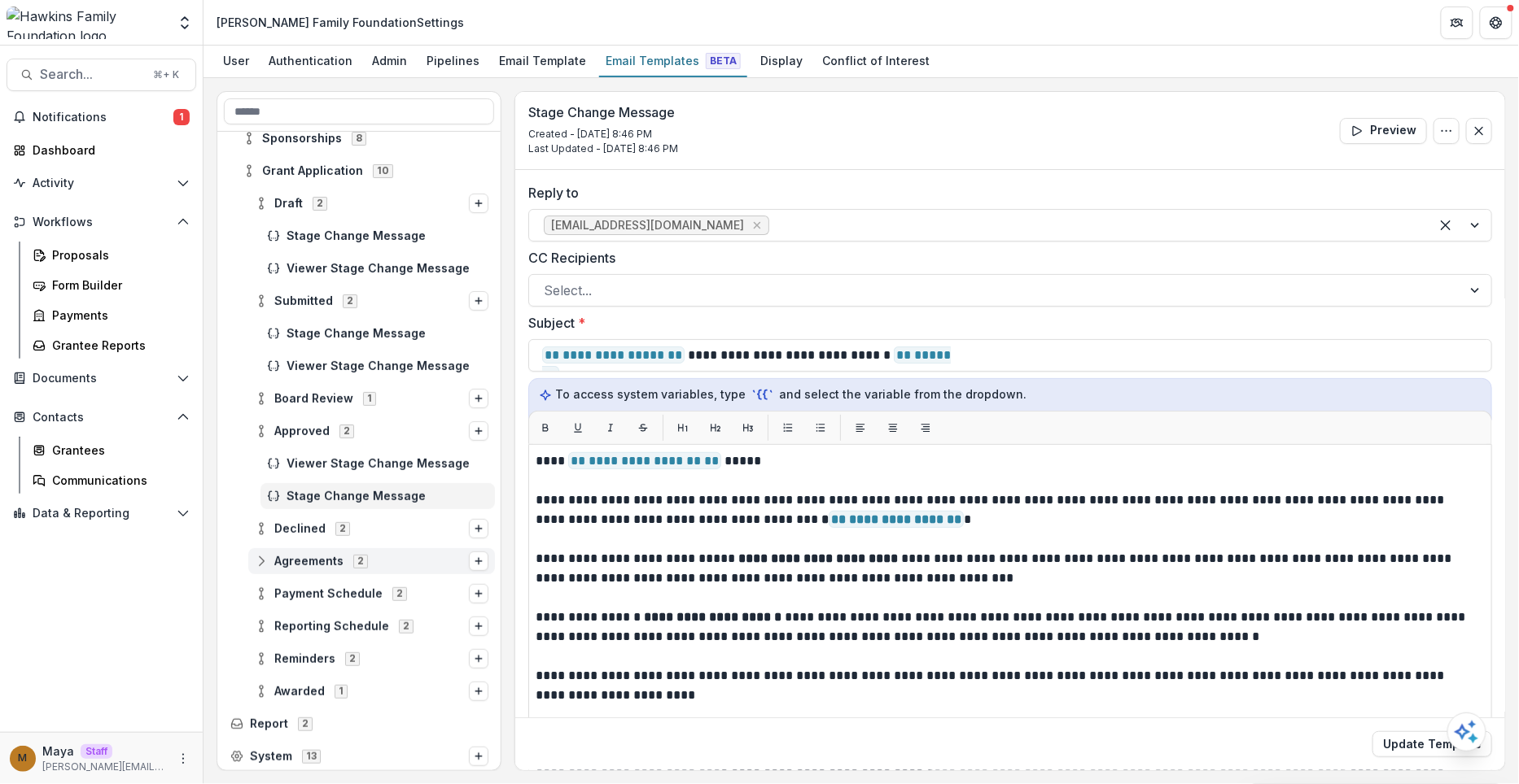
click at [262, 557] on icon at bounding box center [261, 561] width 13 height 13
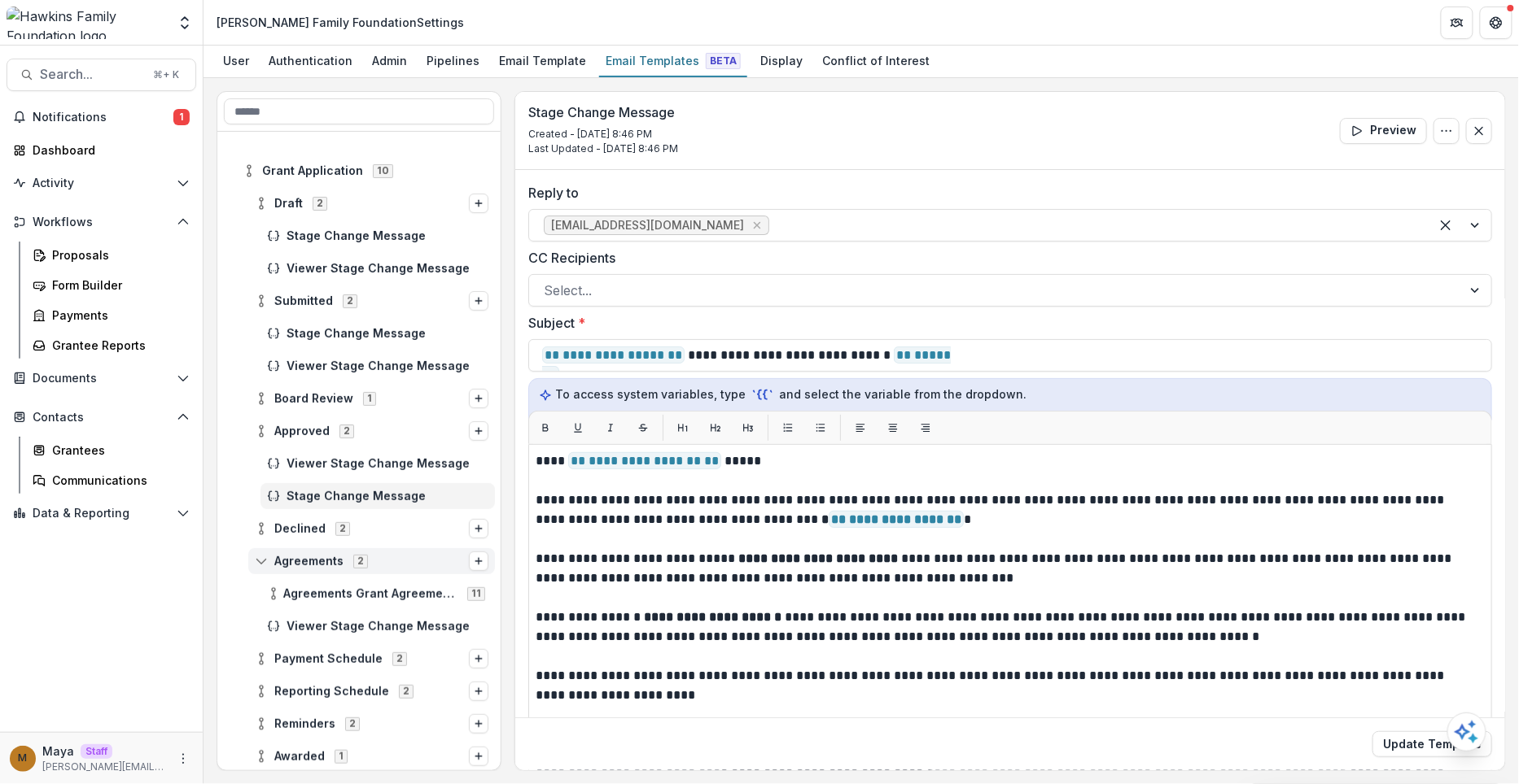
scroll to position [185, 0]
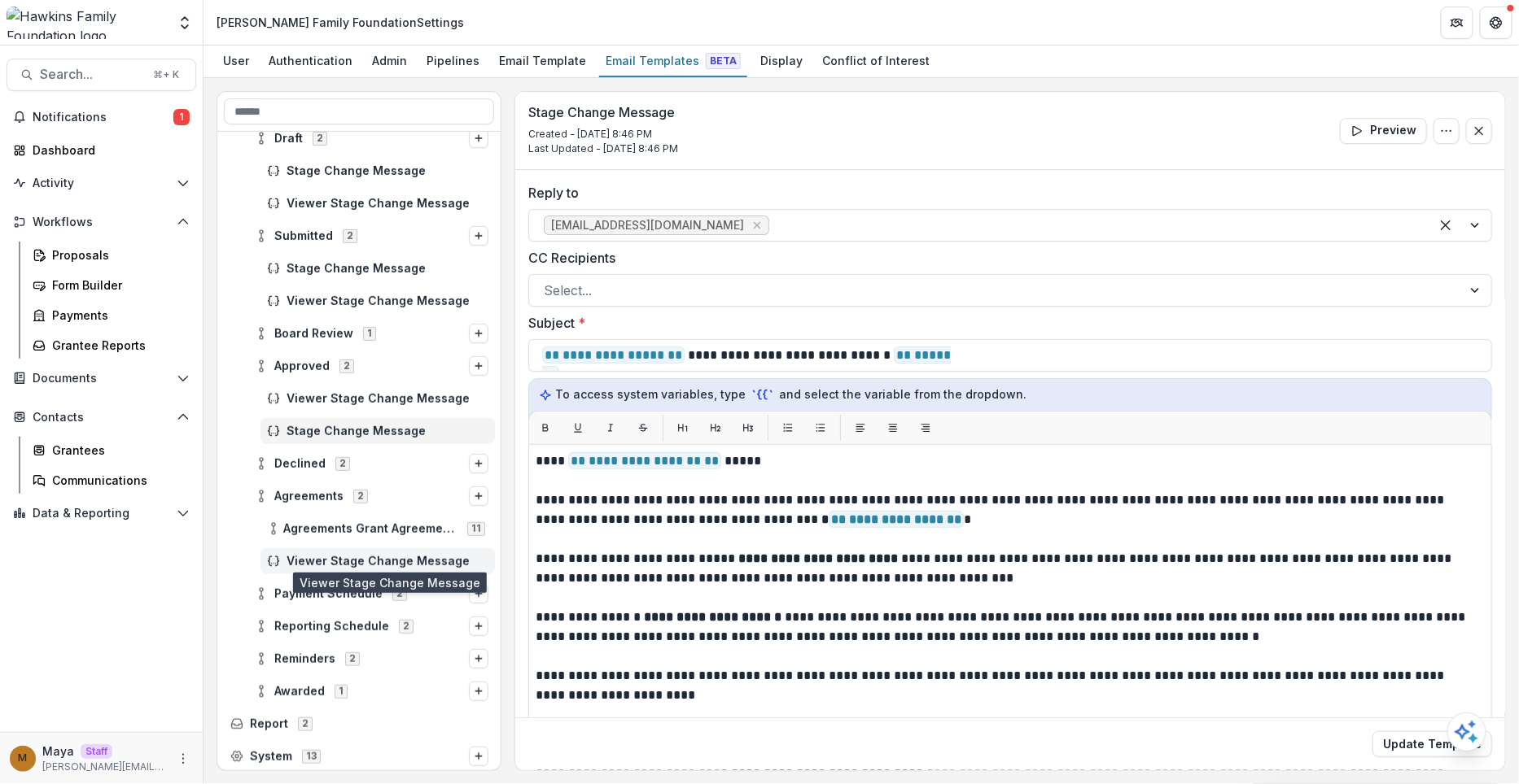
click at [300, 557] on span "Viewer Stage Change Message" at bounding box center [388, 561] width 202 height 14
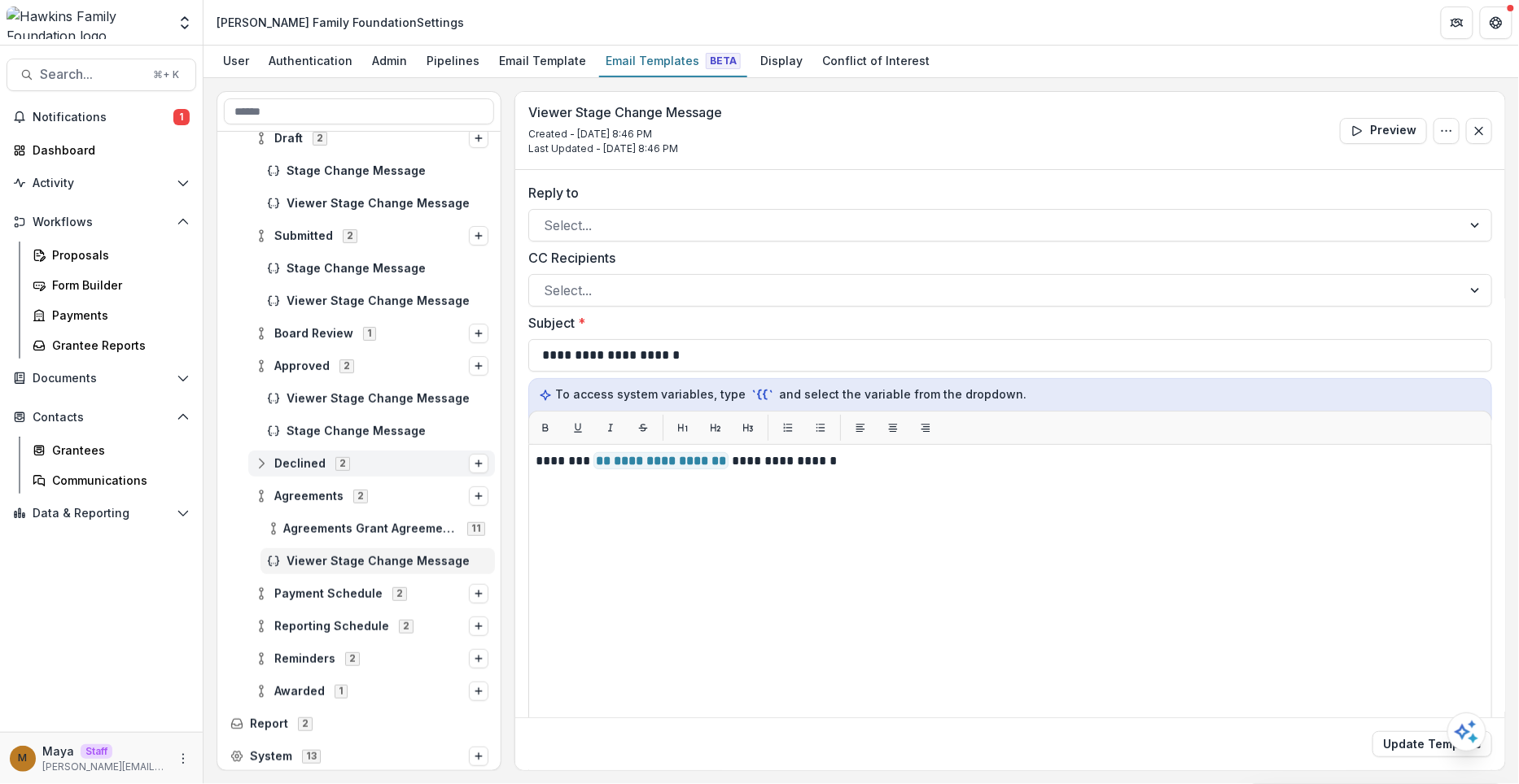
click at [265, 463] on icon at bounding box center [261, 463] width 13 height 13
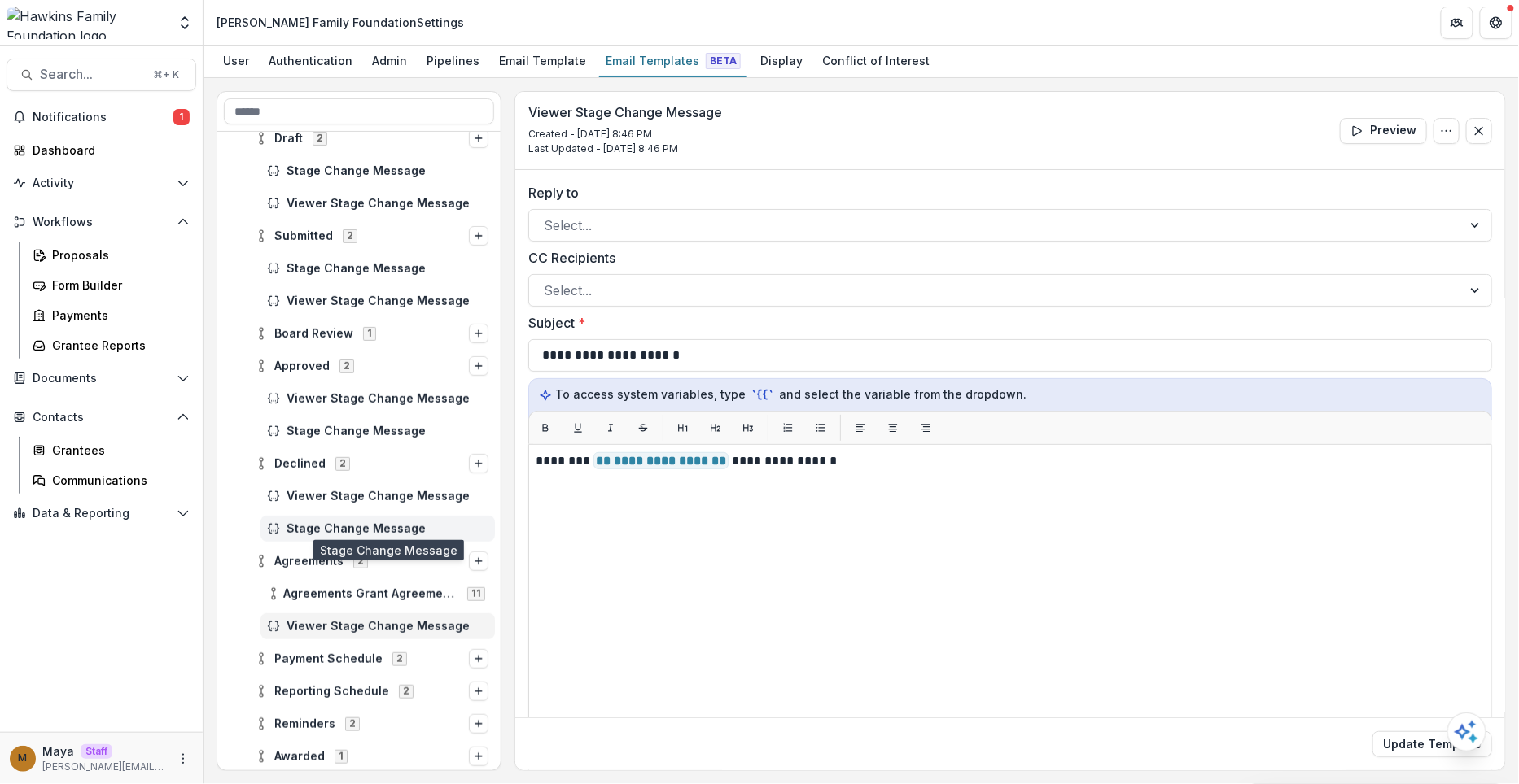
click at [307, 524] on span "Stage Change Message" at bounding box center [388, 529] width 202 height 14
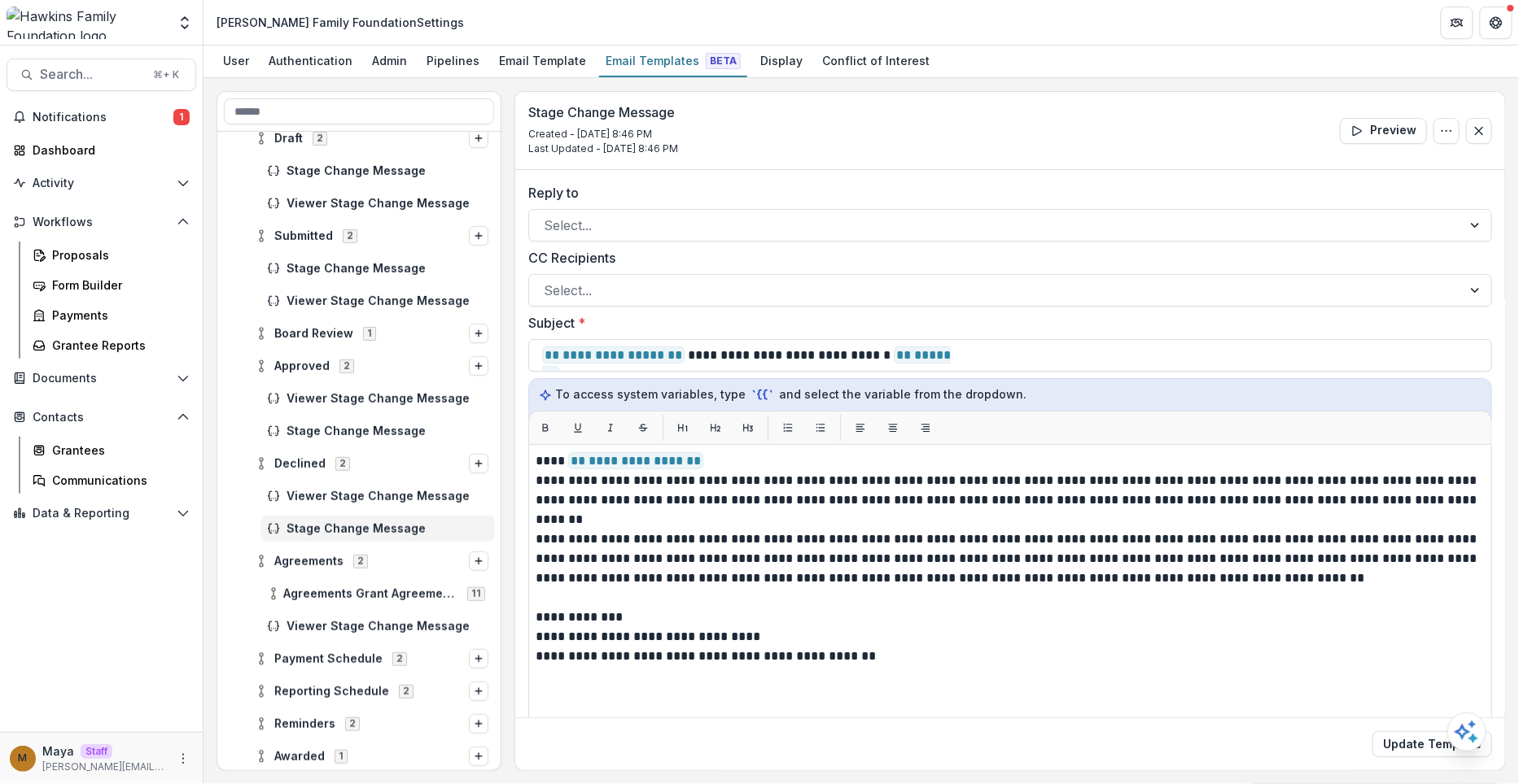
scroll to position [251, 0]
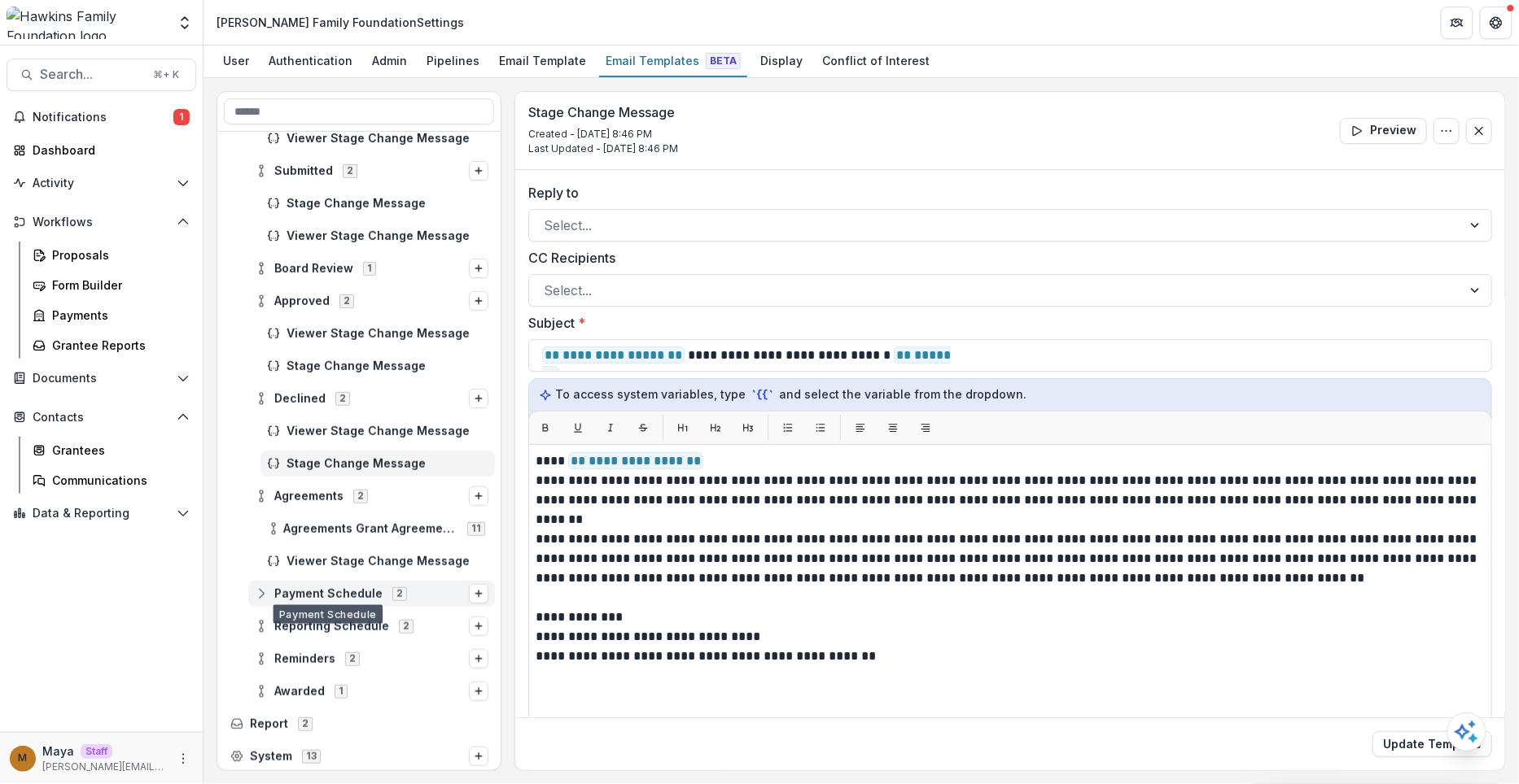
click at [262, 589] on circle at bounding box center [261, 589] width 3 height 3
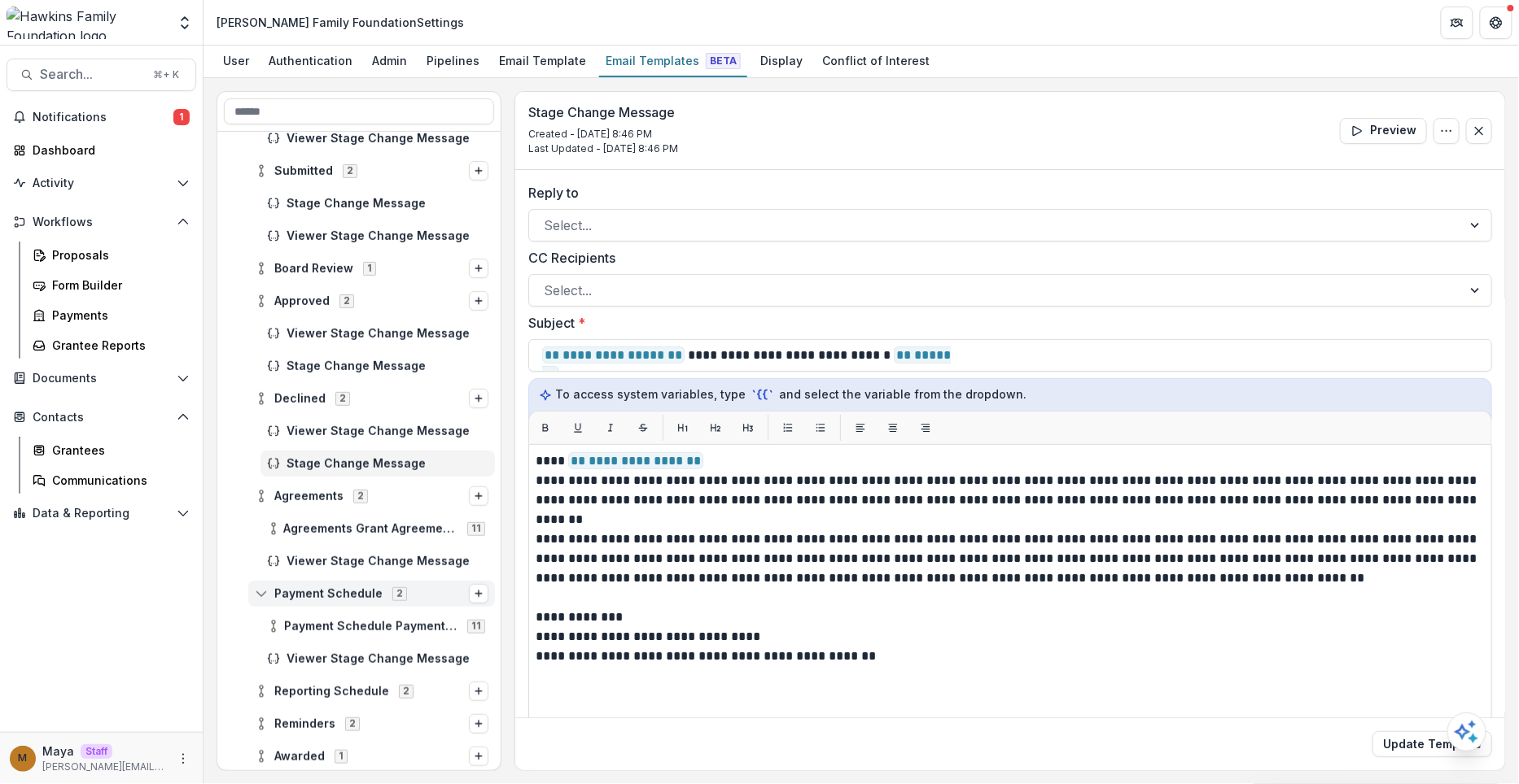
click at [262, 589] on circle at bounding box center [261, 589] width 3 height 3
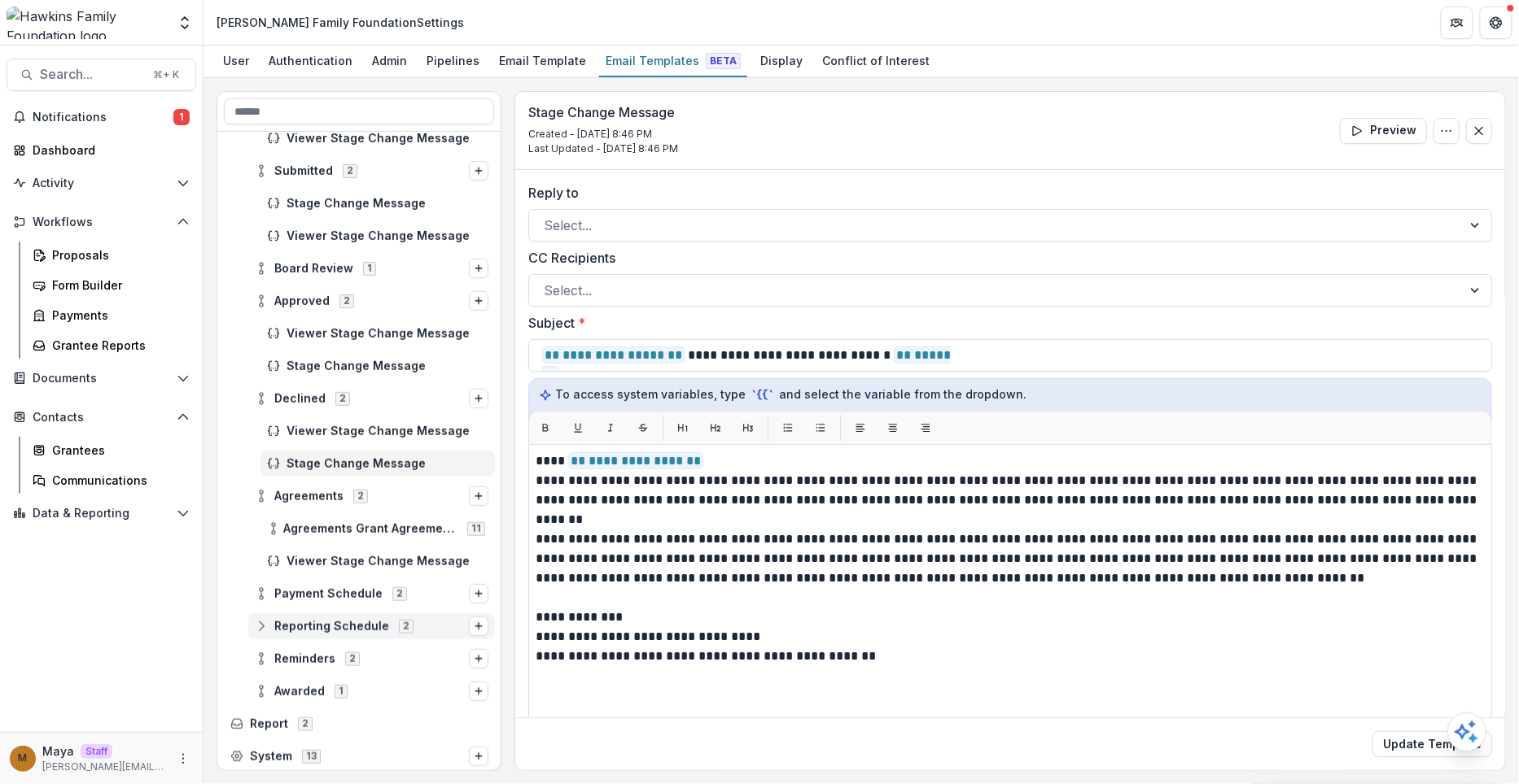
click at [261, 614] on div "Reporting Schedule 2" at bounding box center [372, 627] width 246 height 26
click at [258, 652] on icon at bounding box center [261, 659] width 13 height 13
click at [255, 688] on icon at bounding box center [261, 692] width 13 height 13
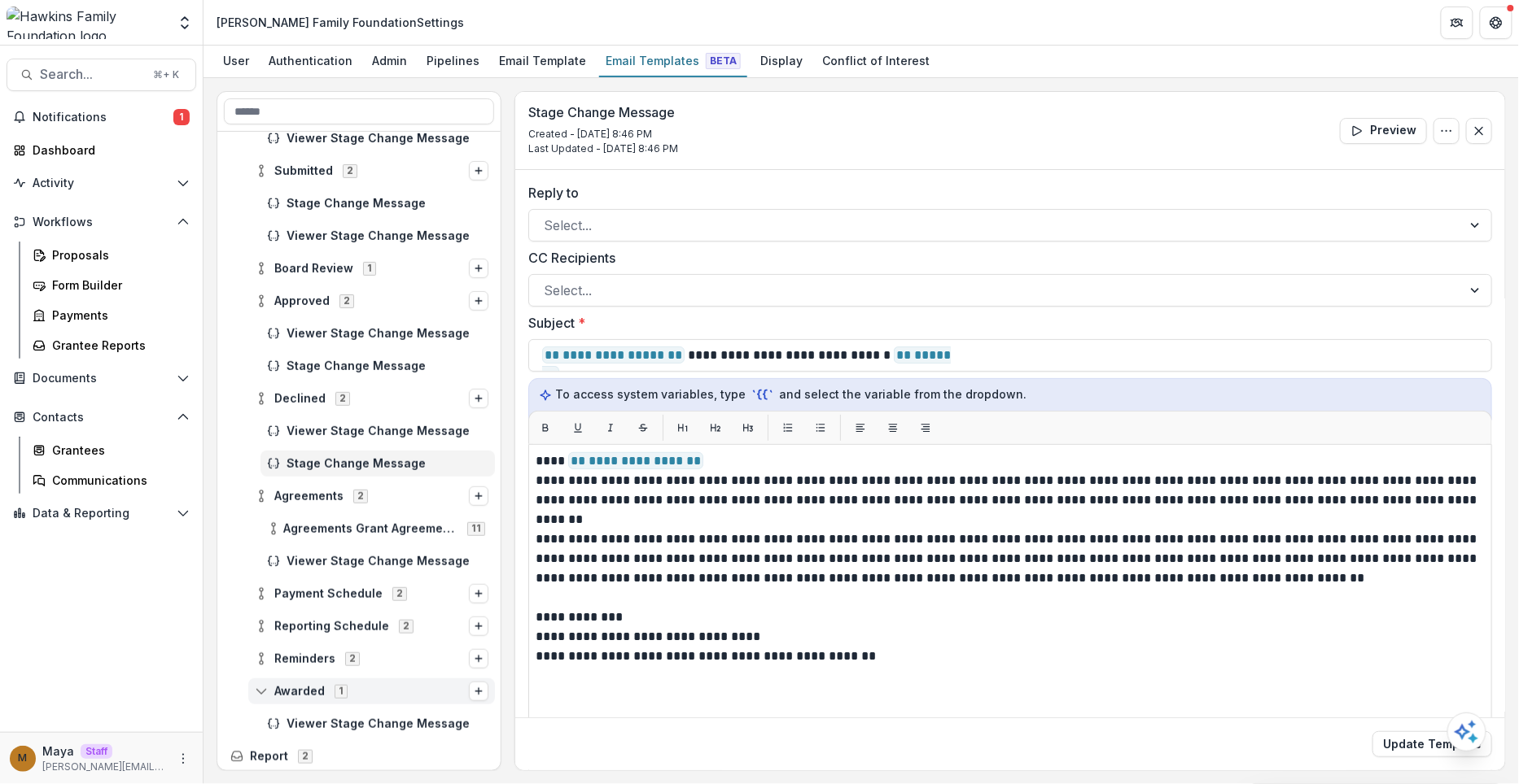
scroll to position [283, 0]
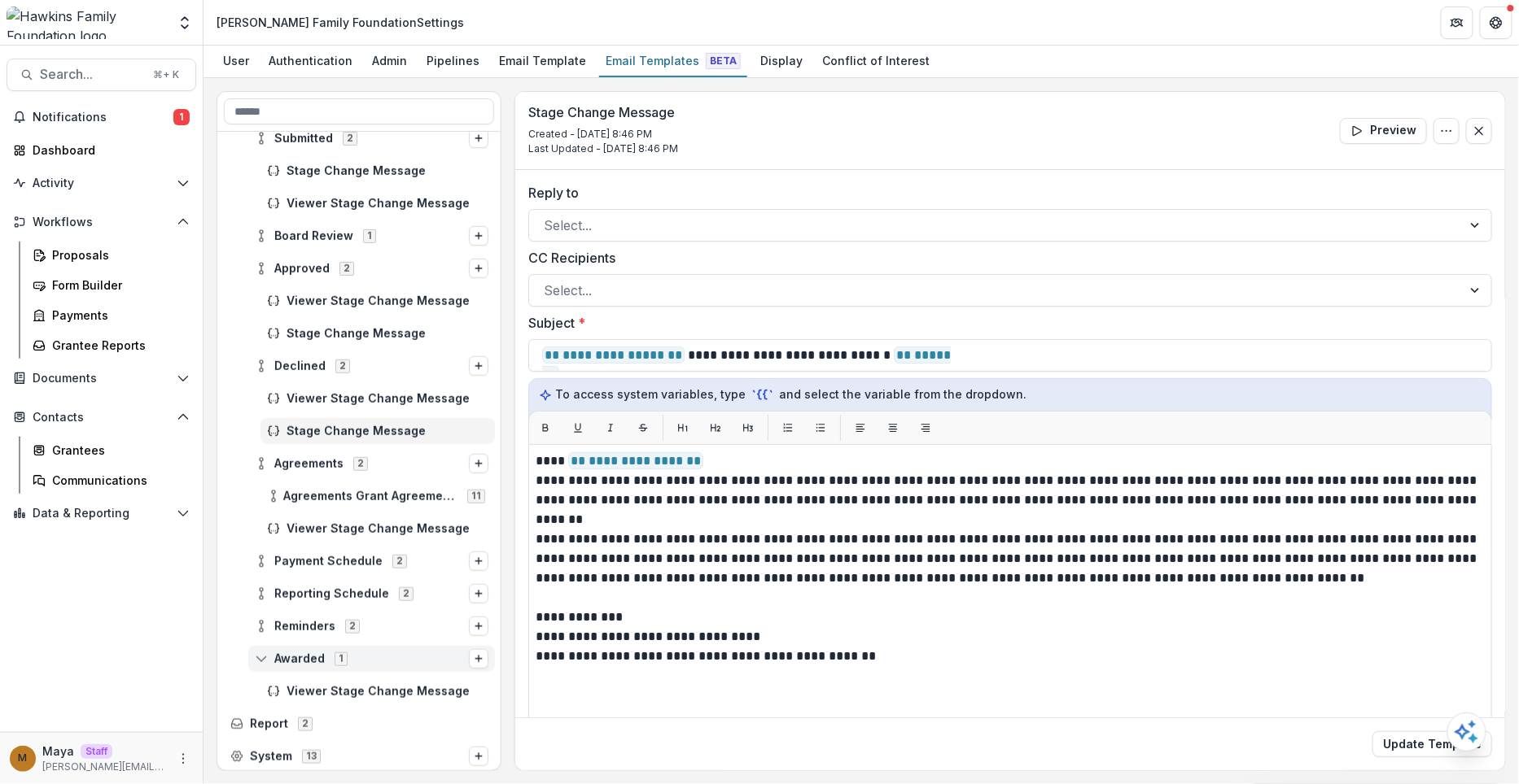
click at [260, 656] on icon at bounding box center [261, 659] width 13 height 13
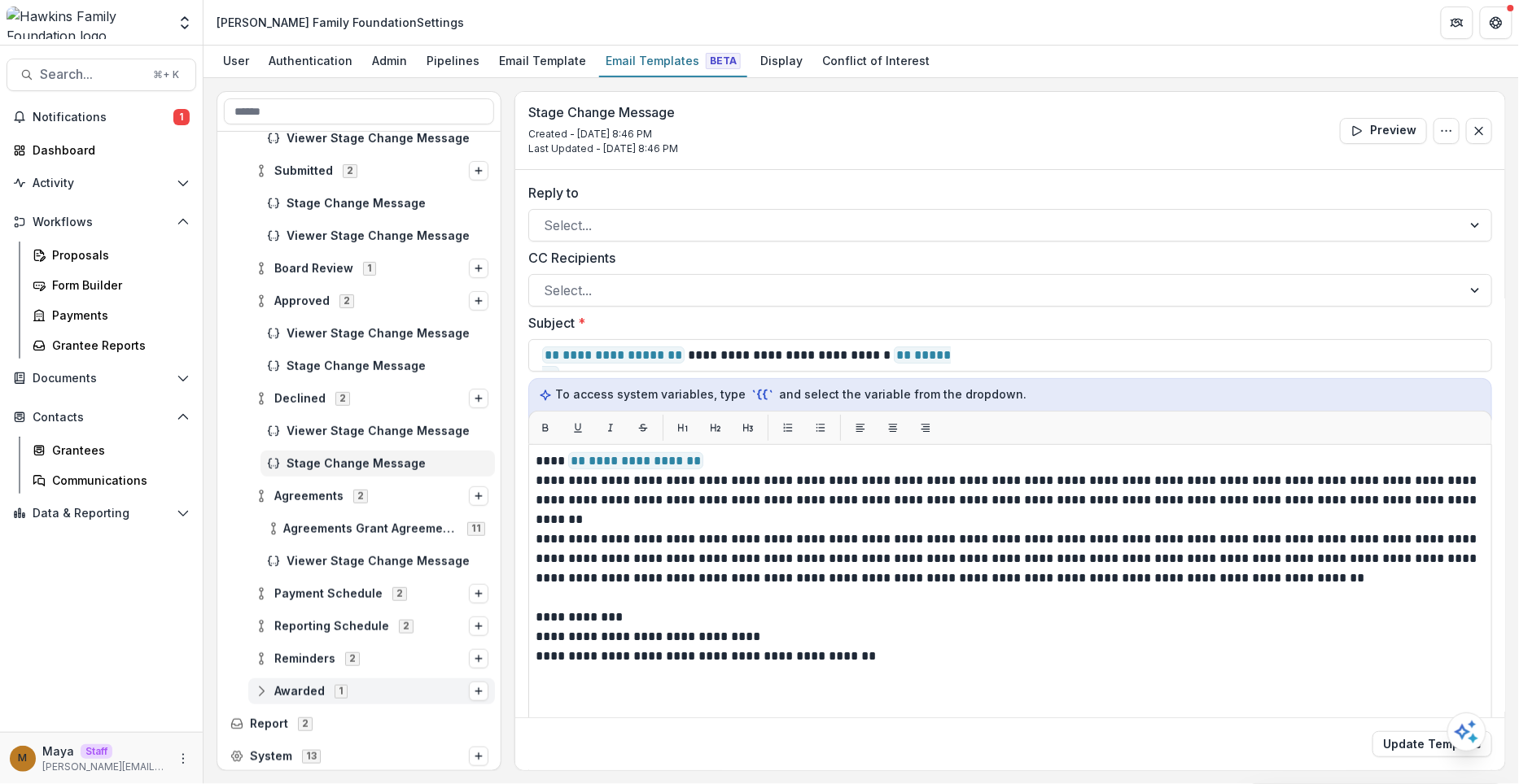
scroll to position [251, 0]
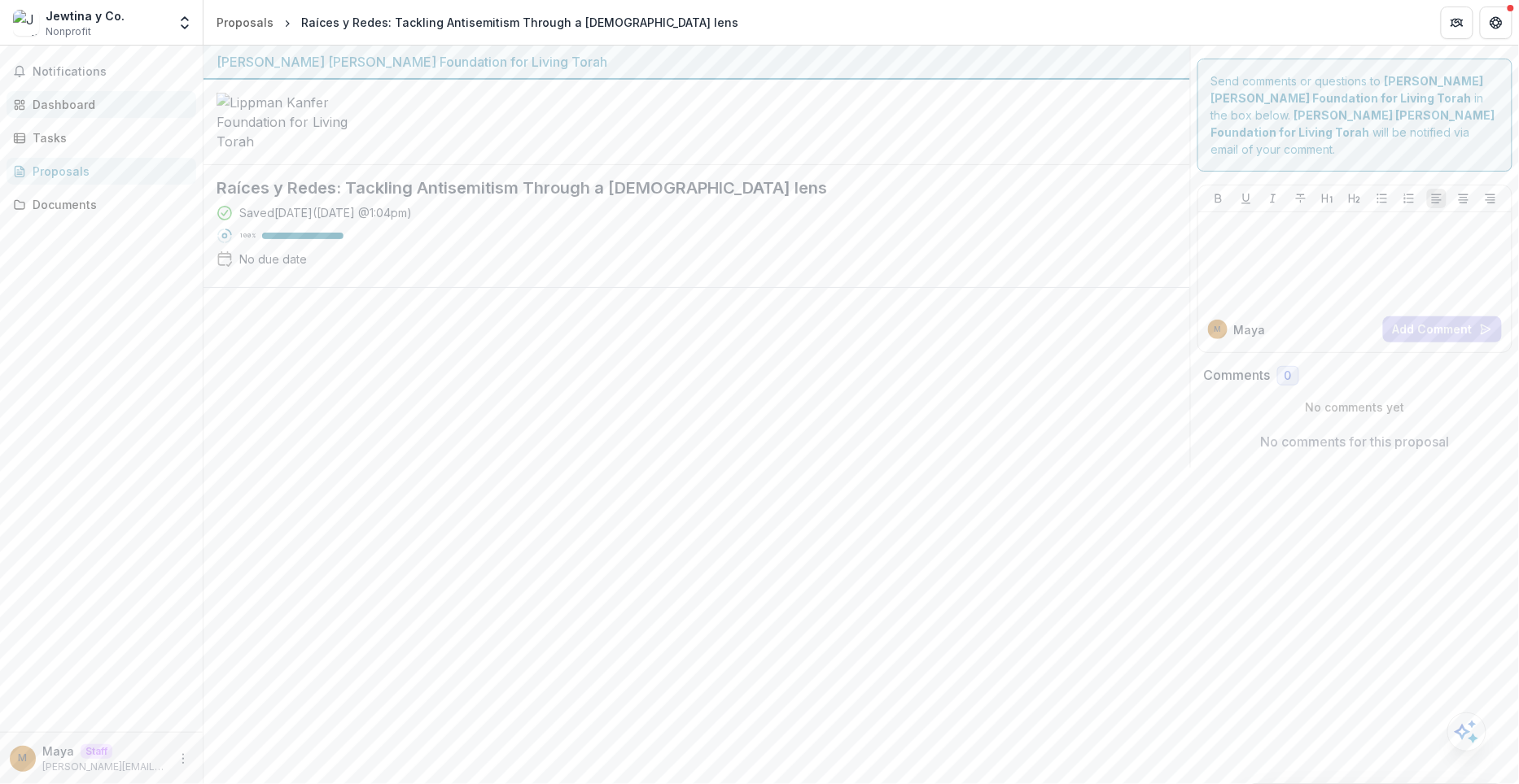
click at [121, 108] on div "Dashboard" at bounding box center [108, 104] width 150 height 17
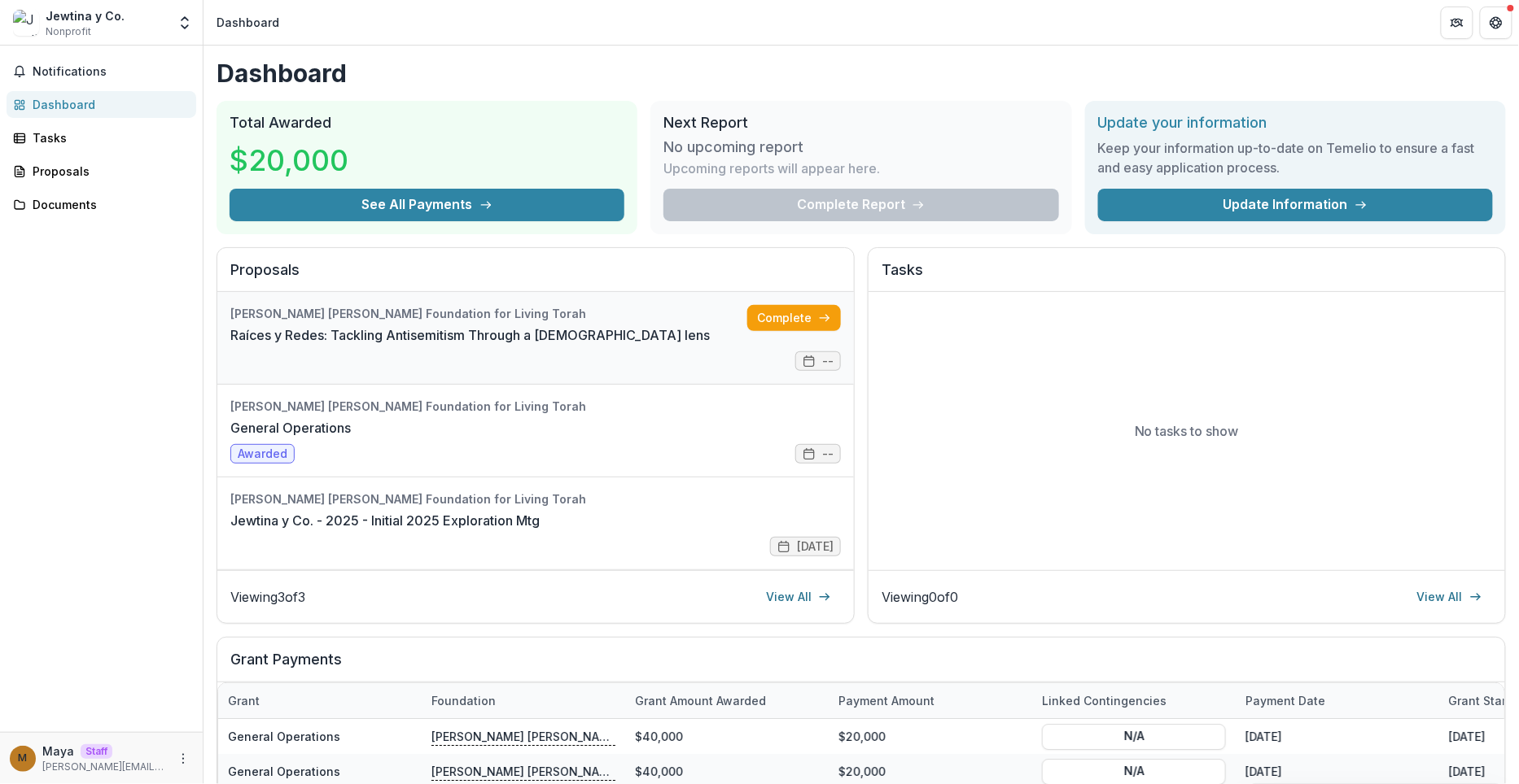
click at [413, 337] on link "Raíces y Redes: Tackling Antisemitism Through a Latin-Jewish lens" at bounding box center [470, 335] width 480 height 20
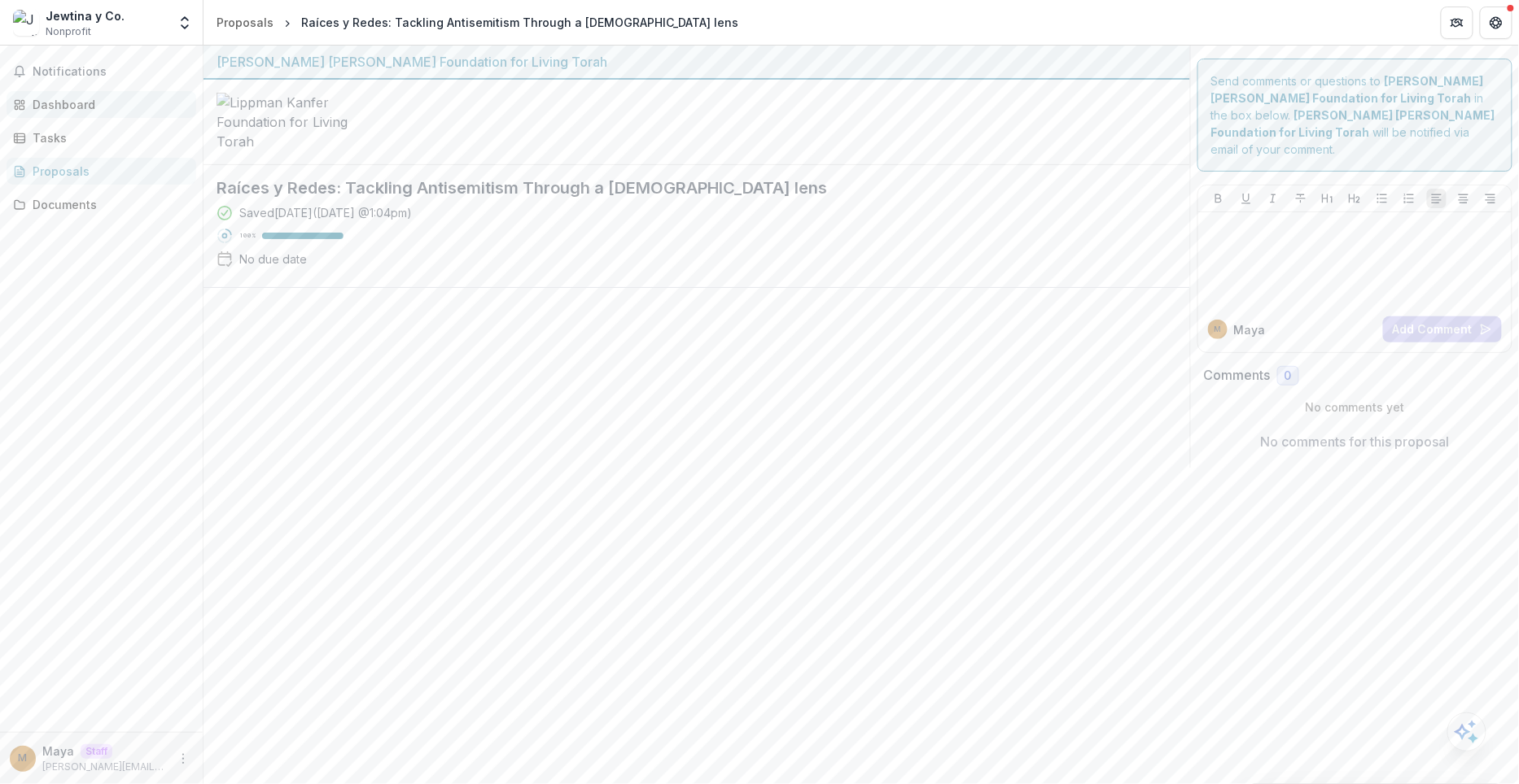
click at [111, 104] on div "Dashboard" at bounding box center [108, 104] width 150 height 17
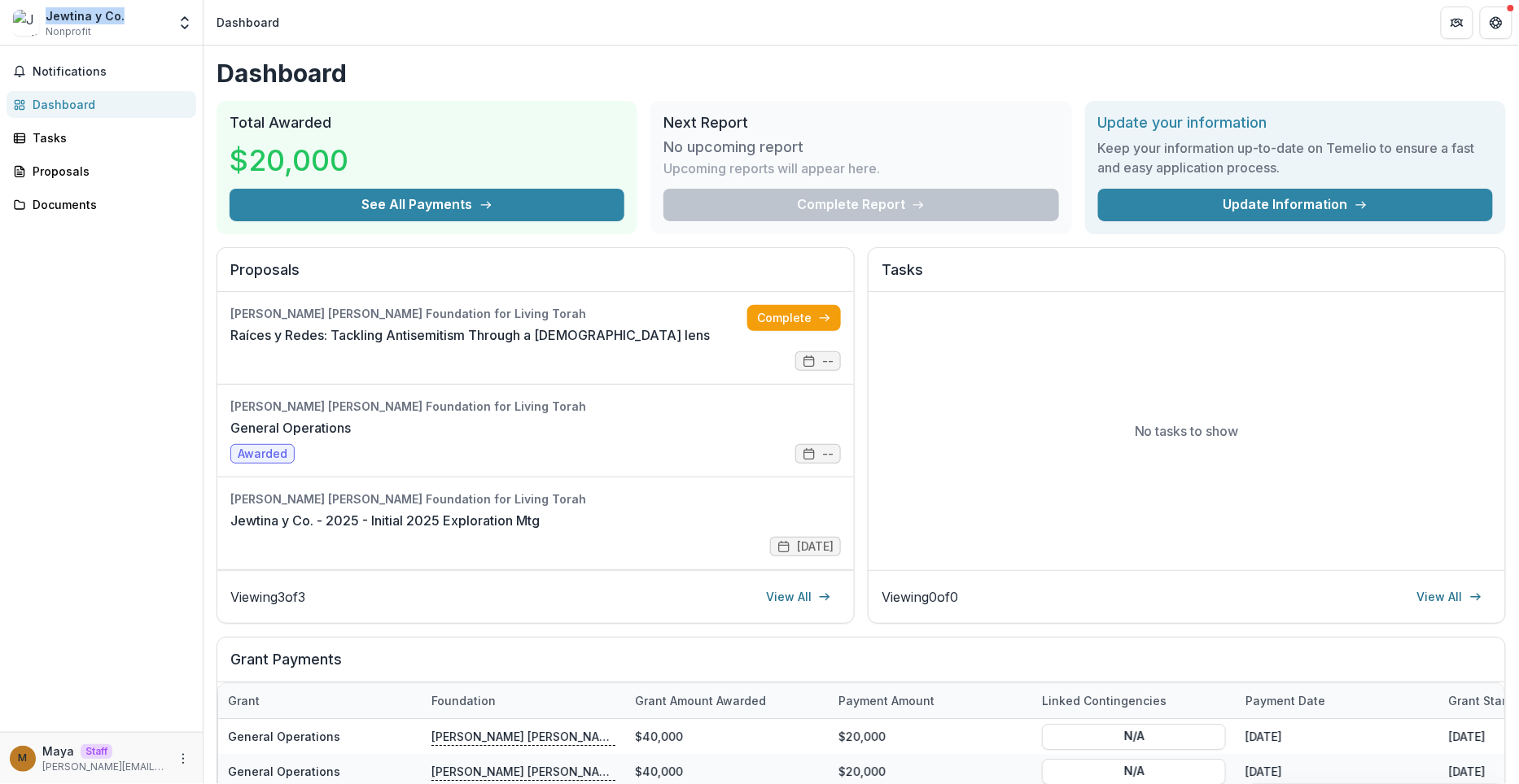
drag, startPoint x: 126, startPoint y: 20, endPoint x: 43, endPoint y: 18, distance: 83.0
click at [43, 18] on div "Jewtina y Co. Nonprofit" at bounding box center [90, 24] width 154 height 32
copy div "Jewtina y Co."
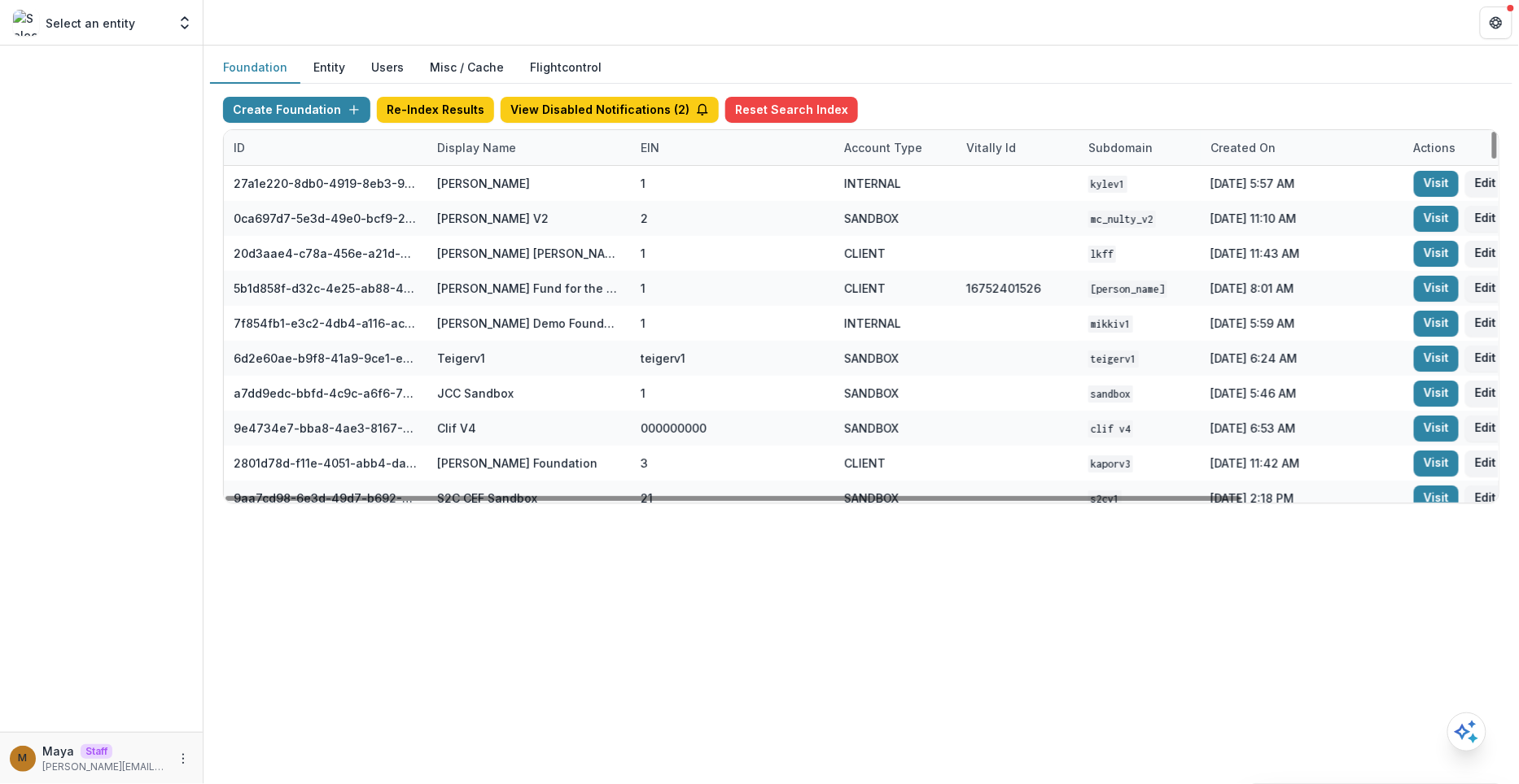
click at [515, 149] on div "Display Name" at bounding box center [476, 148] width 99 height 17
click at [506, 188] on input at bounding box center [528, 183] width 196 height 26
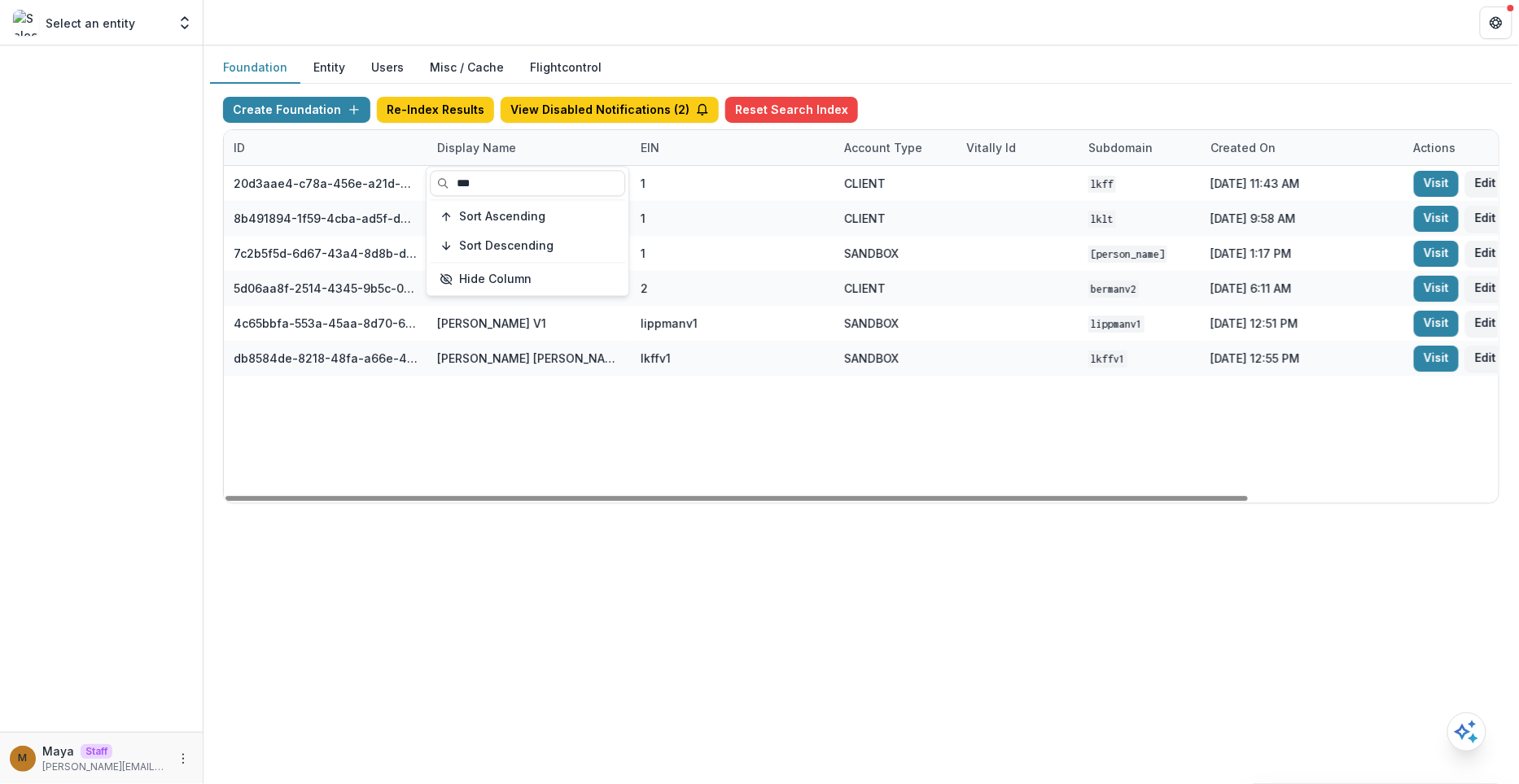
type input "***"
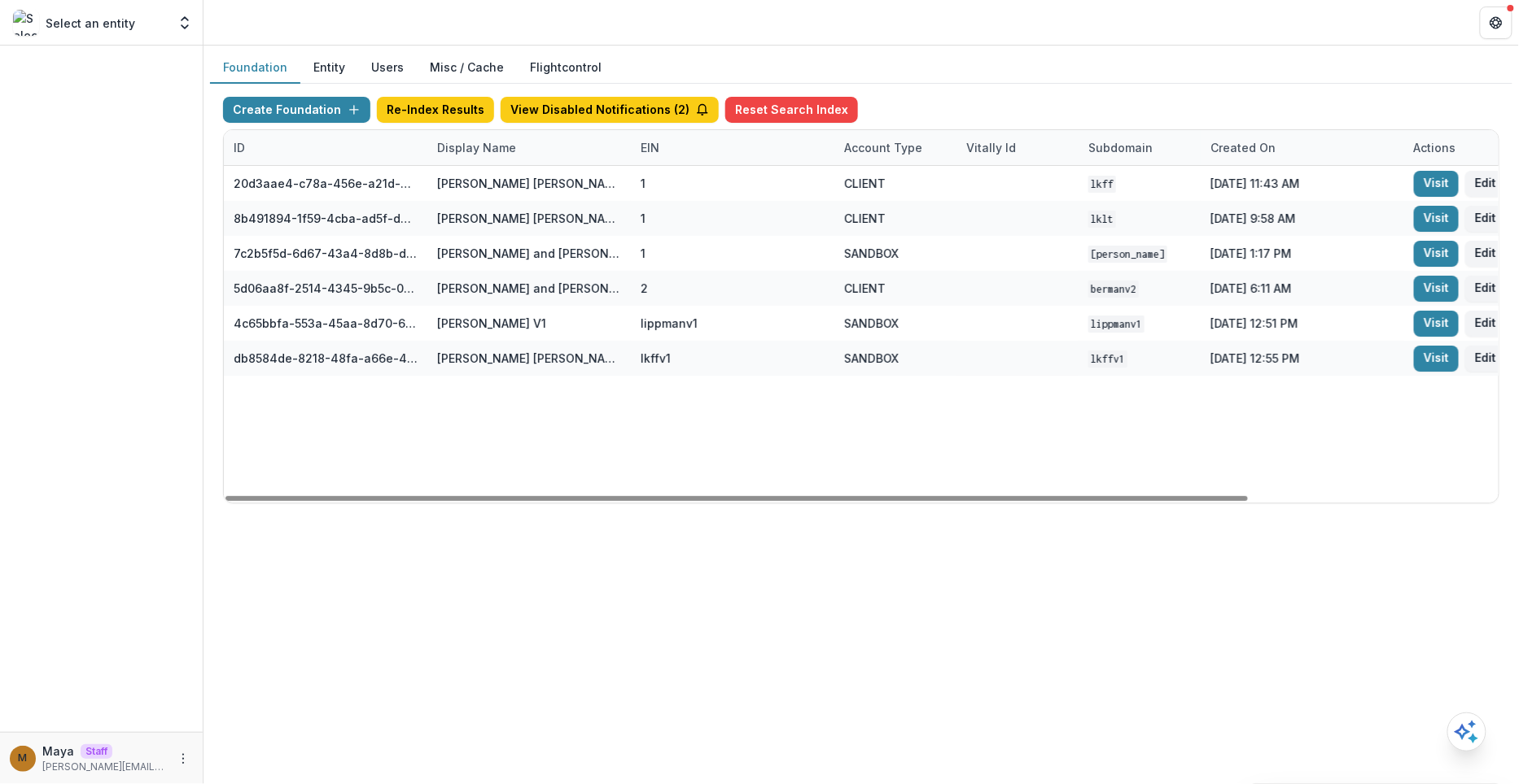
click at [1009, 55] on div "Foundation Entity Users Misc / Cache Flightcontrol" at bounding box center [861, 68] width 1303 height 32
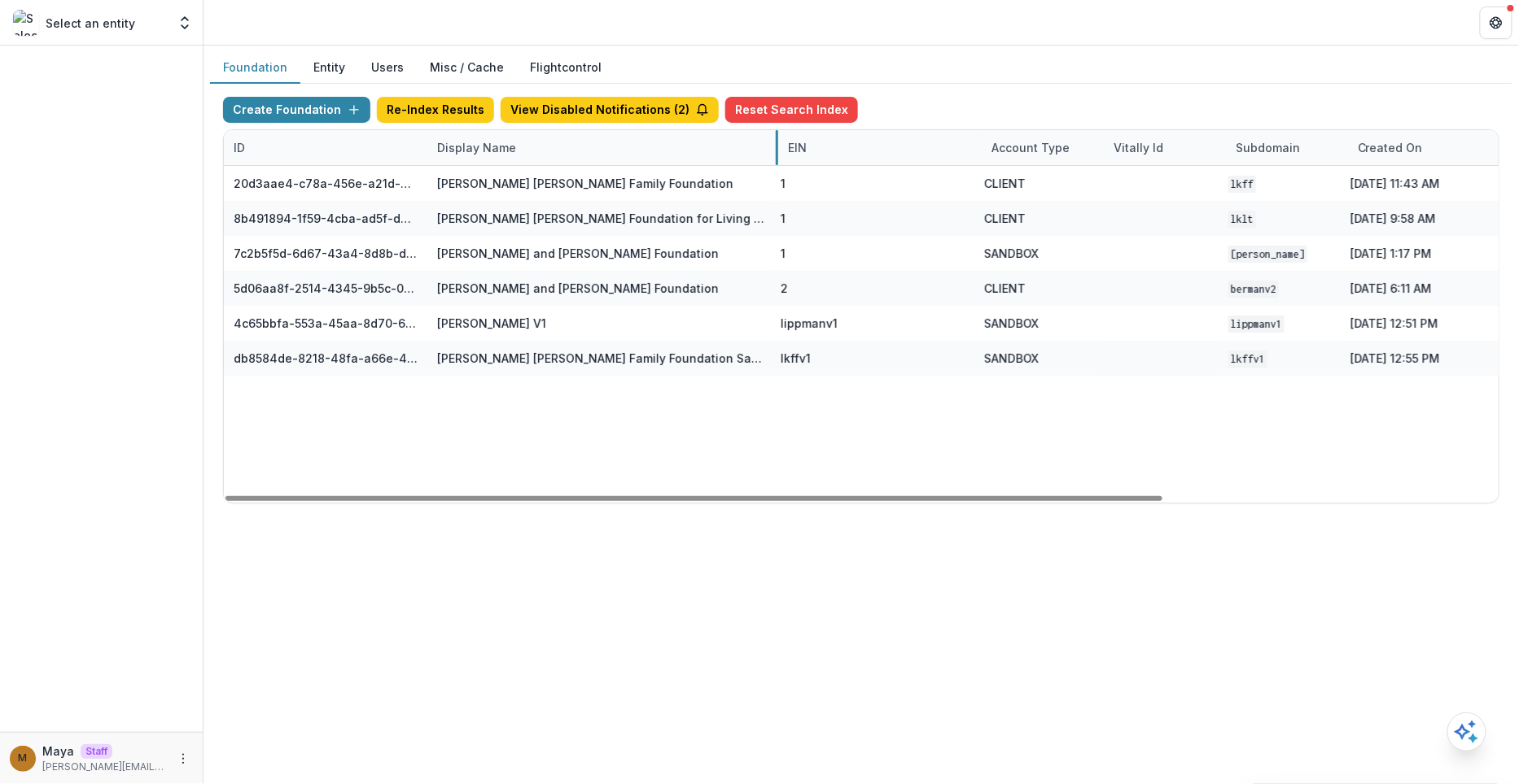
drag, startPoint x: 628, startPoint y: 149, endPoint x: 783, endPoint y: 149, distance: 155.0
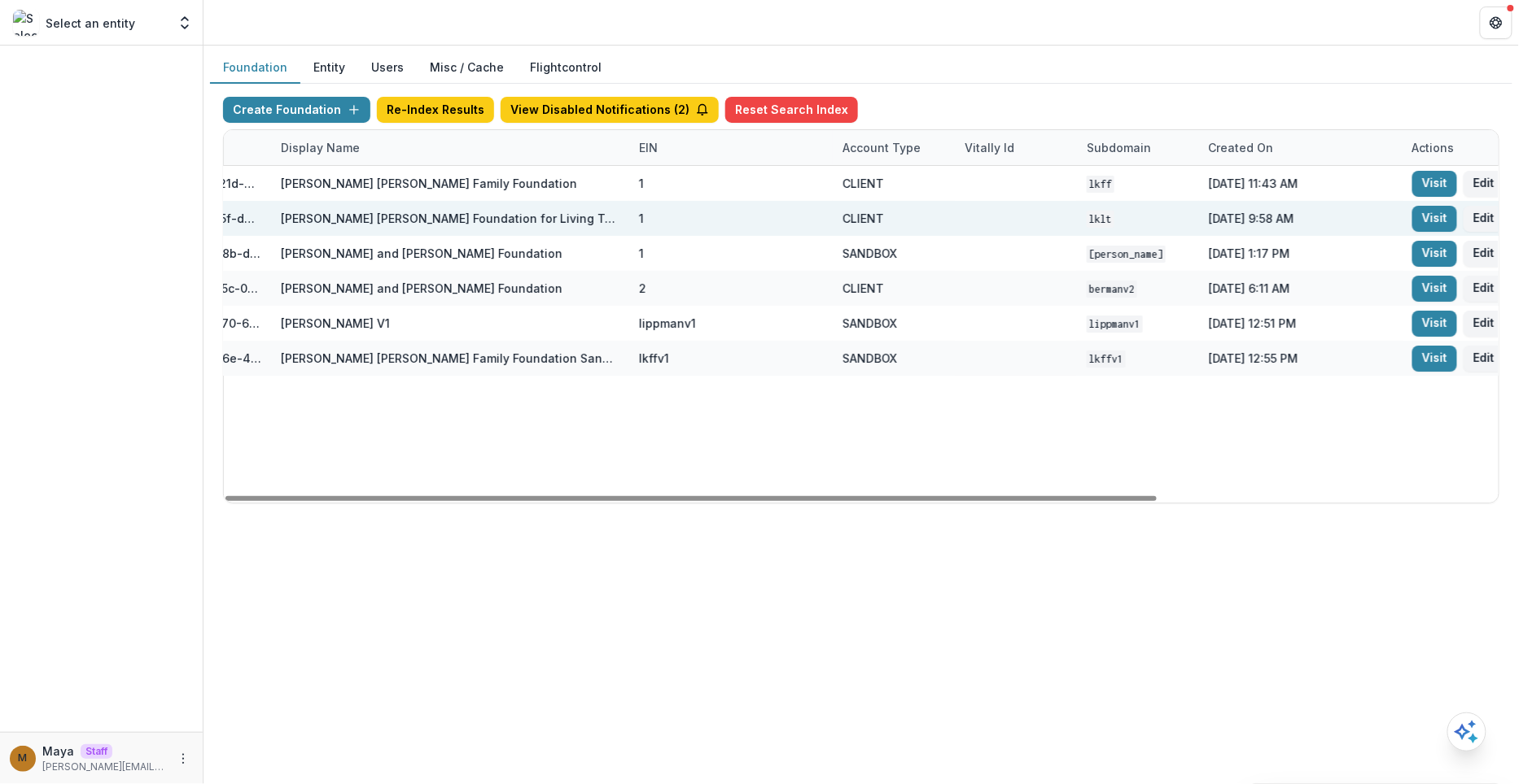
scroll to position [0, 187]
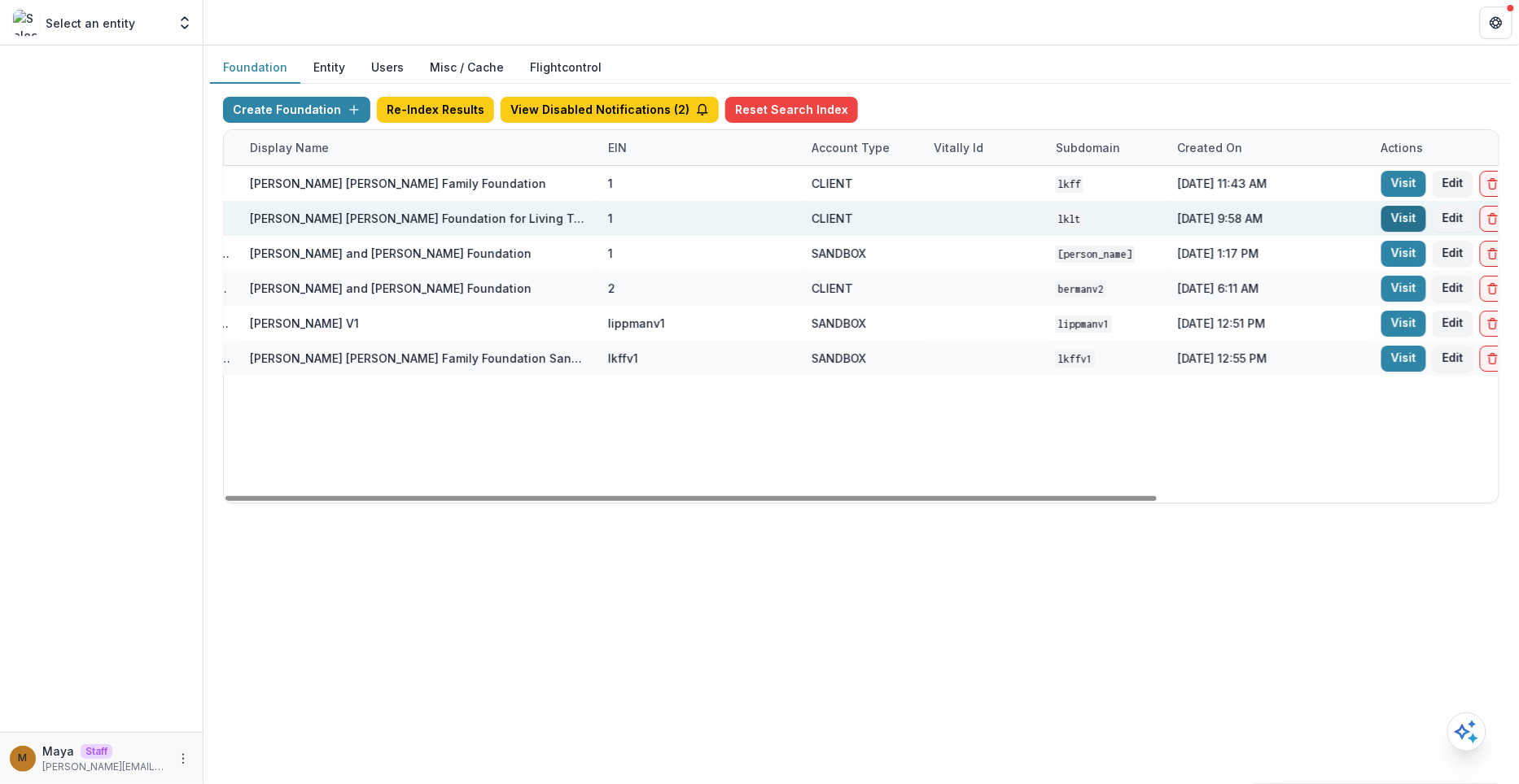
click at [1386, 220] on link "Visit" at bounding box center [1404, 219] width 45 height 26
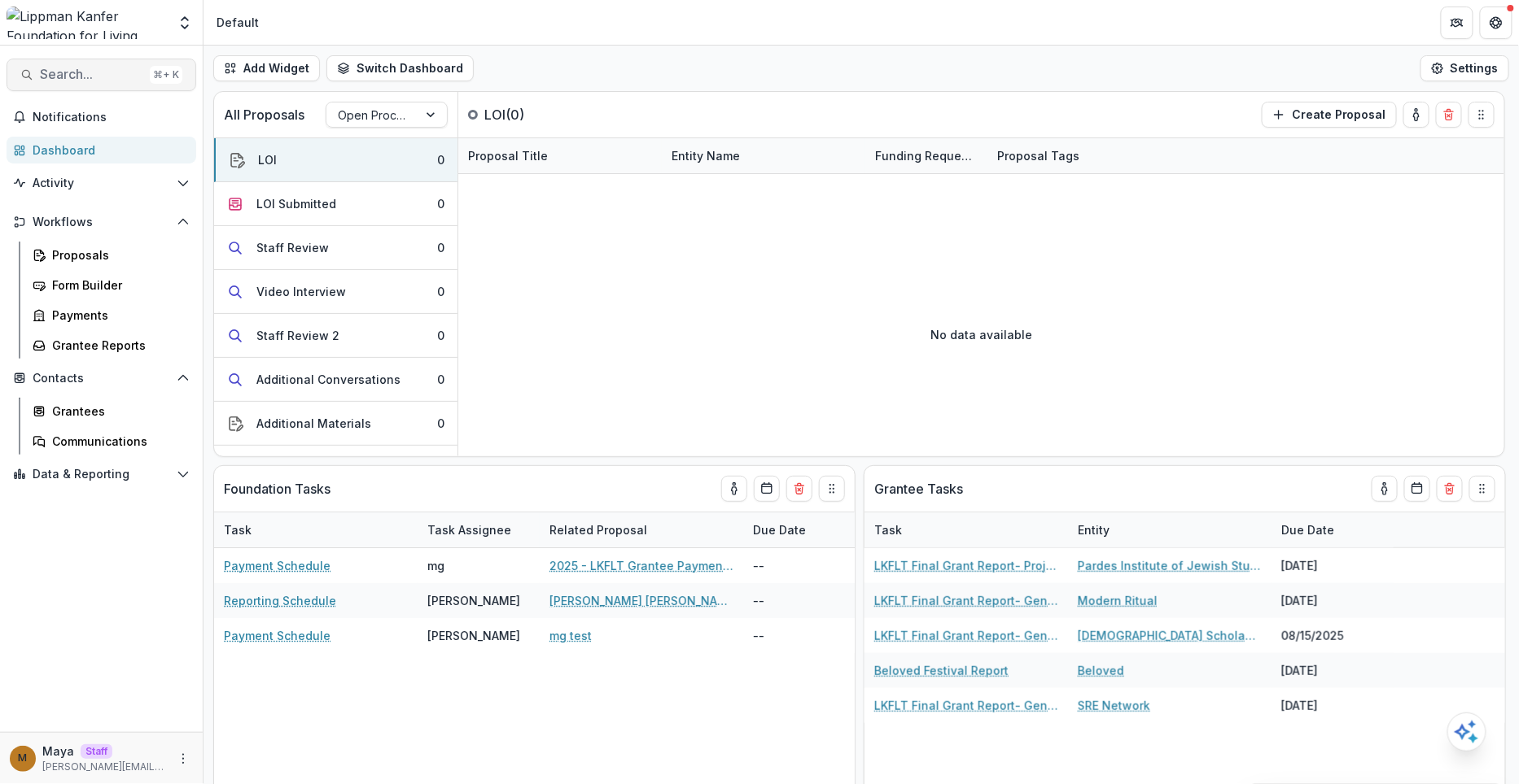
click at [67, 79] on span "Search..." at bounding box center [91, 74] width 103 height 15
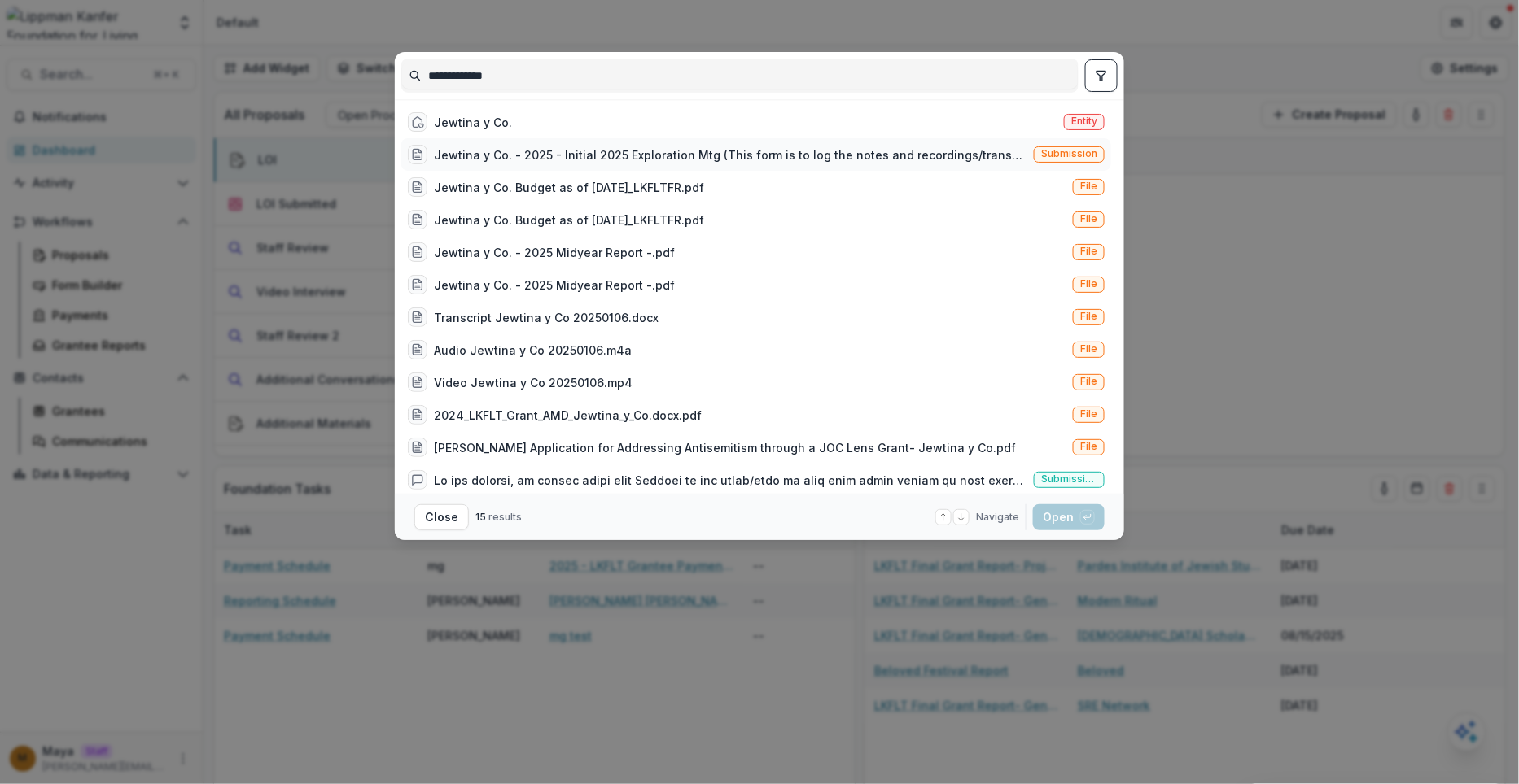
type input "**********"
click at [573, 143] on div "Jewtina y Co. - 2025 - Initial 2025 Exploration Mtg (This form is to log the no…" at bounding box center [756, 154] width 710 height 33
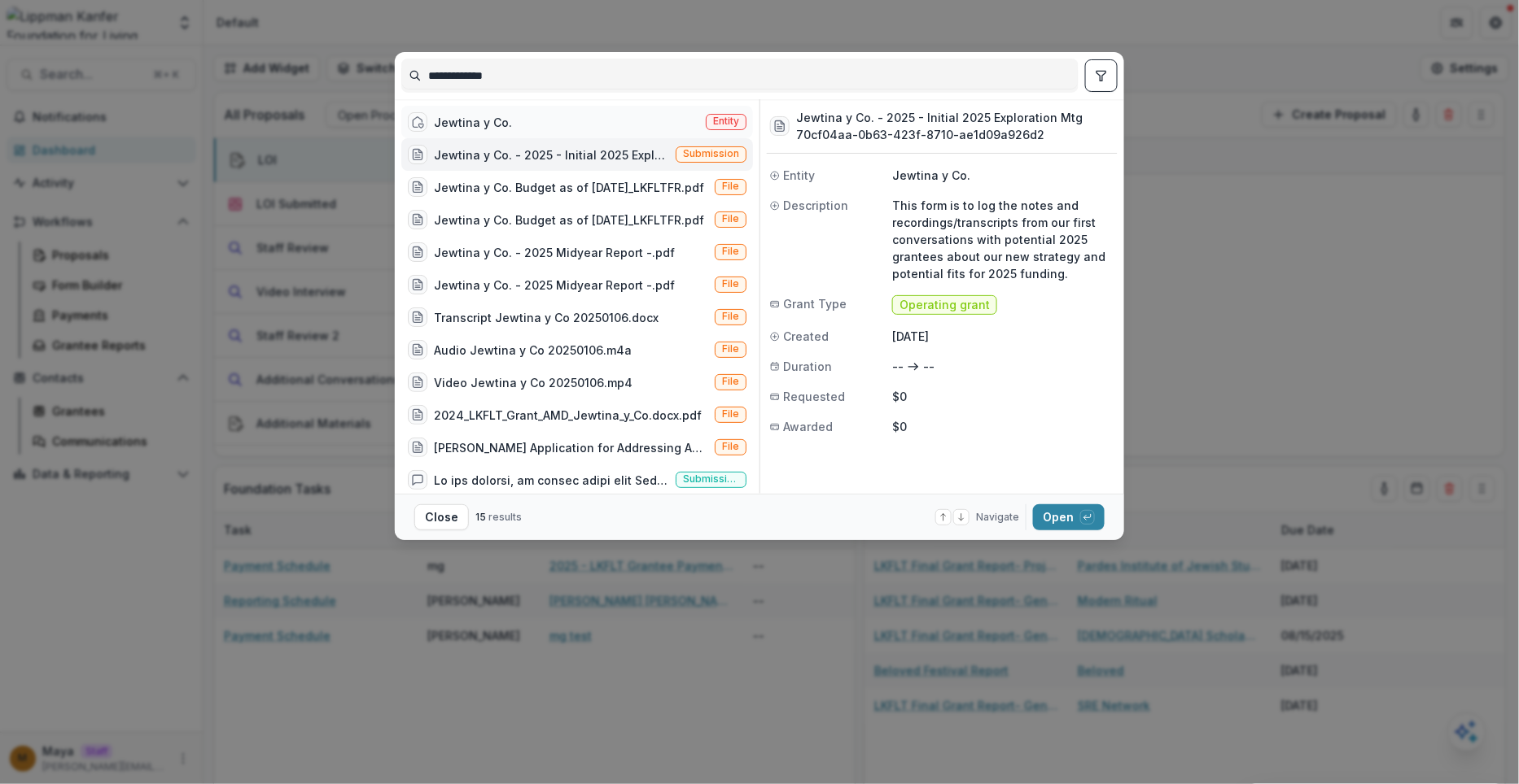
click at [556, 118] on div "Jewtina y Co. Entity" at bounding box center [578, 122] width 352 height 33
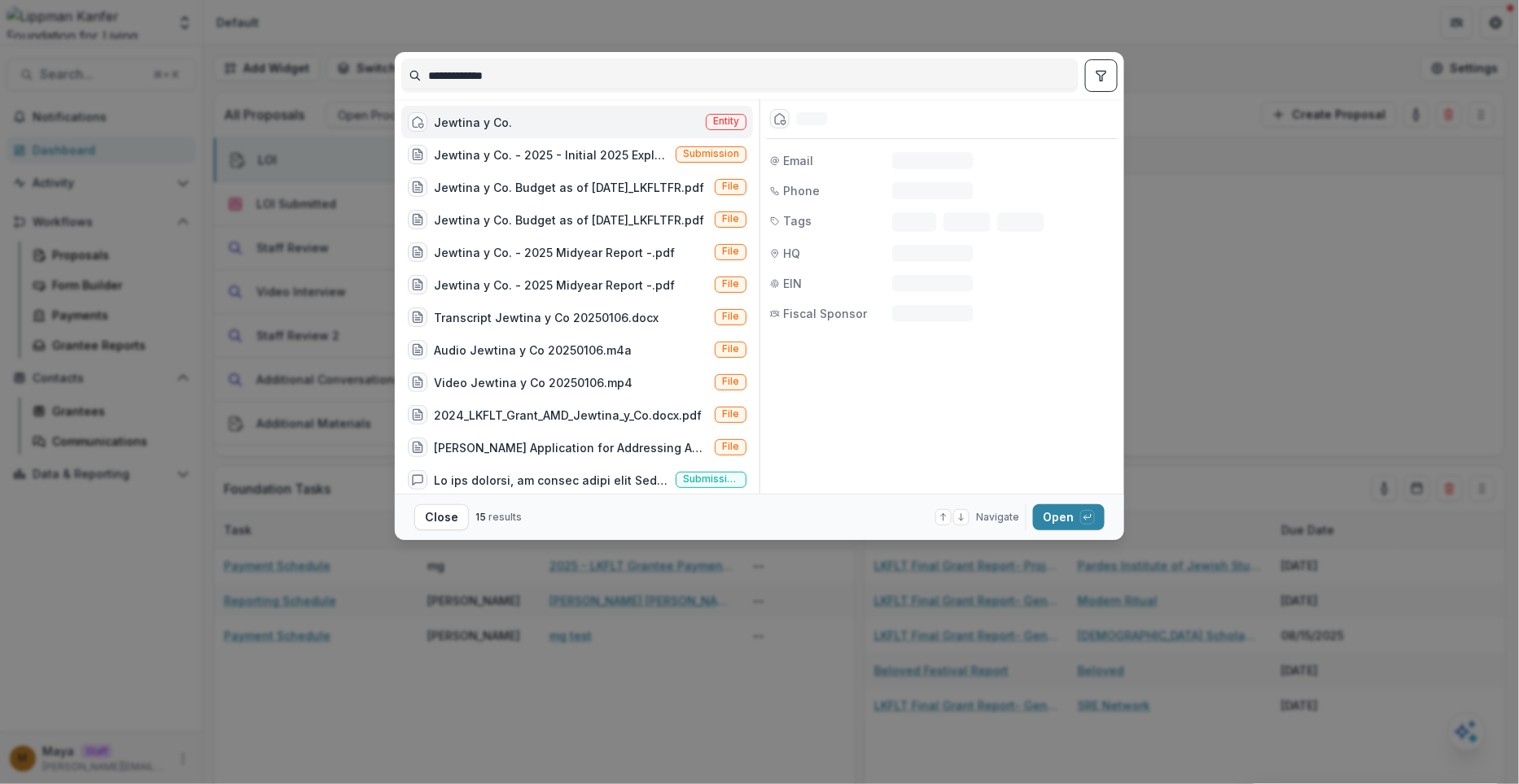
click at [556, 118] on div "Jewtina y Co. Entity" at bounding box center [578, 122] width 352 height 33
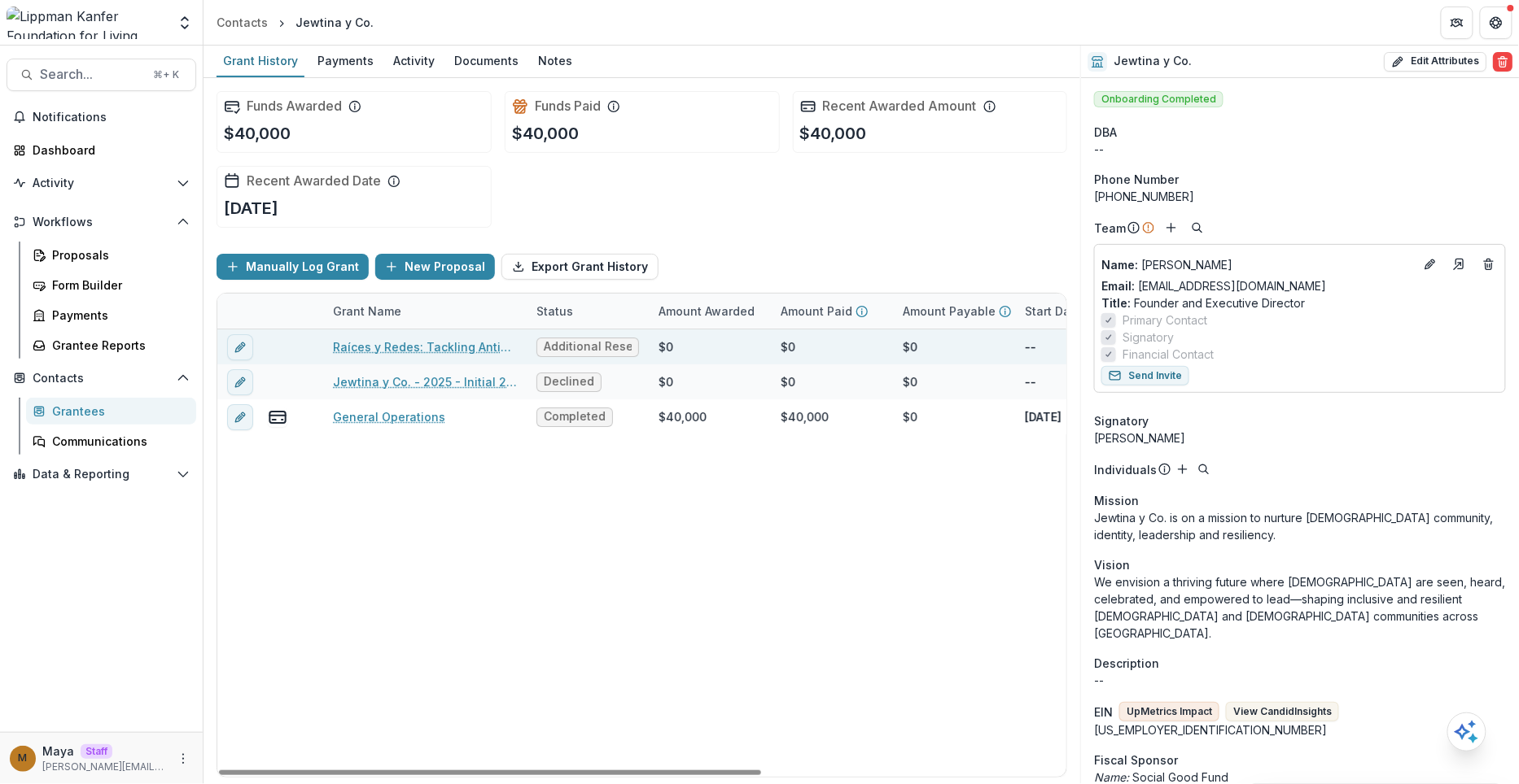
click at [441, 335] on div "Raíces y Redes: Tackling Antisemitism Through a [DEMOGRAPHIC_DATA] lens" at bounding box center [425, 347] width 184 height 35
click at [434, 341] on link "Raíces y Redes: Tackling Antisemitism Through a [DEMOGRAPHIC_DATA] lens" at bounding box center [425, 347] width 184 height 17
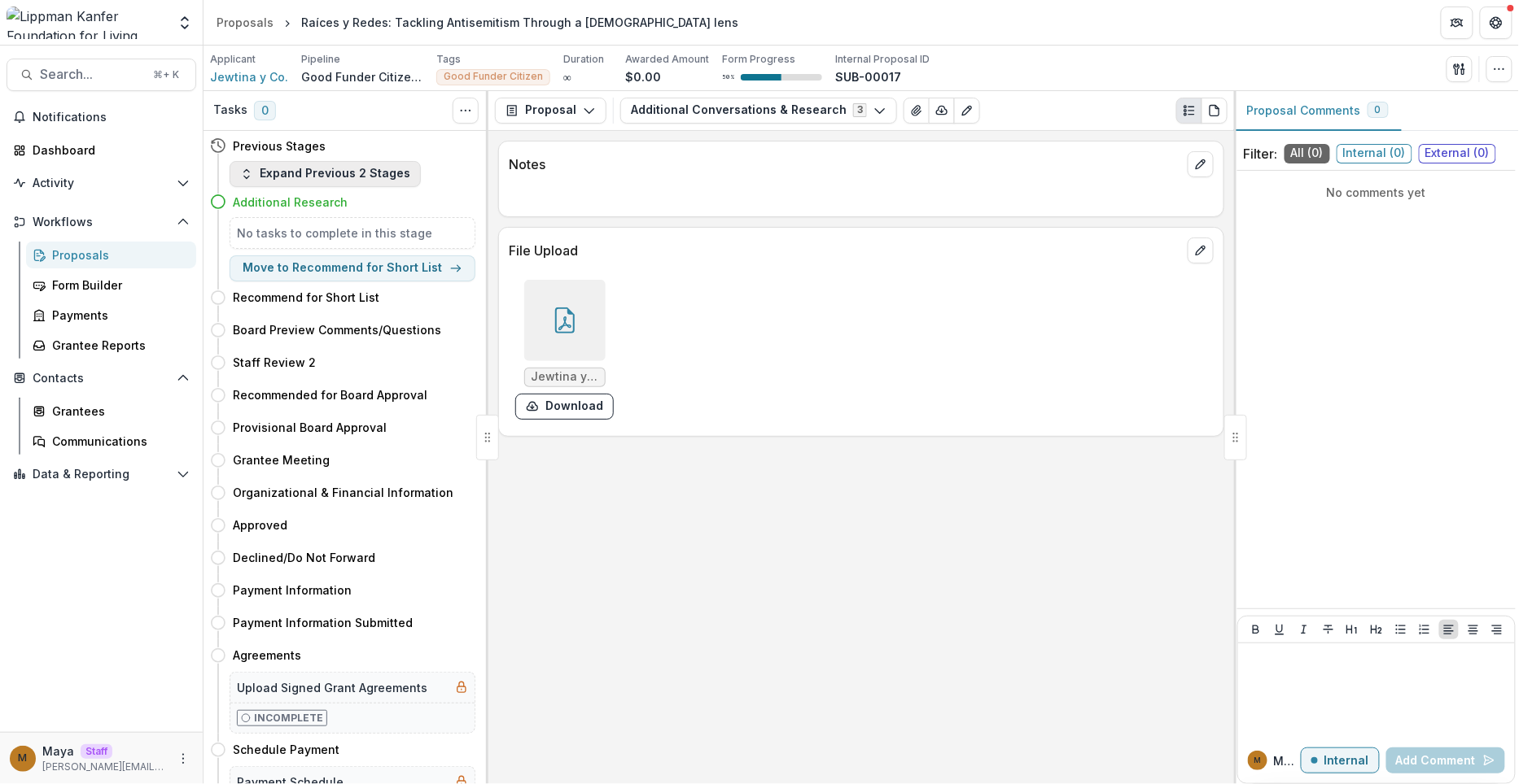
click at [347, 182] on button "Expand Previous 2 Stages" at bounding box center [324, 174] width 191 height 26
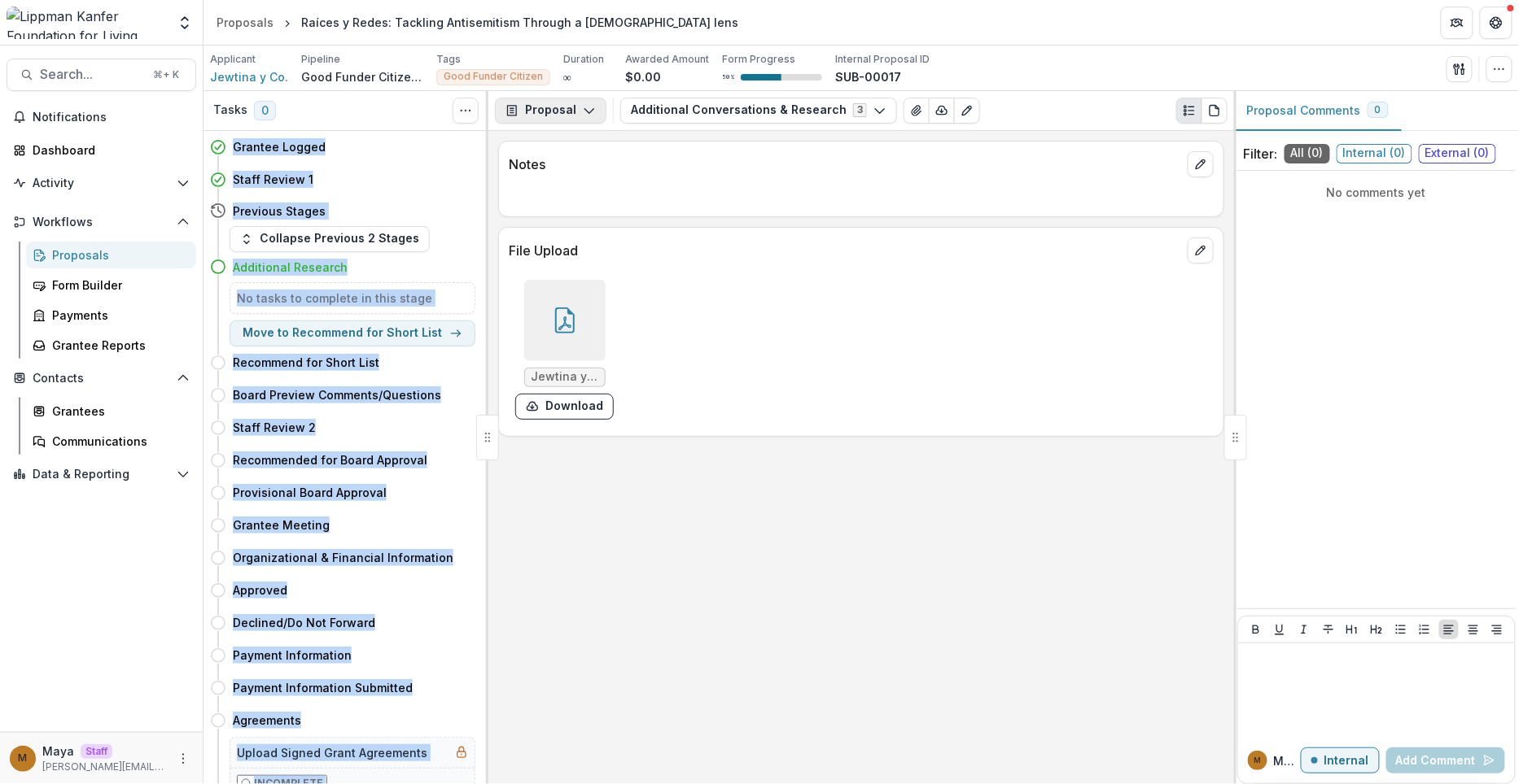
drag, startPoint x: 484, startPoint y: 117, endPoint x: 543, endPoint y: 115, distance: 59.0
click at [543, 115] on div "Tasks 0 Show Cancelled Tasks Grantee Logged Move here Staff Review 1 Move here …" at bounding box center [861, 438] width 1316 height 694
click at [456, 149] on button "Move here" at bounding box center [442, 147] width 68 height 20
select select "**********"
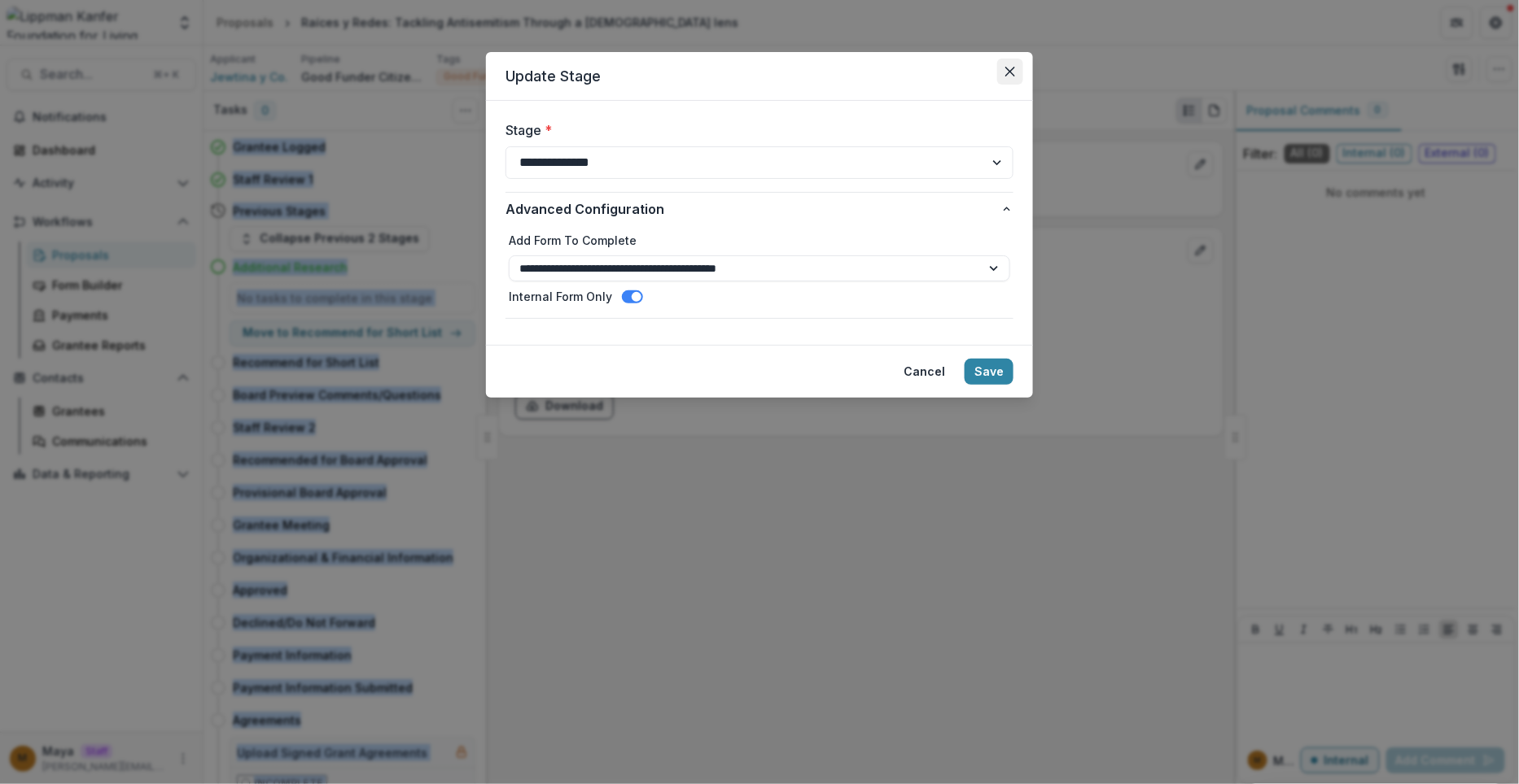
click at [1006, 72] on icon "Close" at bounding box center [1010, 71] width 9 height 9
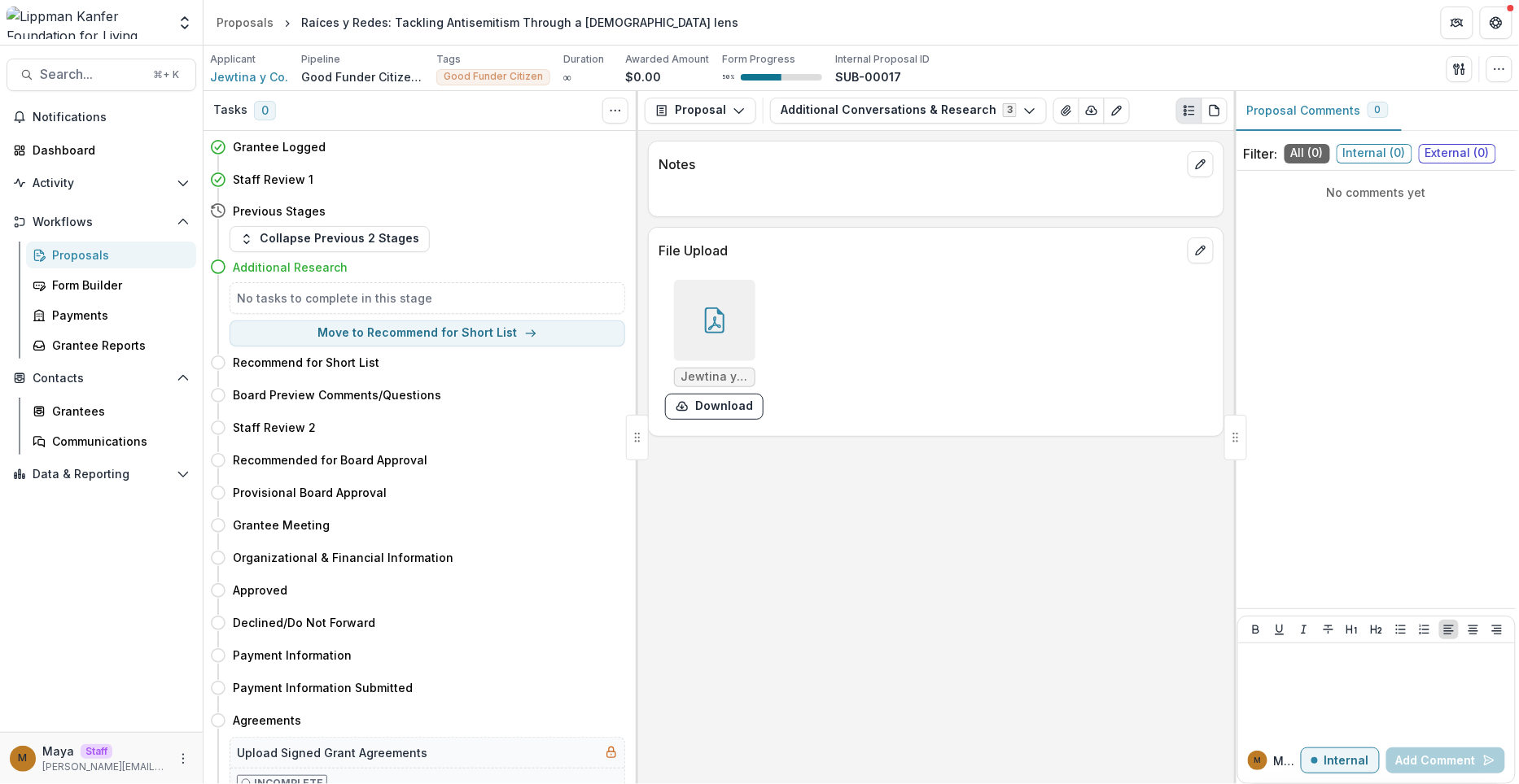
click at [767, 536] on div "Notes File Upload Jewtina y Co. - 2025 Midyear Report -.pdf Download" at bounding box center [937, 458] width 596 height 654
click at [1488, 73] on button "button" at bounding box center [1500, 70] width 26 height 26
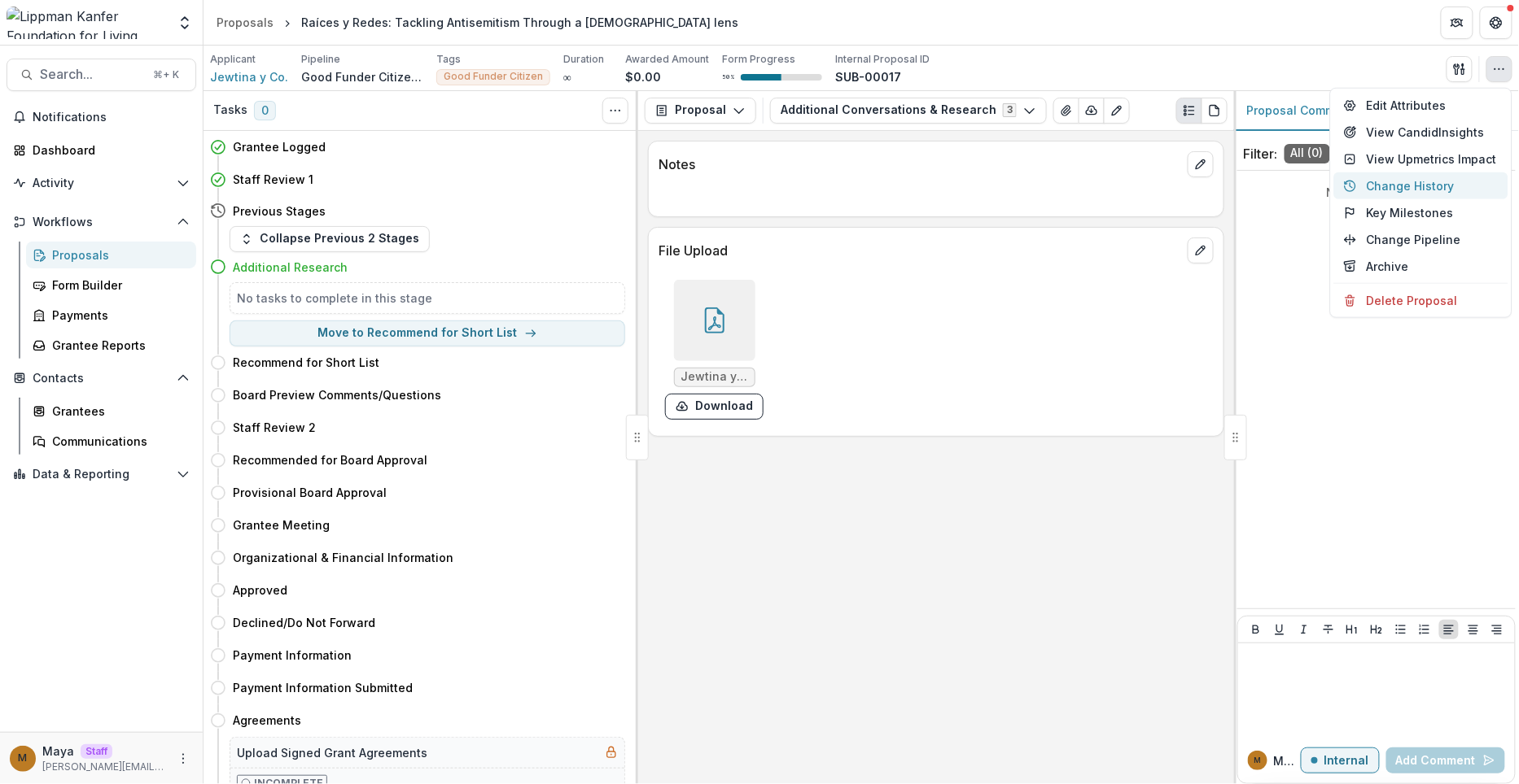
click at [1386, 185] on button "Change History" at bounding box center [1421, 186] width 174 height 27
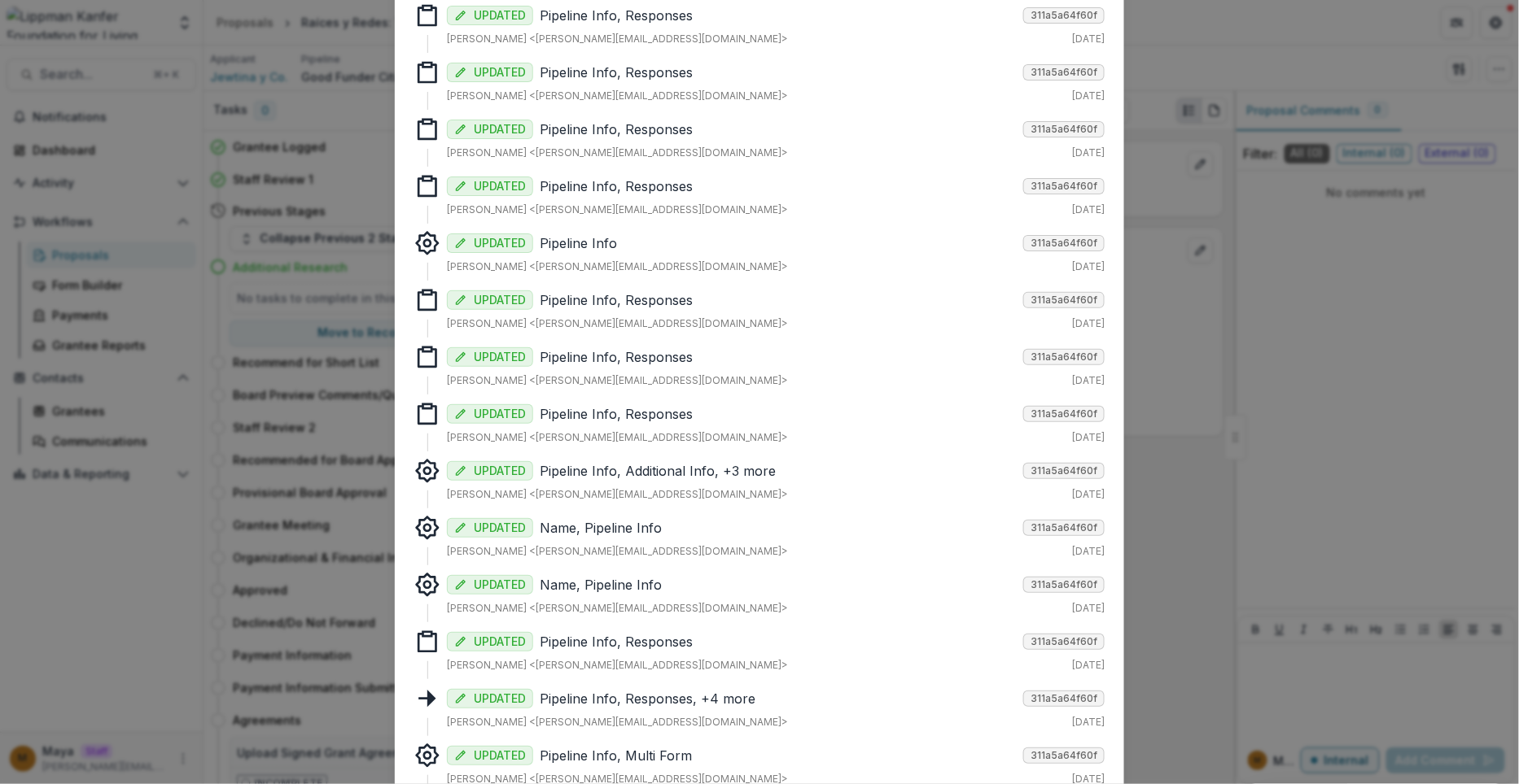
scroll to position [368, 0]
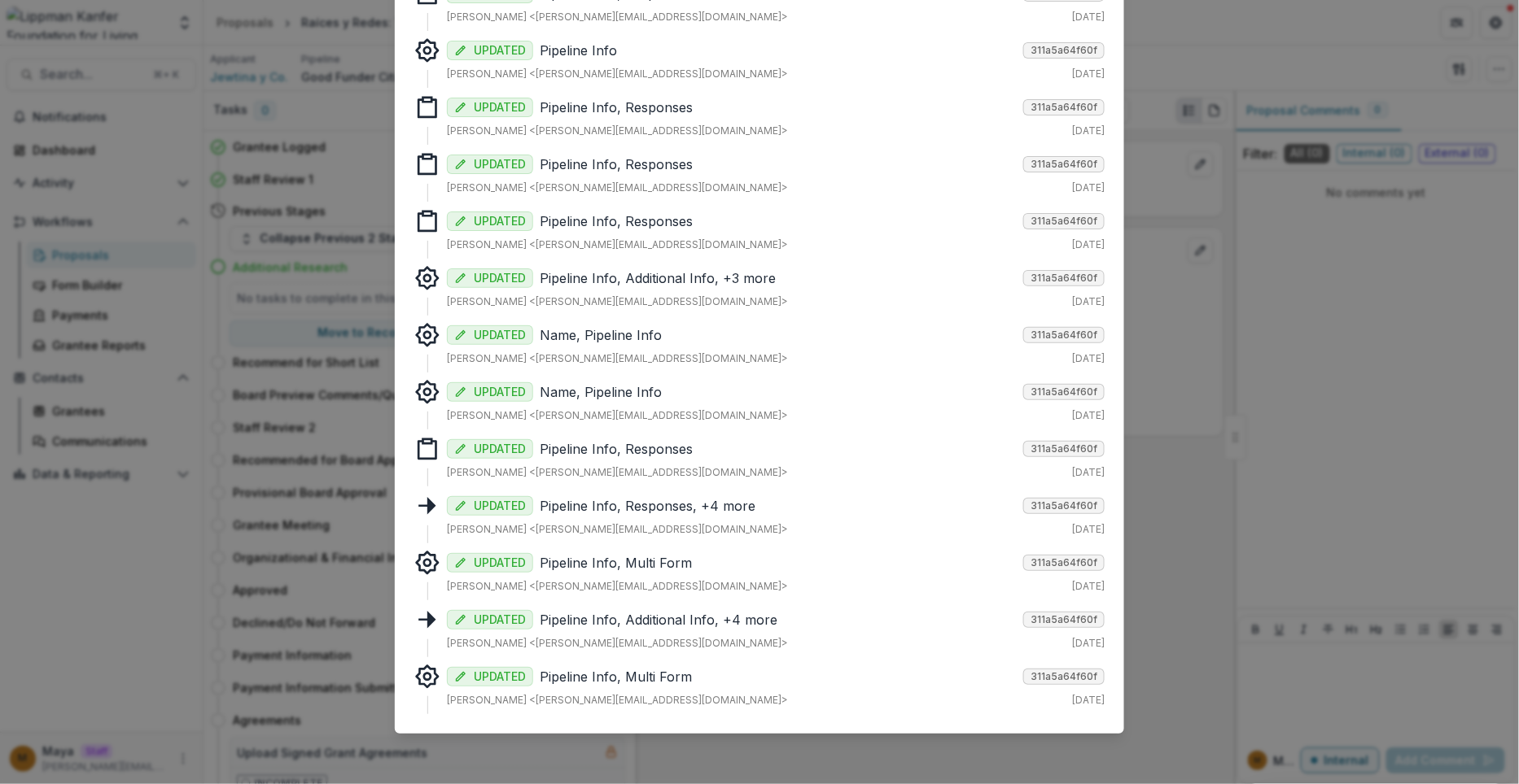
click at [716, 674] on p "Pipeline Info, Multi Form" at bounding box center [778, 677] width 477 height 20
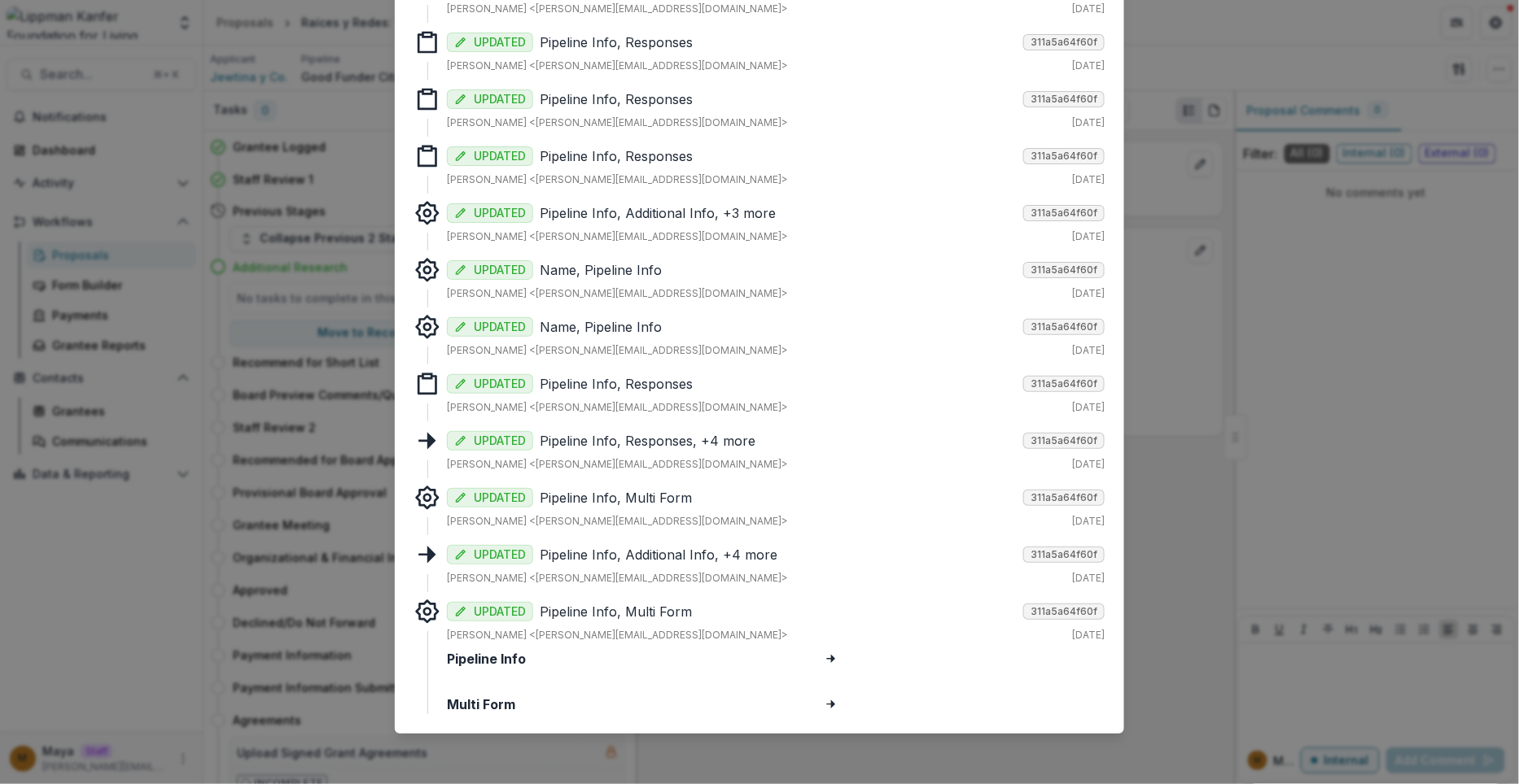
scroll to position [431, 0]
click at [764, 562] on p "Pipeline Info, Additional Info, +4 more" at bounding box center [778, 557] width 477 height 20
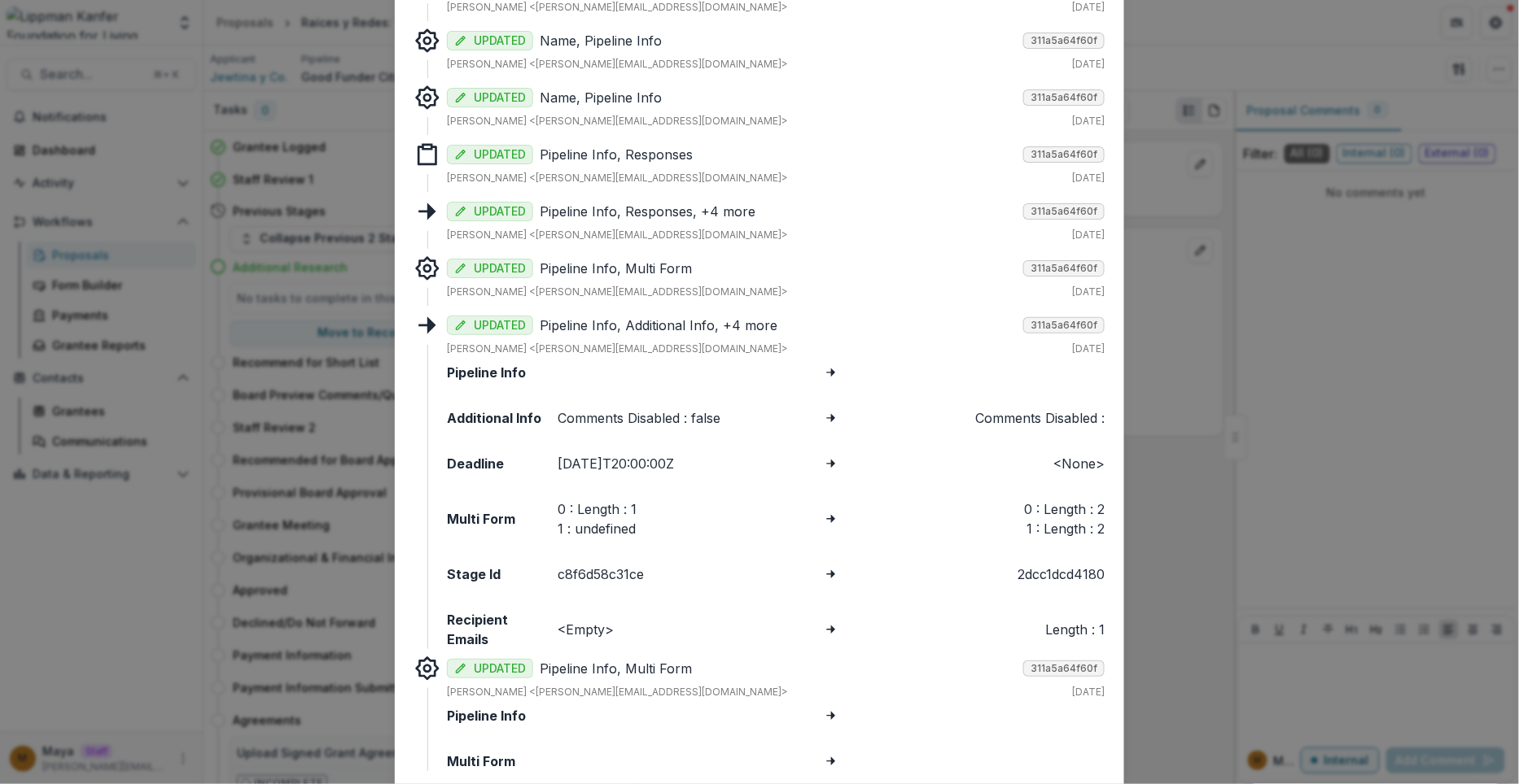
scroll to position [662, 0]
click at [699, 280] on div "UPDATED Pipeline Info, Multi Form 311a5a64f60f [PERSON_NAME] <[PERSON_NAME][EMA…" at bounding box center [775, 278] width 657 height 44
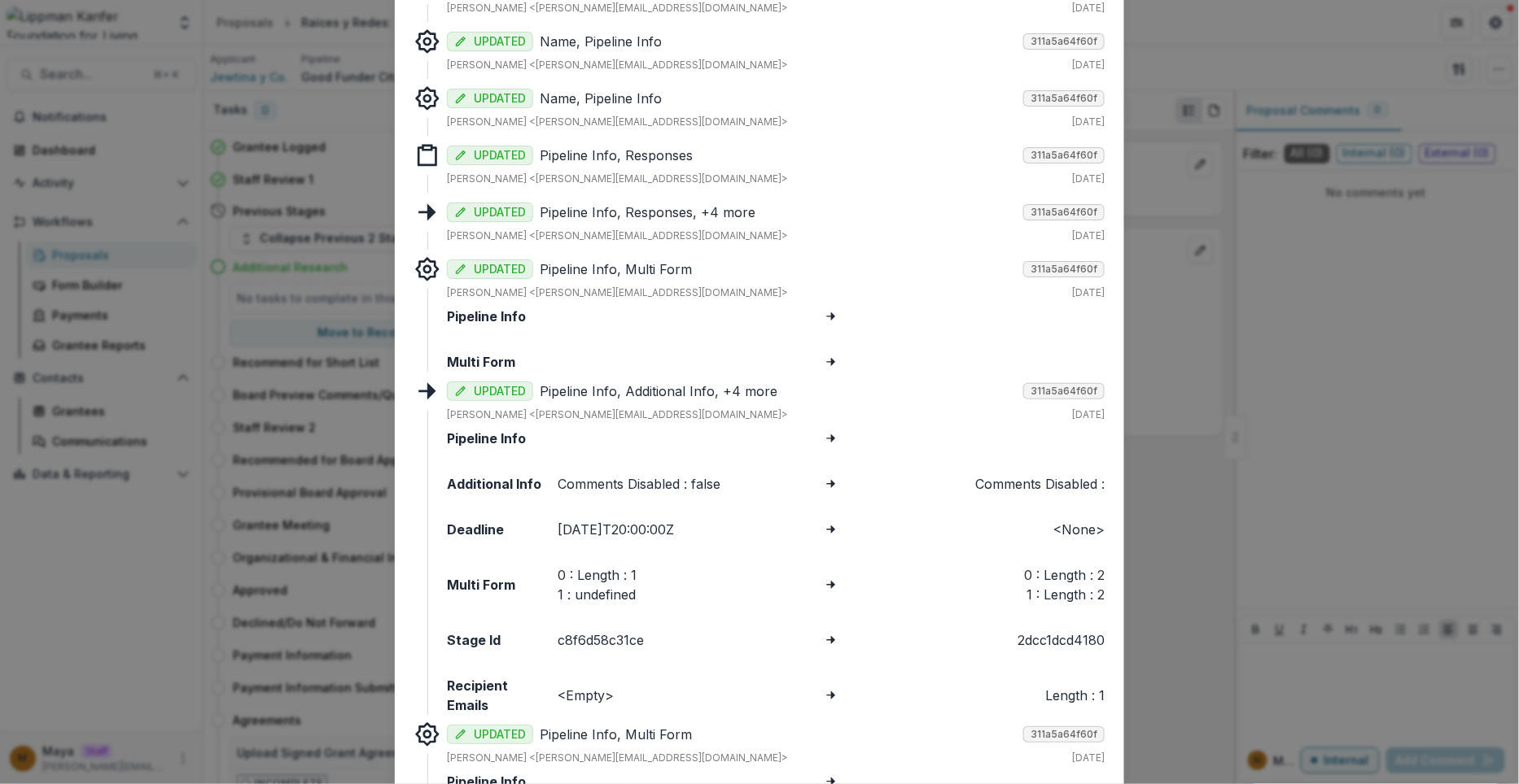
click at [1182, 307] on div "Tracked Changes Responses CREATED 311a5a64f60f [PERSON_NAME] <[PERSON_NAME][EMA…" at bounding box center [759, 392] width 1519 height 784
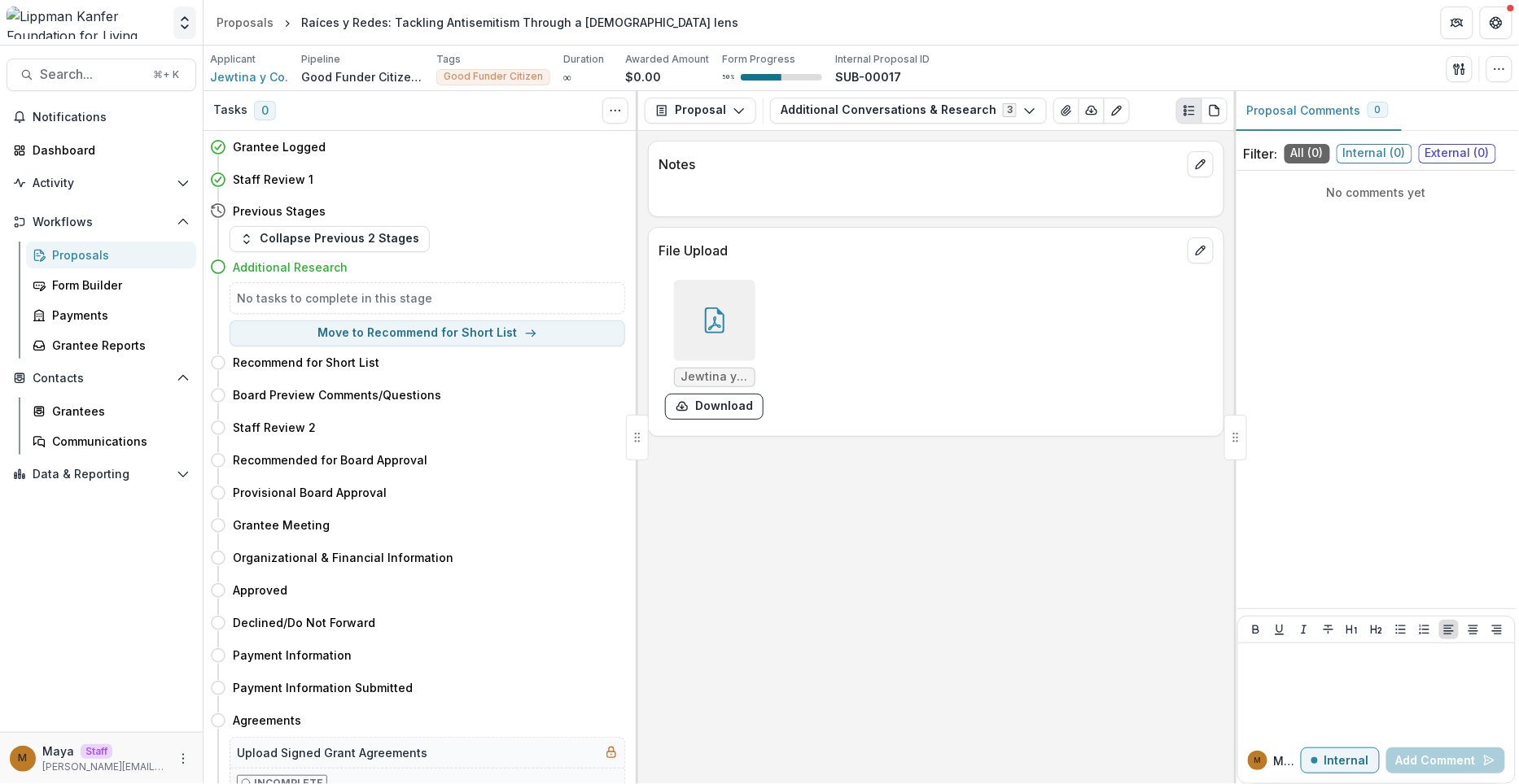
click at [177, 21] on icon "Open entity switcher" at bounding box center [184, 23] width 16 height 16
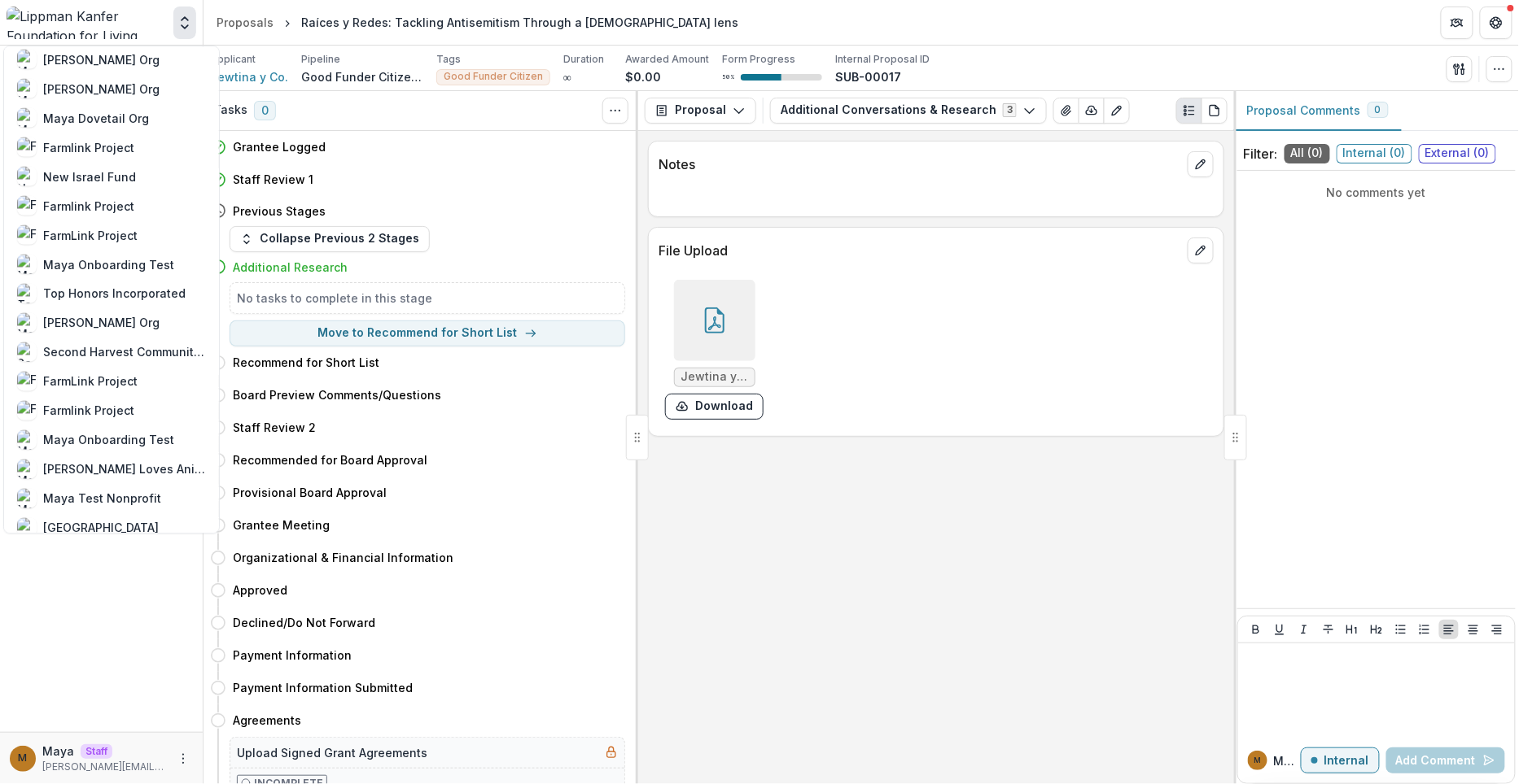
scroll to position [1002, 0]
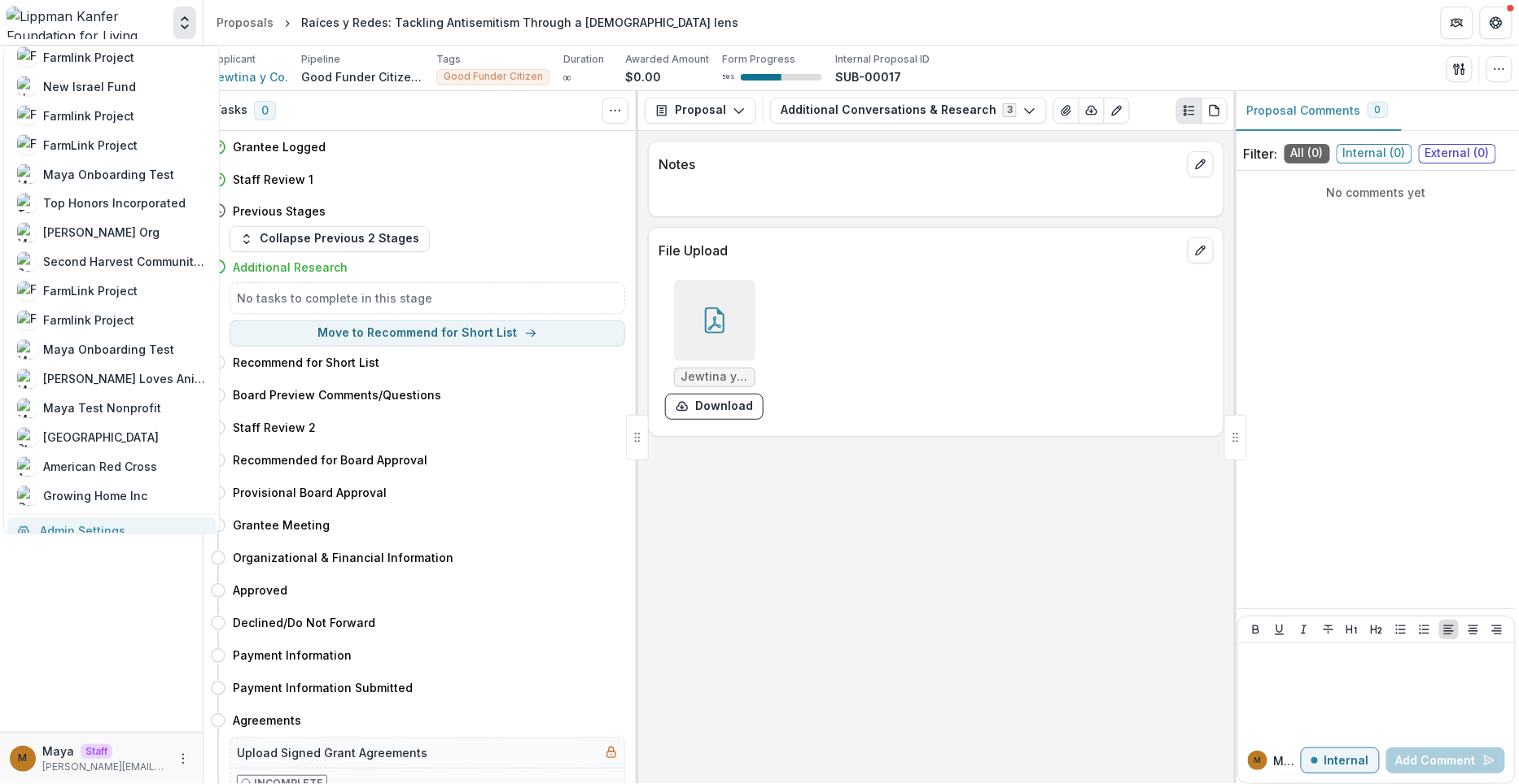
click at [87, 524] on link "Admin Settings" at bounding box center [112, 531] width 209 height 27
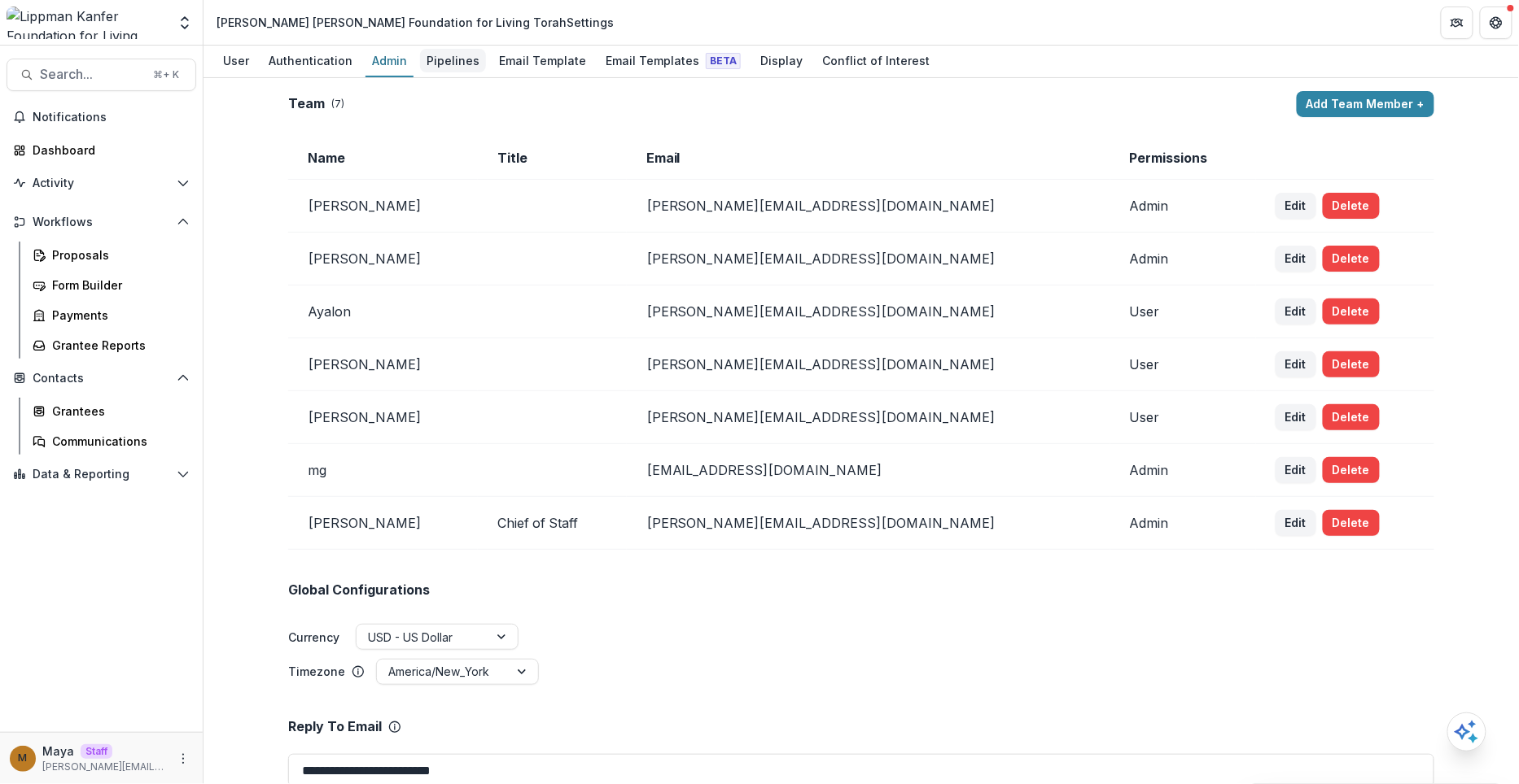
click at [437, 57] on div "Pipelines" at bounding box center [453, 60] width 66 height 24
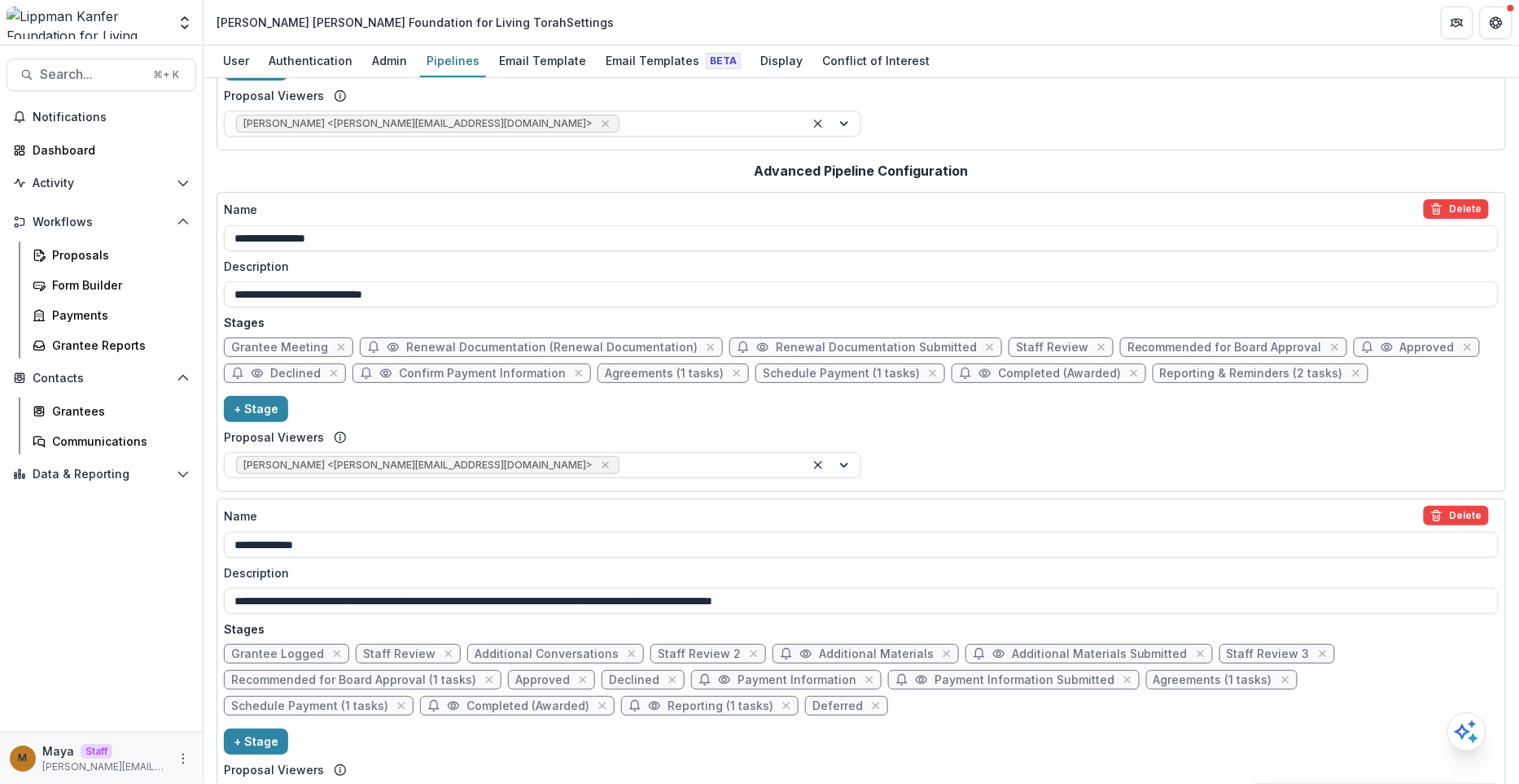
scroll to position [215, 0]
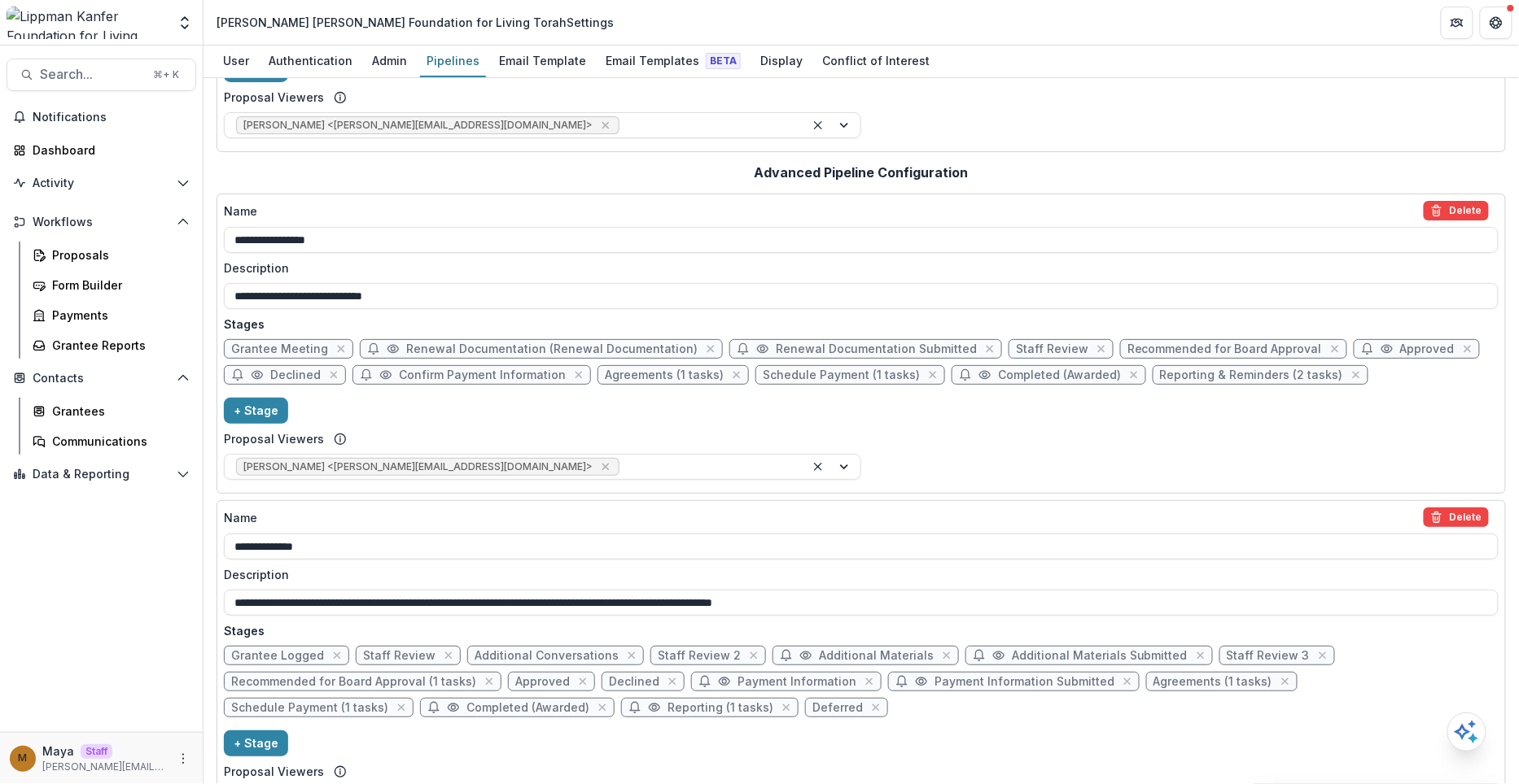
click at [277, 650] on span "Grantee Logged" at bounding box center [277, 656] width 93 height 14
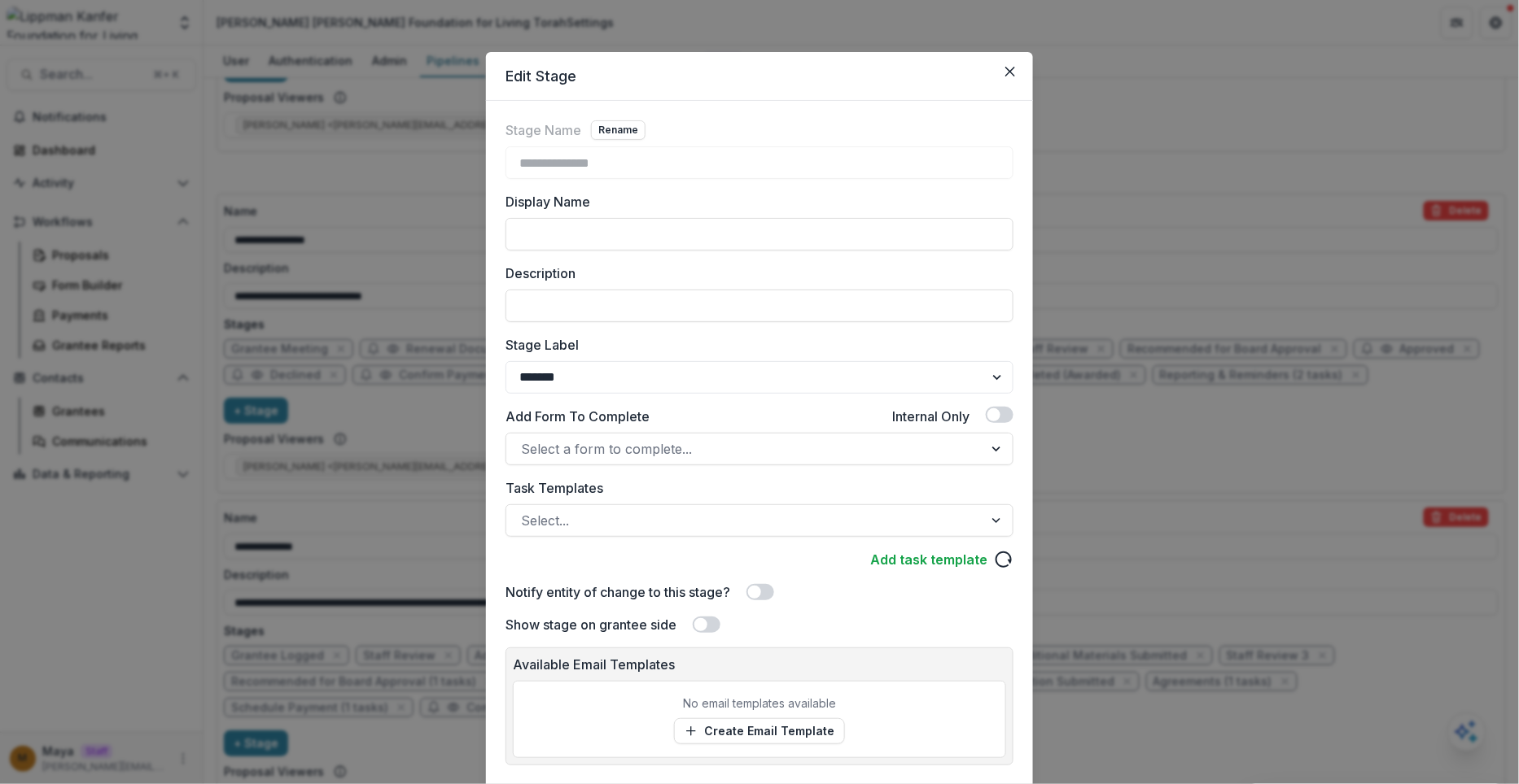
click at [351, 619] on div "**********" at bounding box center [759, 392] width 1519 height 784
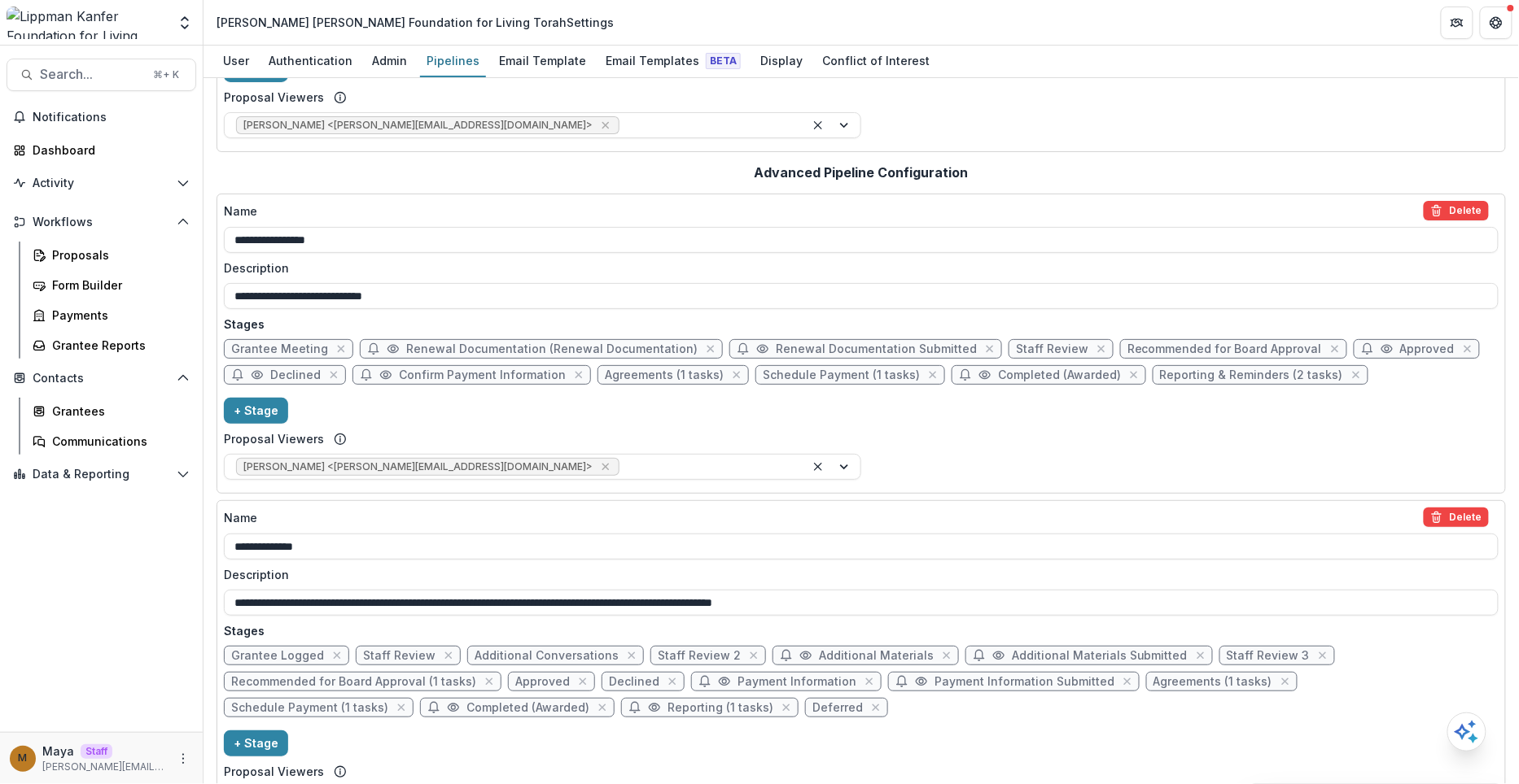
click at [391, 646] on span "Staff Review" at bounding box center [408, 655] width 105 height 20
click at [391, 656] on span "Staff Review" at bounding box center [399, 656] width 72 height 14
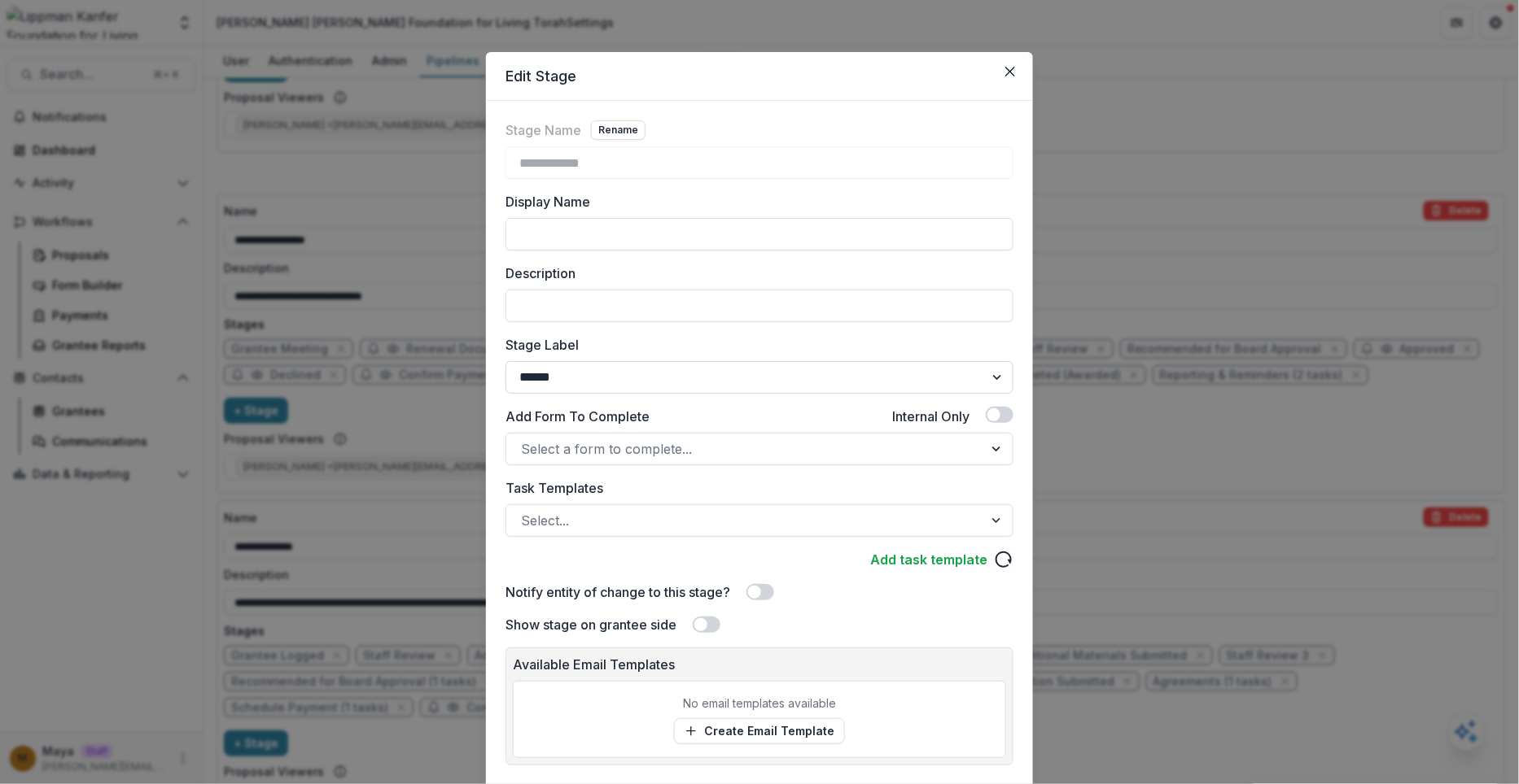
click at [558, 381] on select "******* ***** ********* ****** ******* ******** ******** ******* ********* ****…" at bounding box center [760, 377] width 508 height 33
select select "*******"
click at [506, 361] on select "******* ***** ********* ****** ******* ******** ******** ******* ********* ****…" at bounding box center [760, 377] width 508 height 33
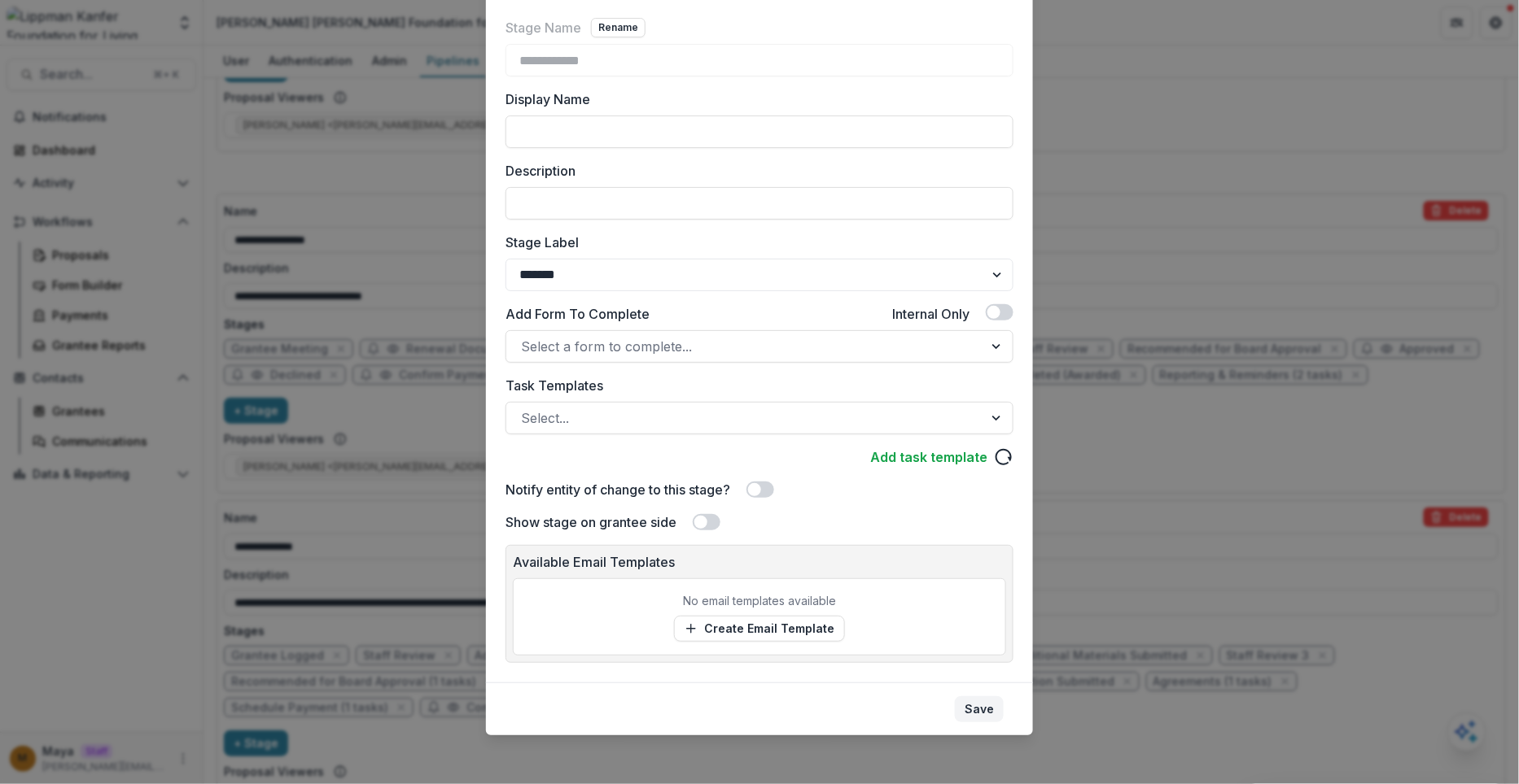
click at [982, 710] on button "Save" at bounding box center [979, 710] width 49 height 26
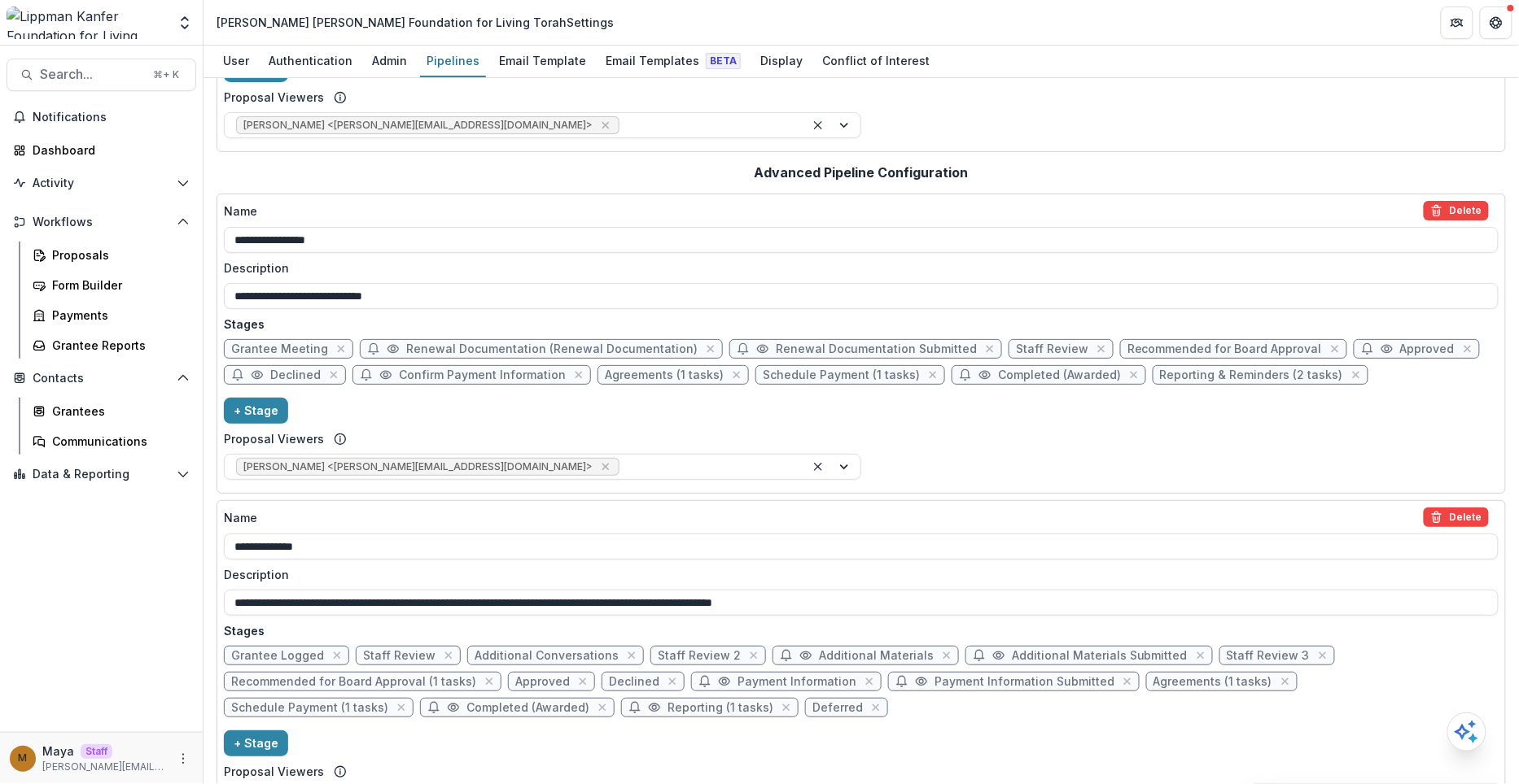
click at [507, 657] on span "Additional Conversations" at bounding box center [546, 656] width 144 height 14
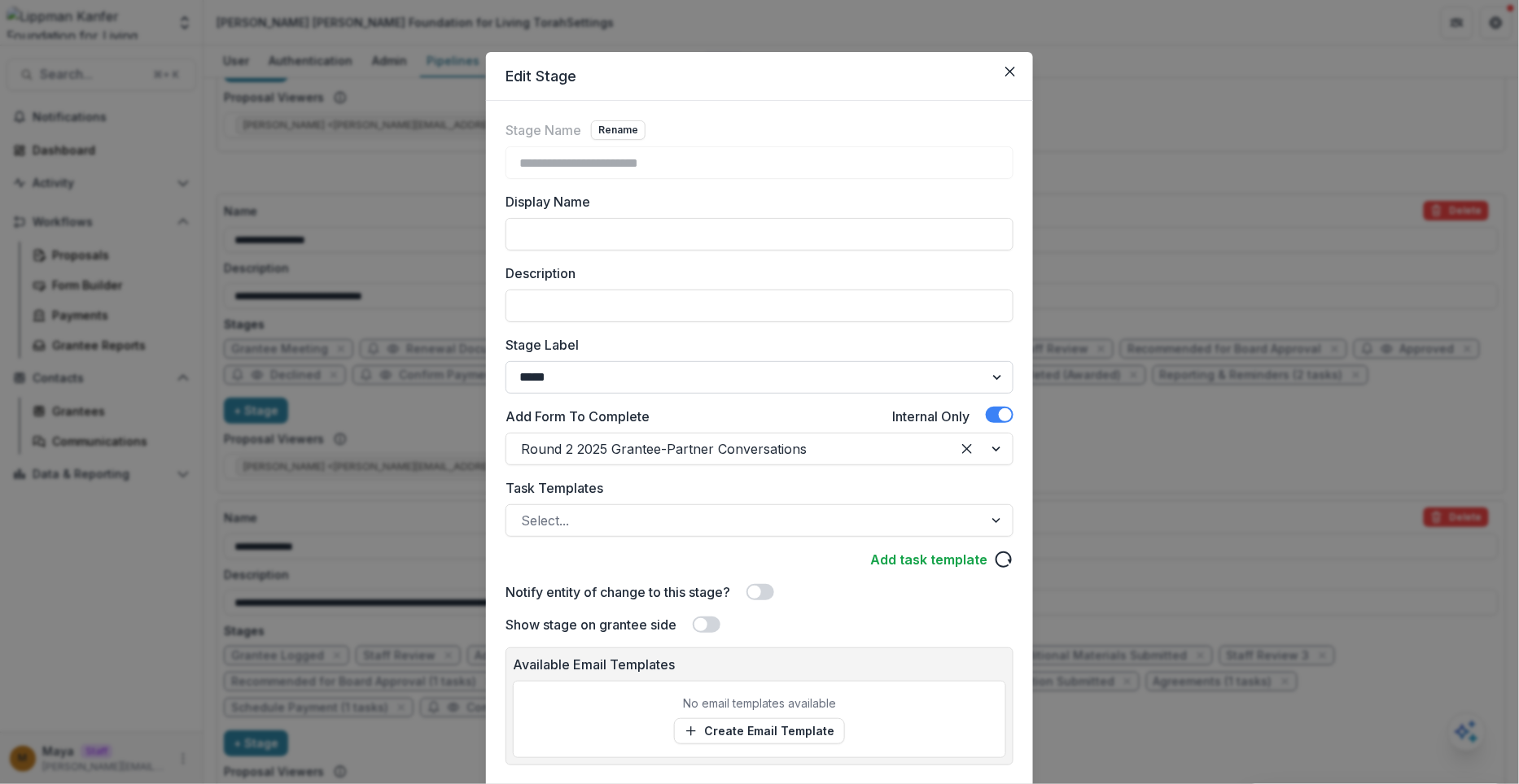
click at [568, 379] on select "******* ***** ********* ****** ******* ******** ******** ******* ********* ****…" at bounding box center [760, 377] width 508 height 33
select select "*******"
click at [506, 361] on select "******* ***** ********* ****** ******* ******** ******** ******* ********* ****…" at bounding box center [760, 377] width 508 height 33
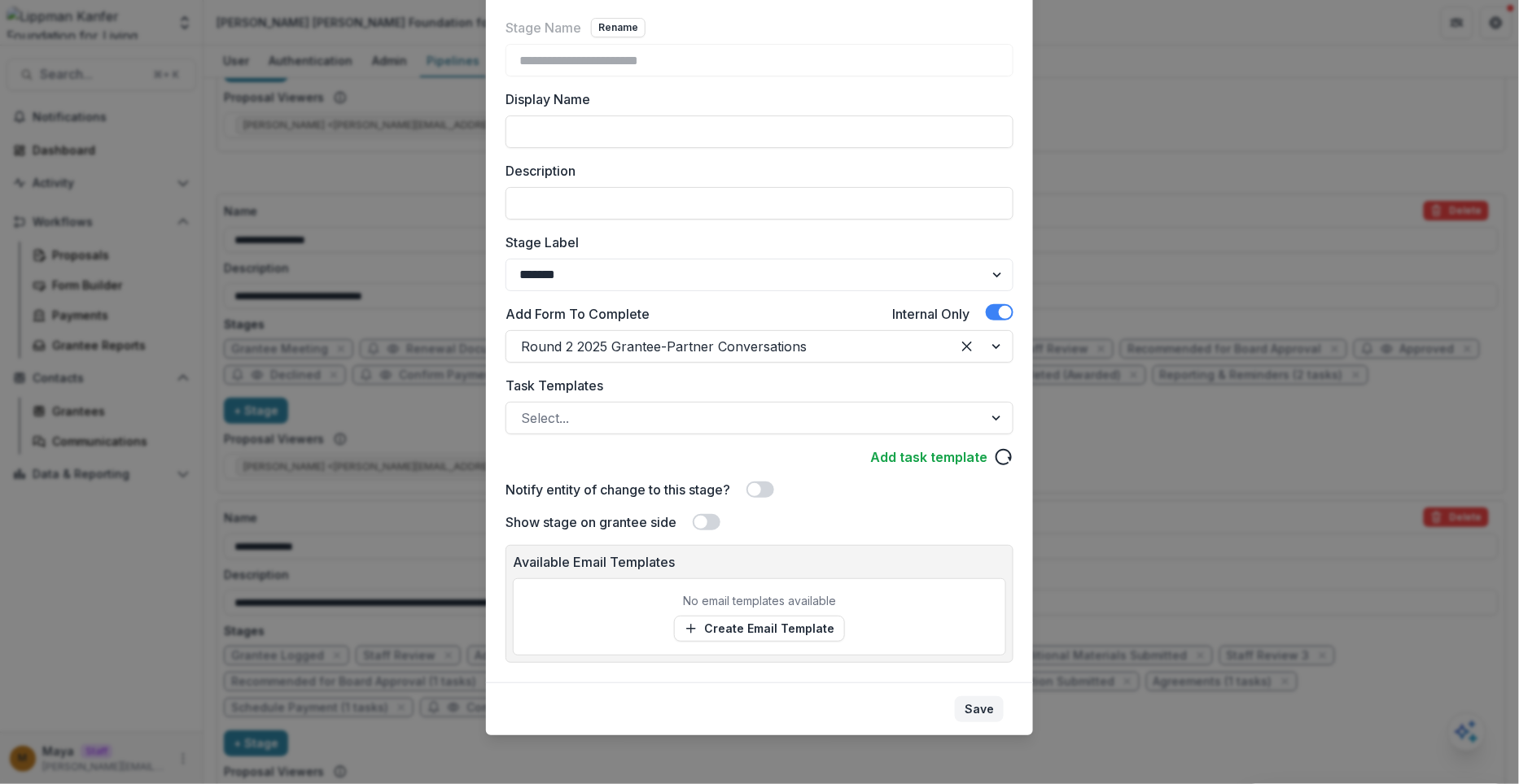
click at [975, 704] on button "Save" at bounding box center [979, 710] width 49 height 26
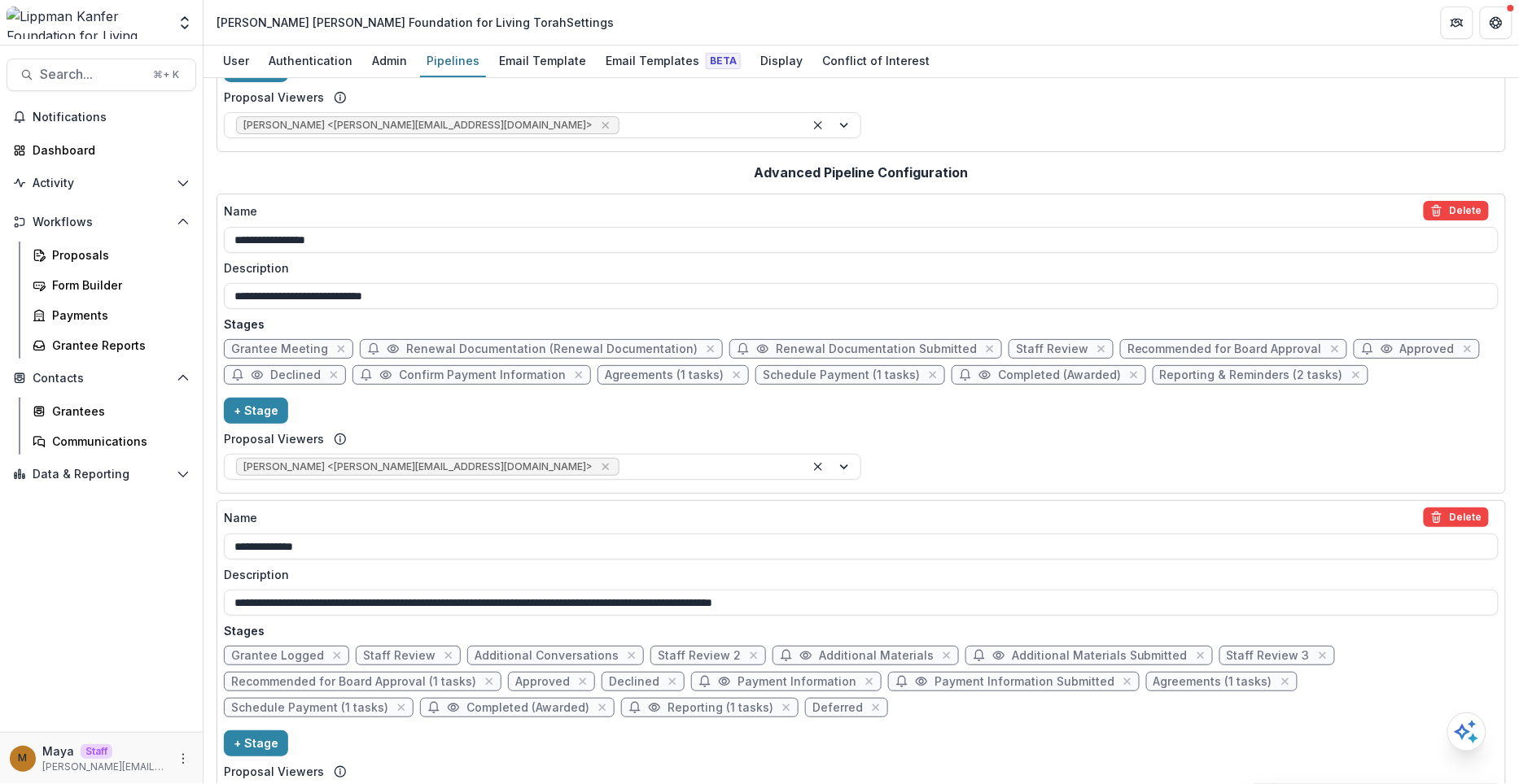
click at [675, 651] on span "Staff Review 2" at bounding box center [699, 656] width 83 height 14
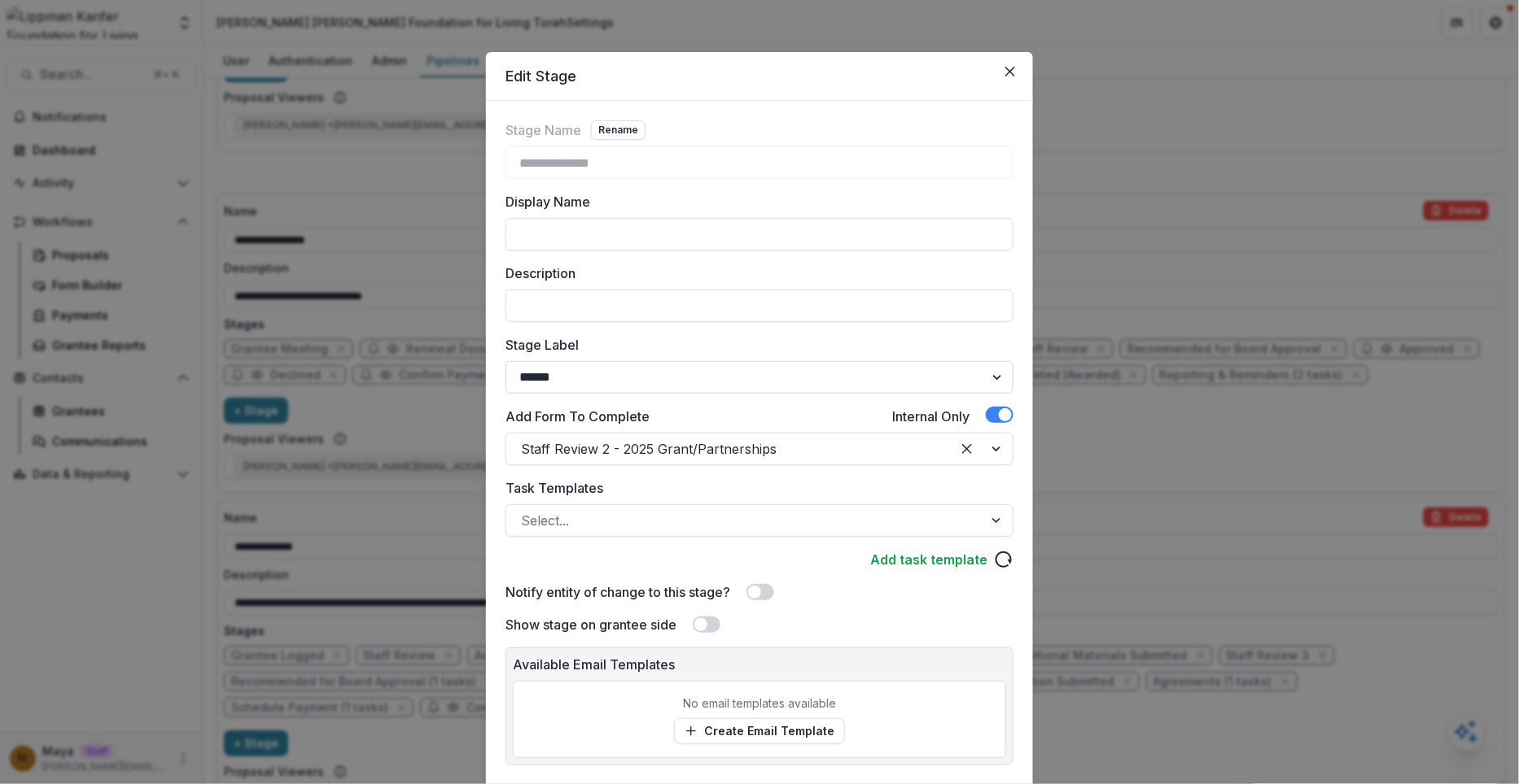
click at [651, 370] on select "******* ***** ********* ****** ******* ******** ******** ******* ********* ****…" at bounding box center [760, 377] width 508 height 33
select select "*******"
click at [506, 361] on select "******* ***** ********* ****** ******* ******** ******** ******* ********* ****…" at bounding box center [760, 377] width 508 height 33
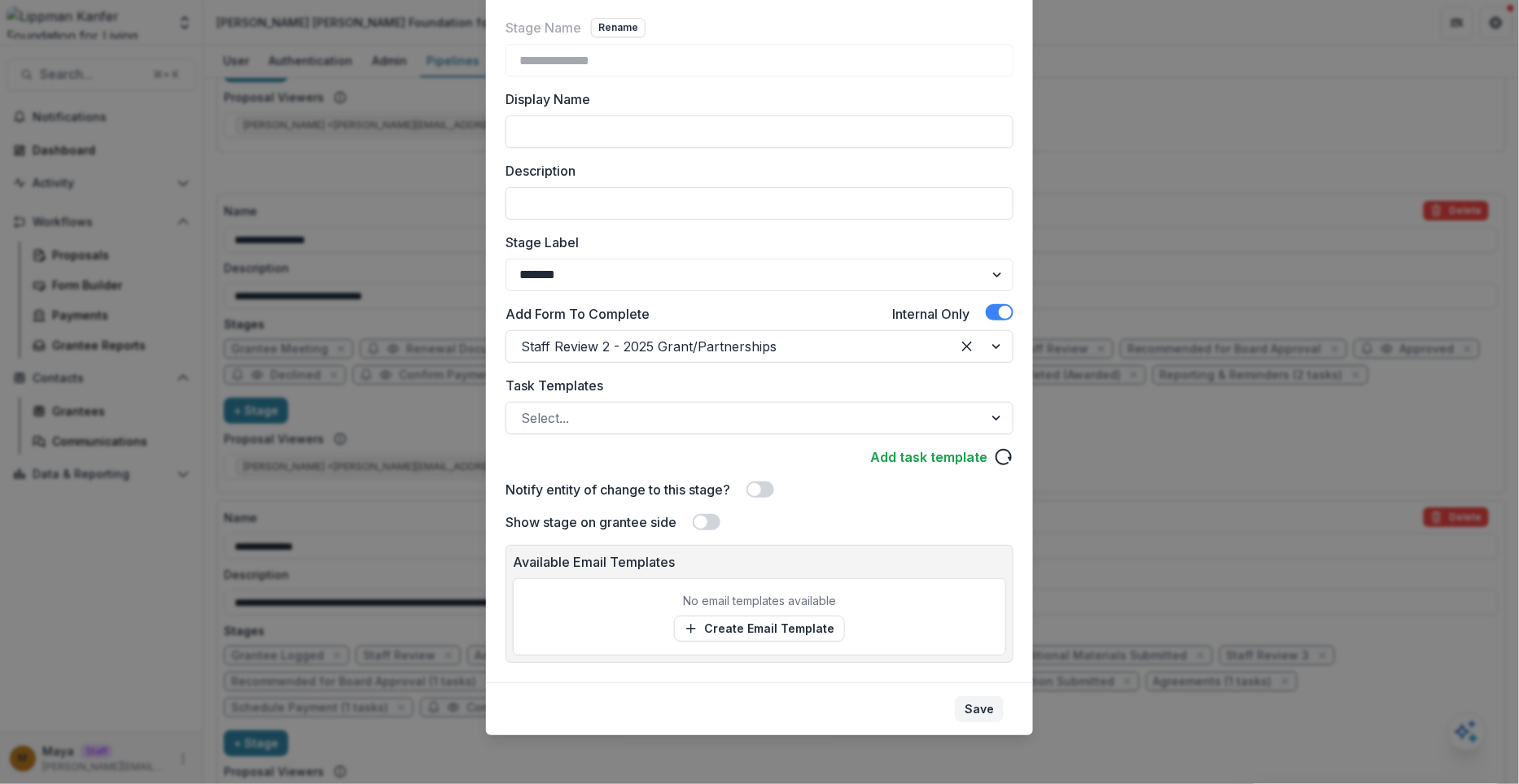
click at [981, 706] on button "Save" at bounding box center [979, 710] width 49 height 26
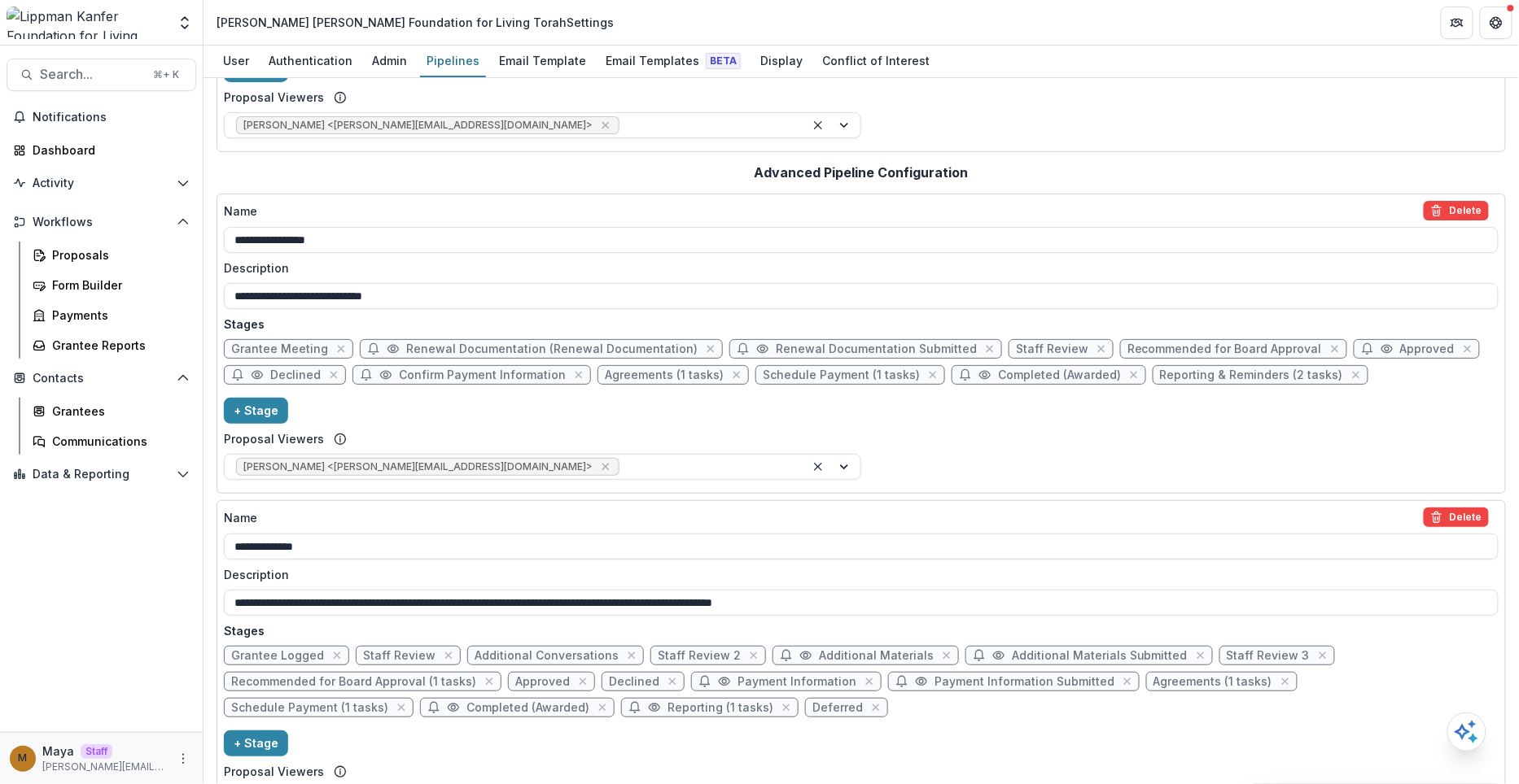
click at [828, 646] on span "Additional Materials" at bounding box center [866, 655] width 186 height 20
click at [825, 650] on span "Additional Materials" at bounding box center [877, 656] width 115 height 14
select select "*****"
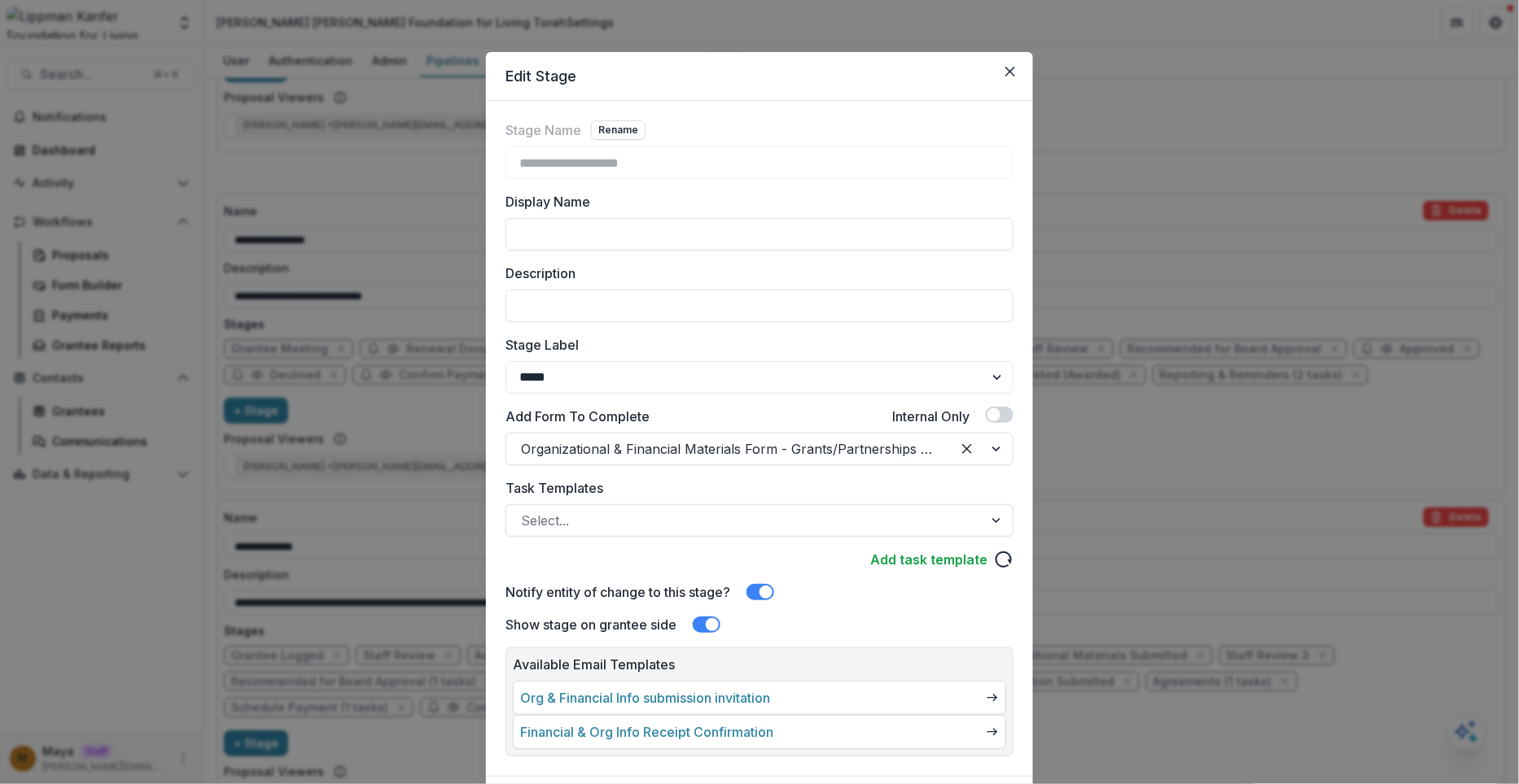
click at [434, 565] on div "**********" at bounding box center [759, 392] width 1519 height 784
